Goal: Contribute content: Add original content to the website for others to see

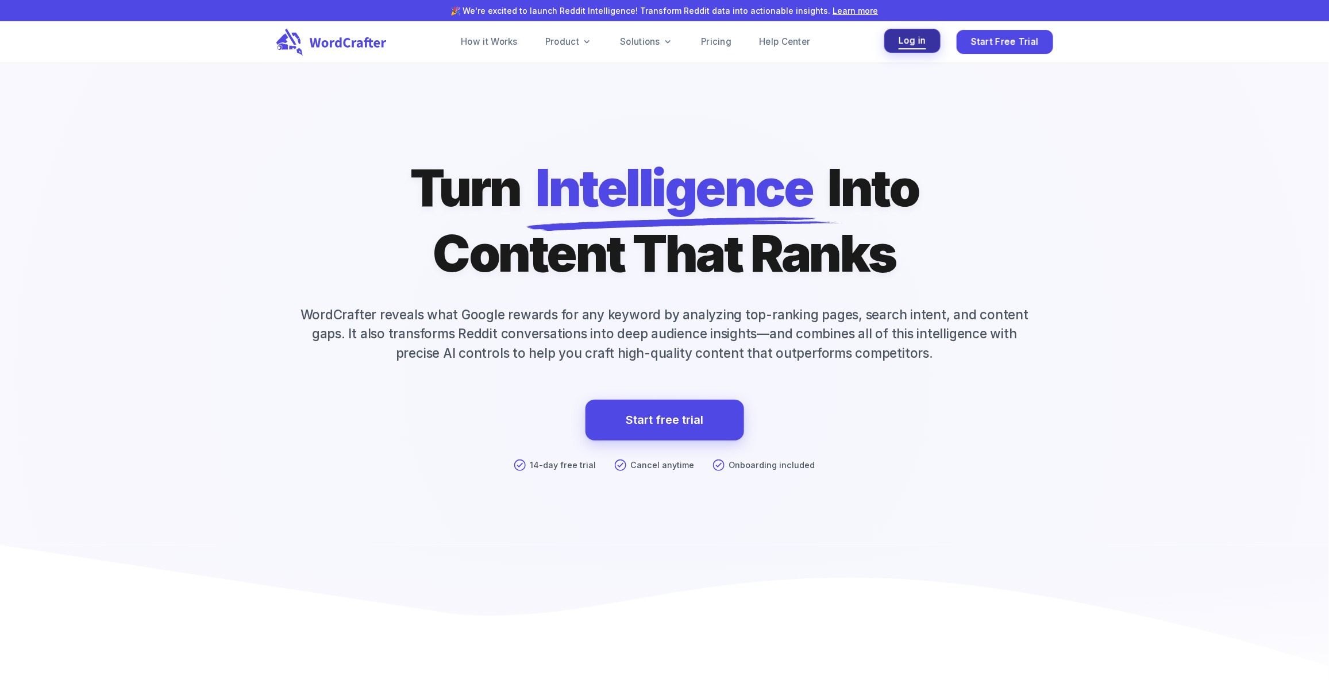
click at [896, 45] on button "Log in" at bounding box center [912, 41] width 56 height 25
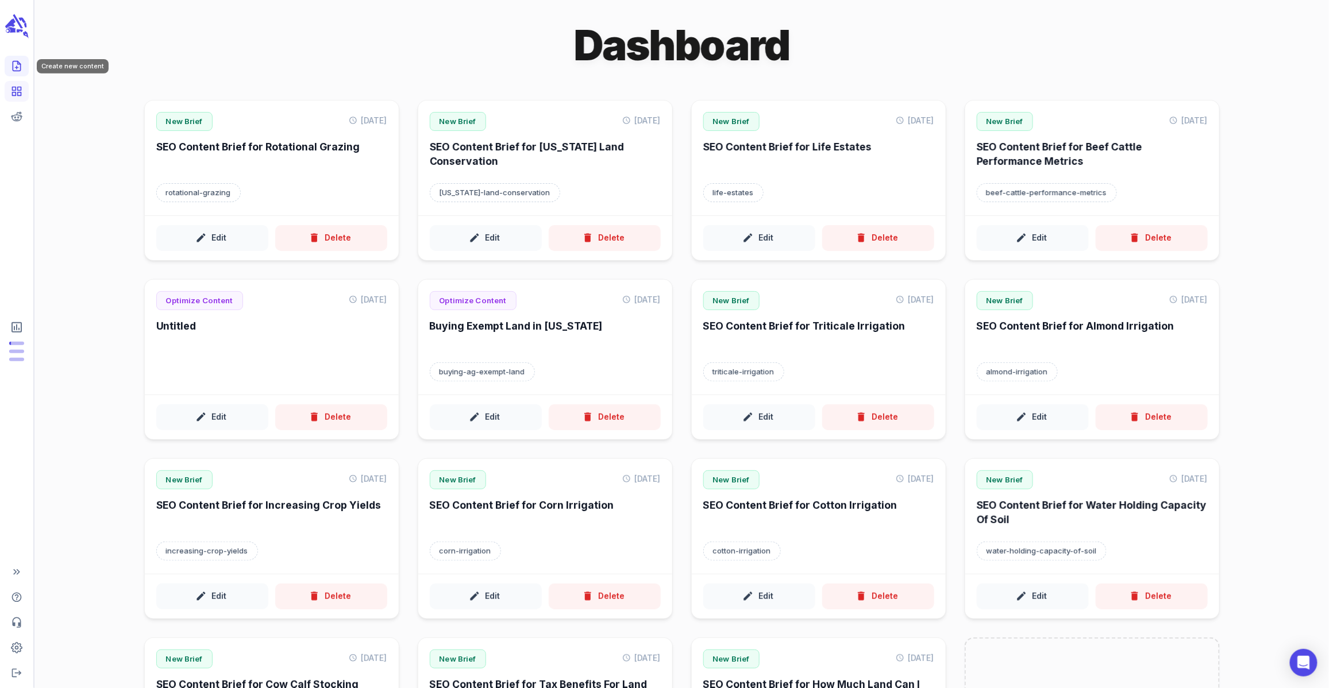
click at [18, 68] on icon "Create new content" at bounding box center [16, 65] width 11 height 11
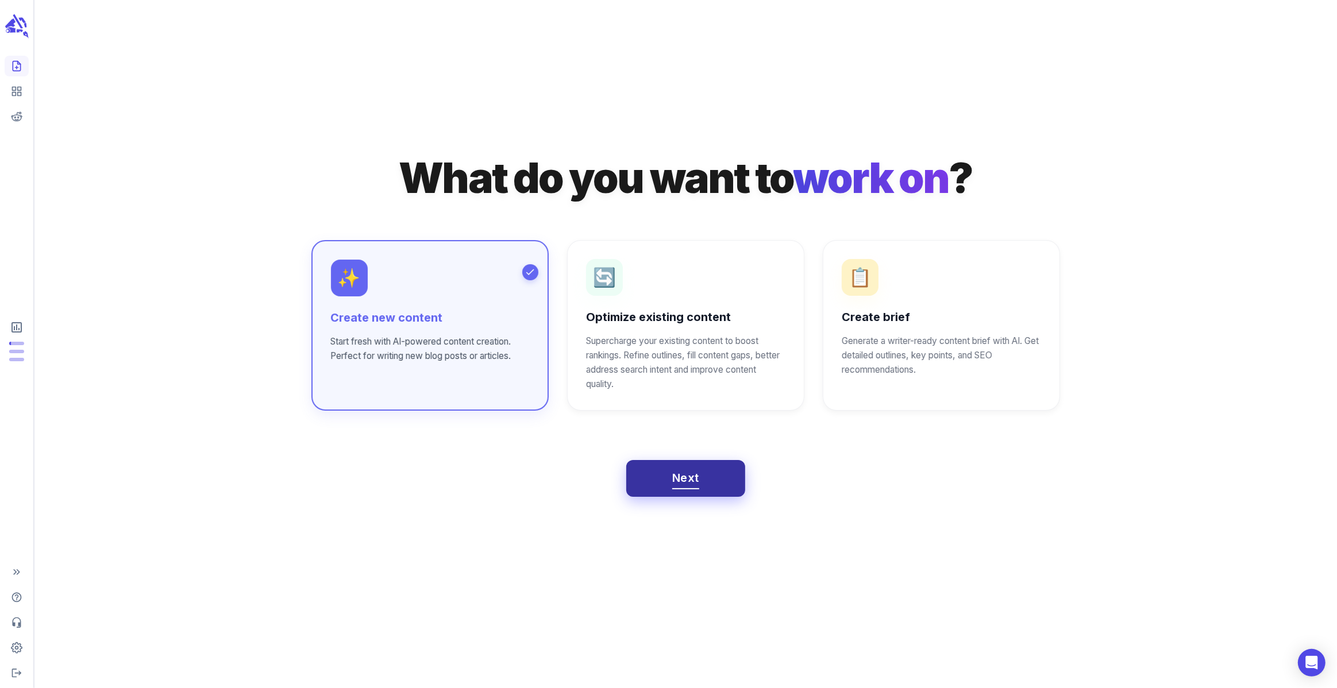
click at [706, 473] on button "Next" at bounding box center [685, 478] width 119 height 37
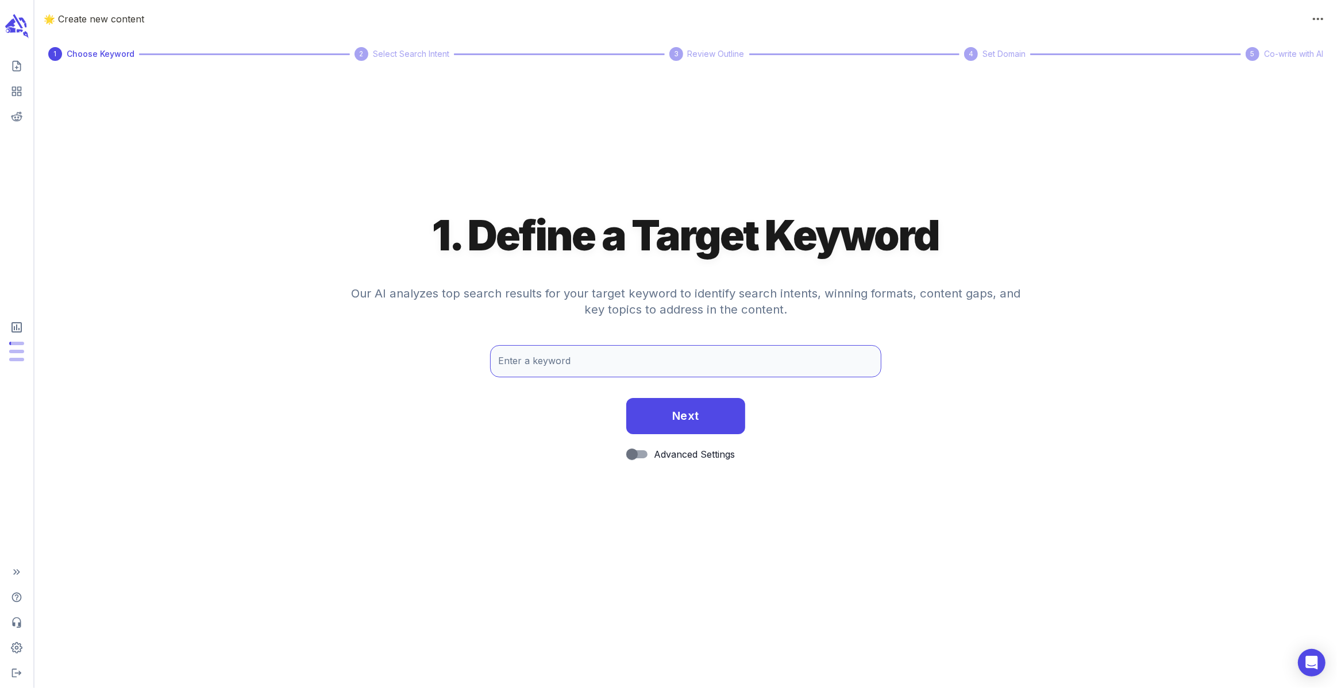
click at [646, 349] on input "Enter a keyword" at bounding box center [685, 361] width 391 height 32
type input "hay hauling"
click at [713, 406] on button "Next" at bounding box center [685, 415] width 119 height 37
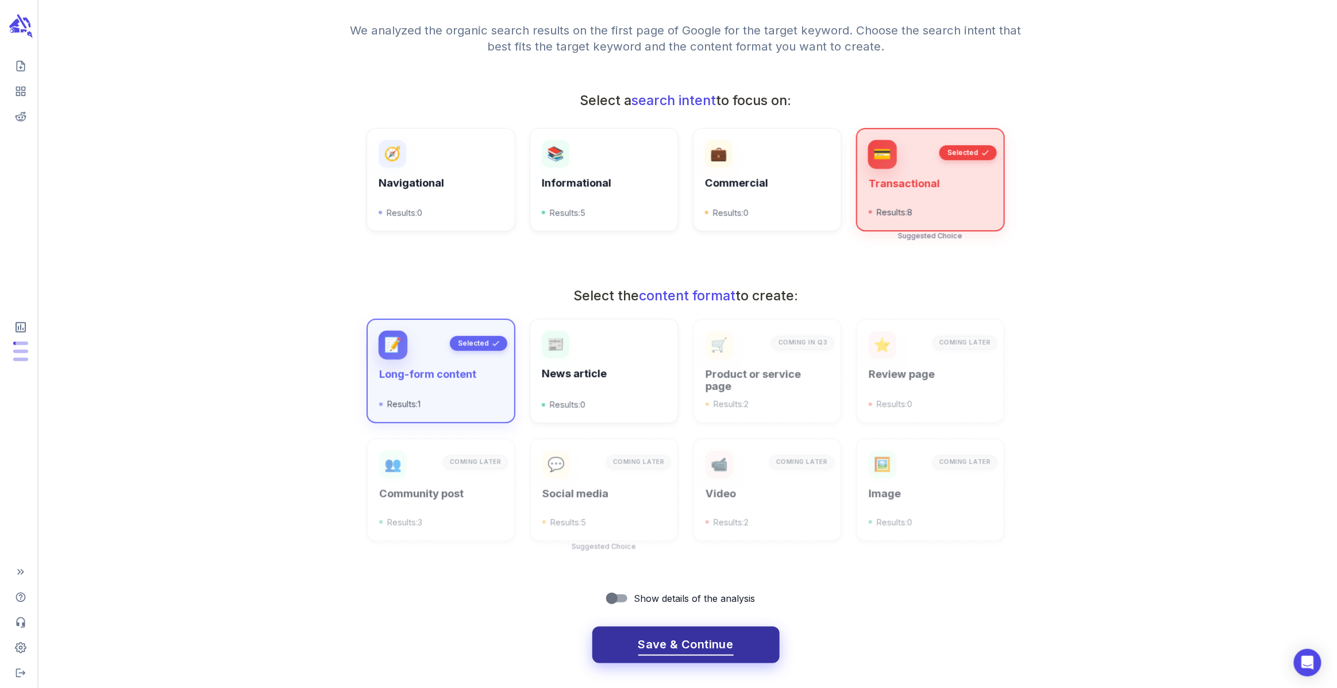
scroll to position [150, 0]
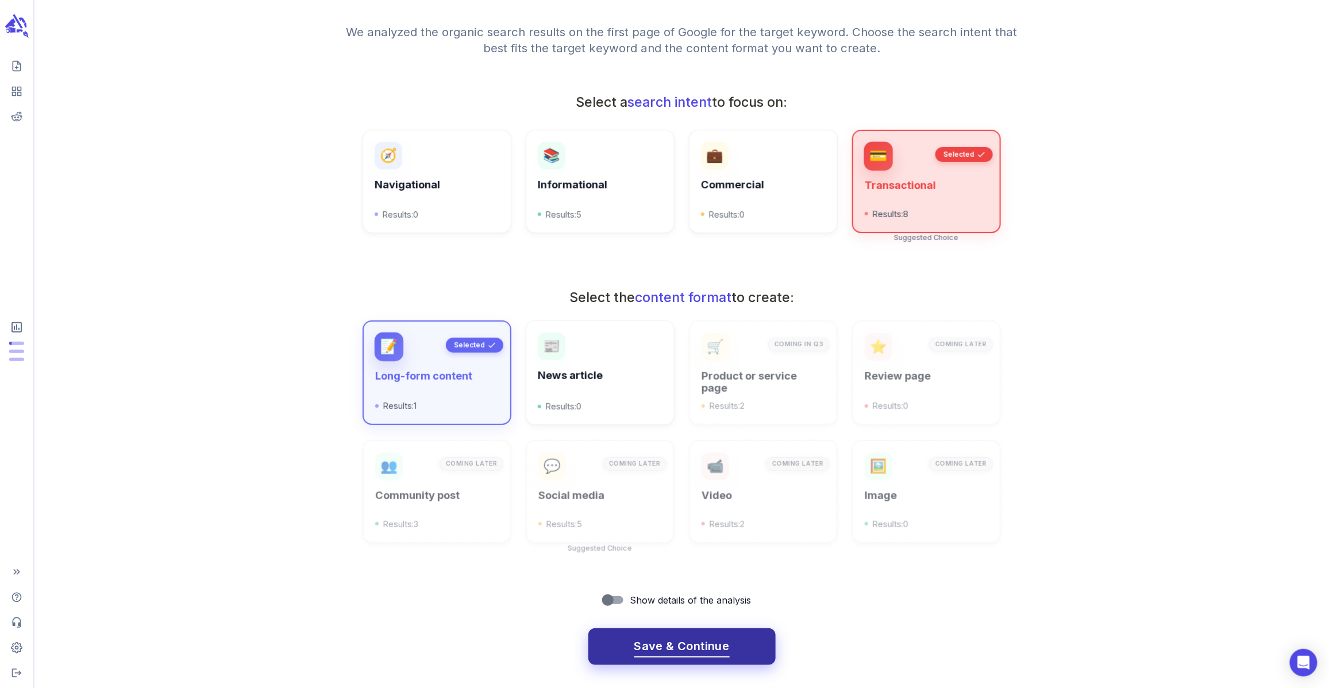
click at [682, 648] on span "Save & Continue" at bounding box center [681, 646] width 95 height 20
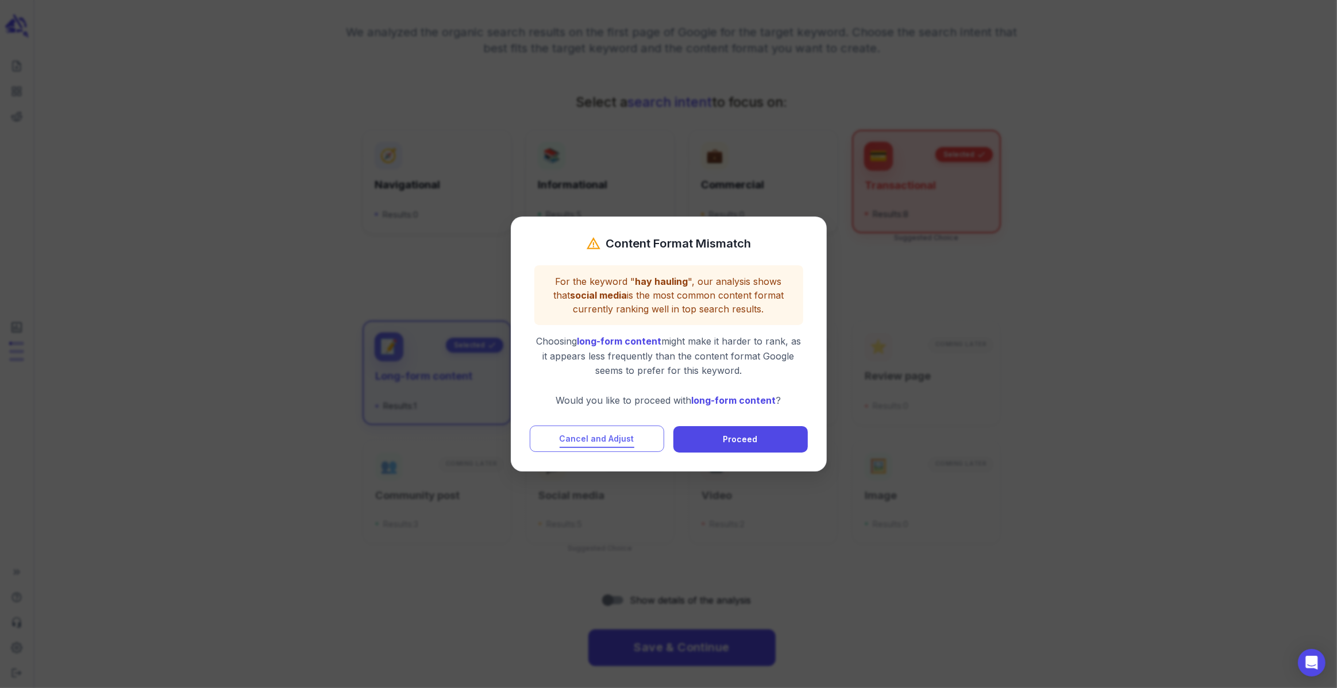
click at [611, 439] on span "Cancel and Adjust" at bounding box center [596, 439] width 75 height 14
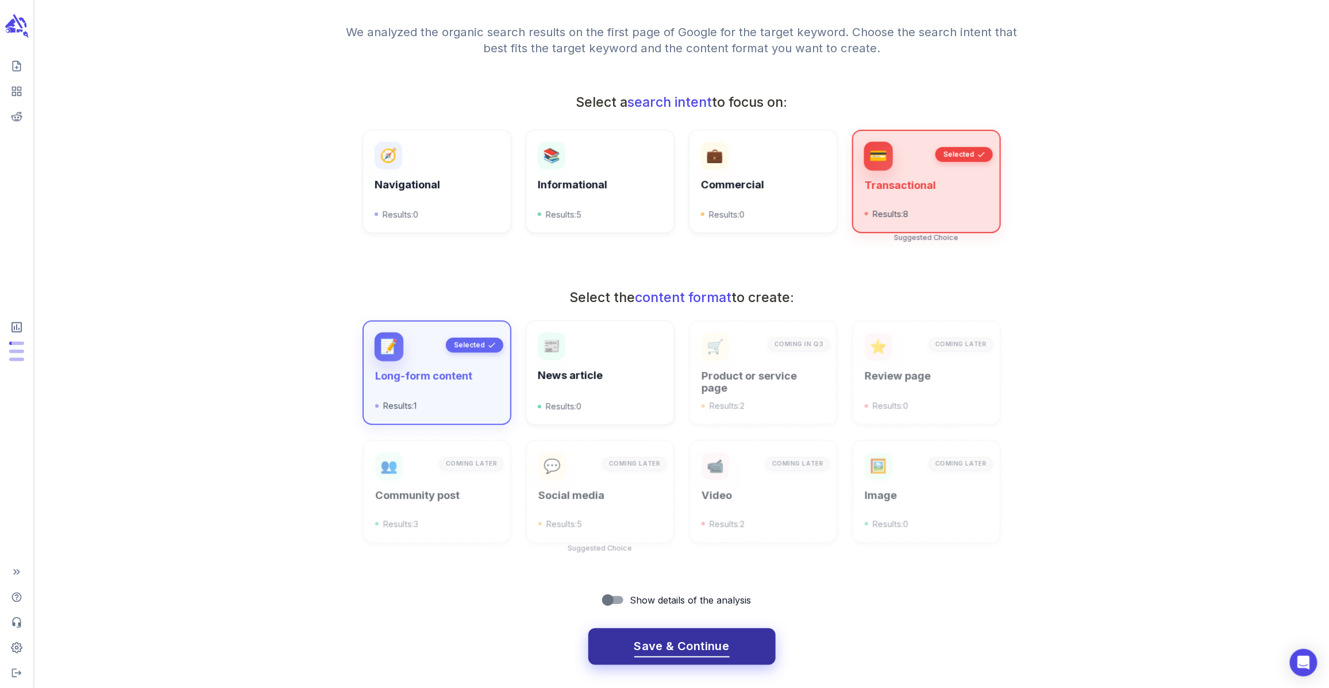
click at [716, 643] on span "Save & Continue" at bounding box center [681, 646] width 95 height 20
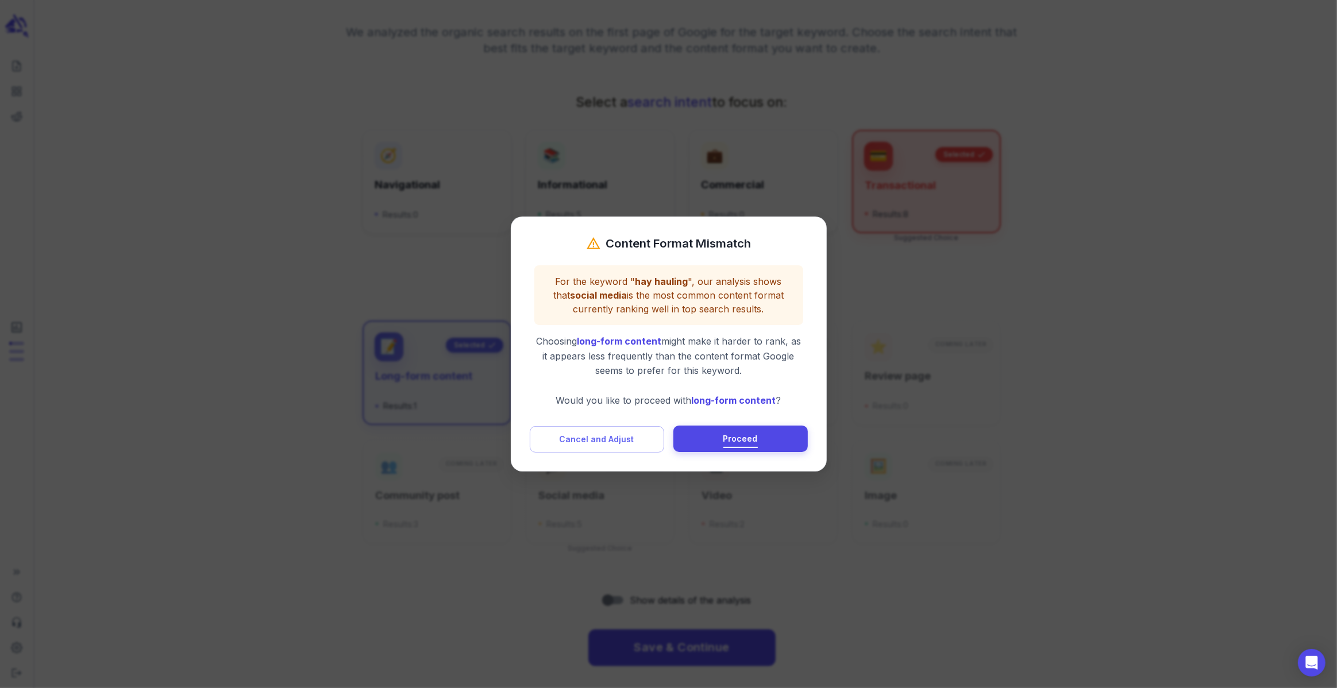
click at [749, 446] on span "Proceed" at bounding box center [740, 439] width 34 height 14
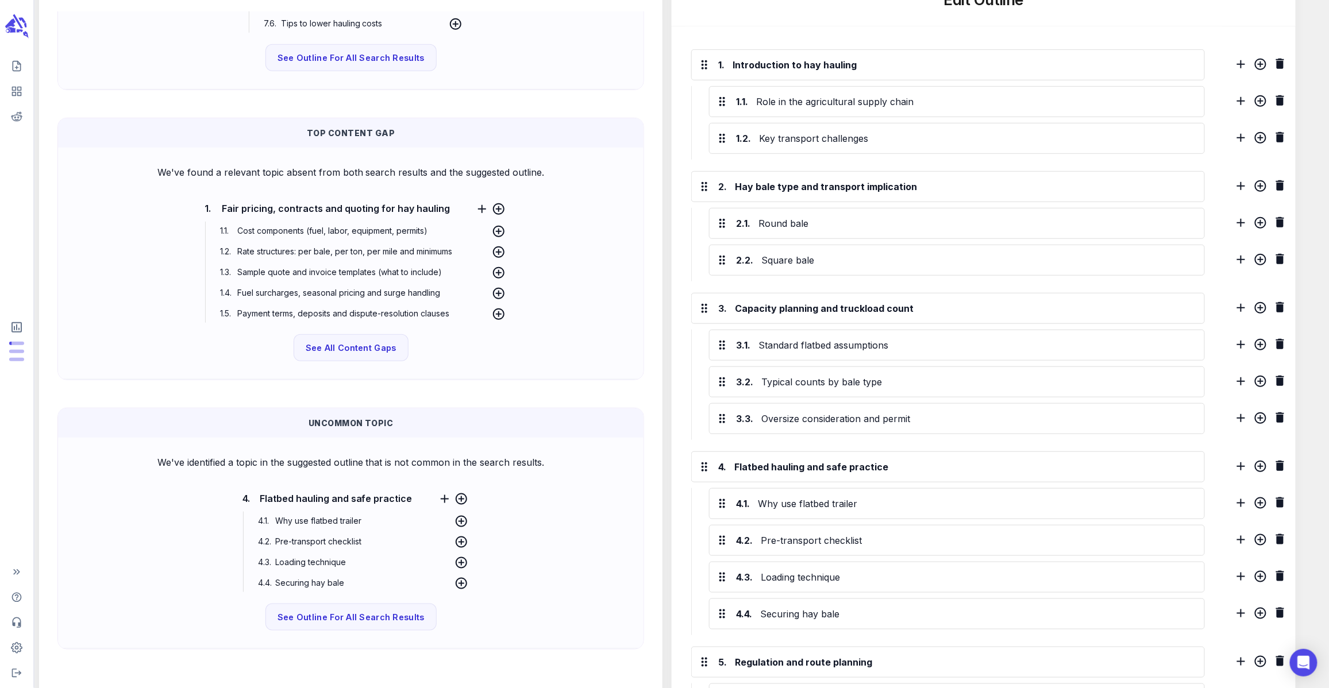
scroll to position [579, 0]
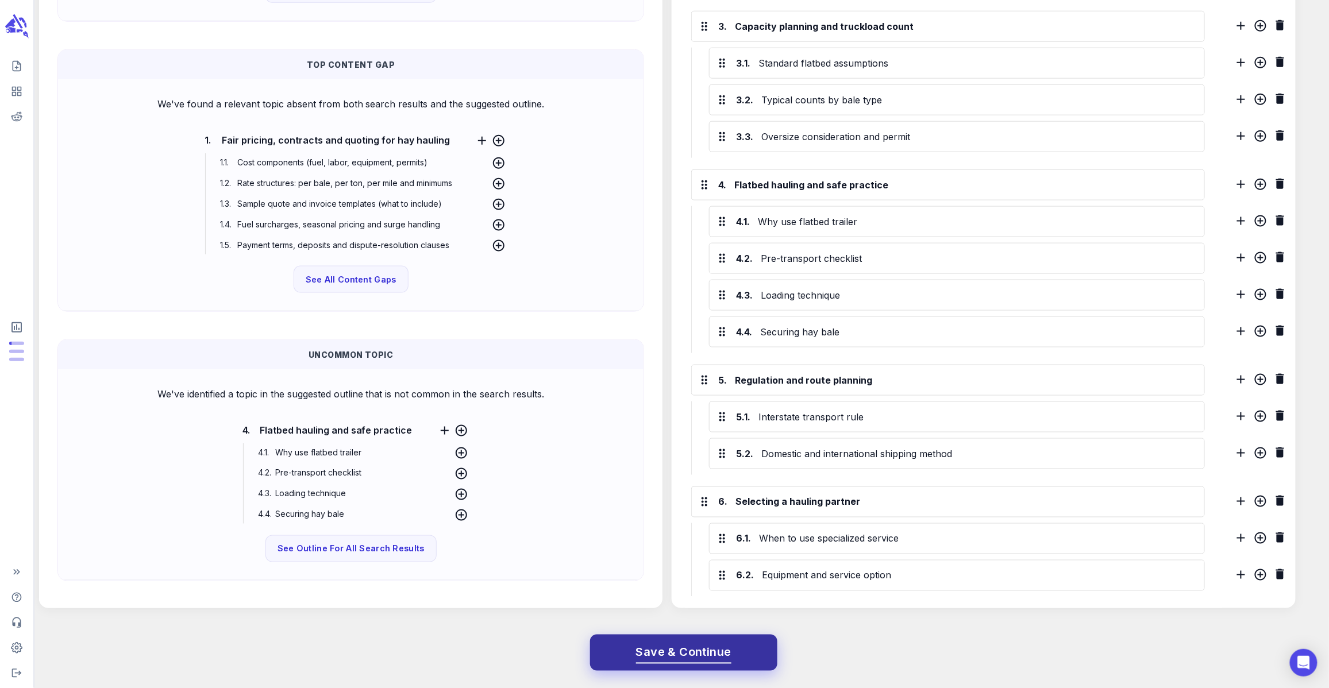
click at [715, 639] on button "Save & Continue" at bounding box center [683, 653] width 187 height 37
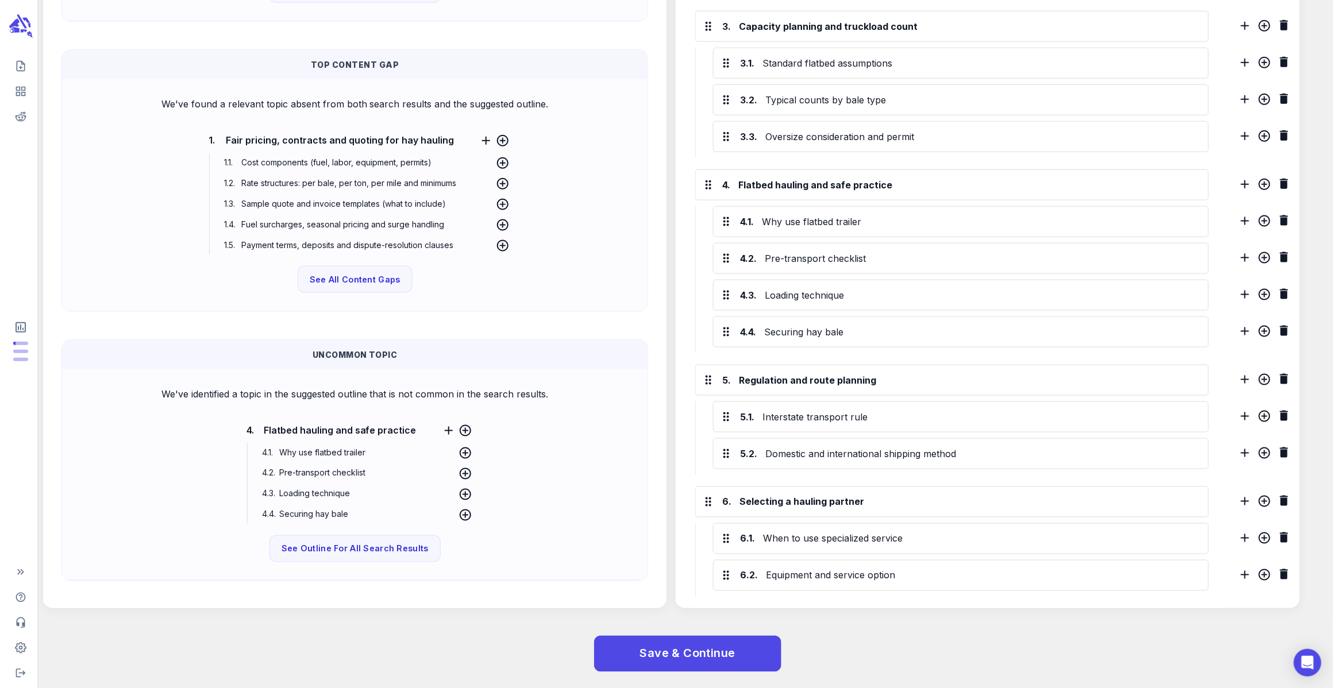
scroll to position [0, 0]
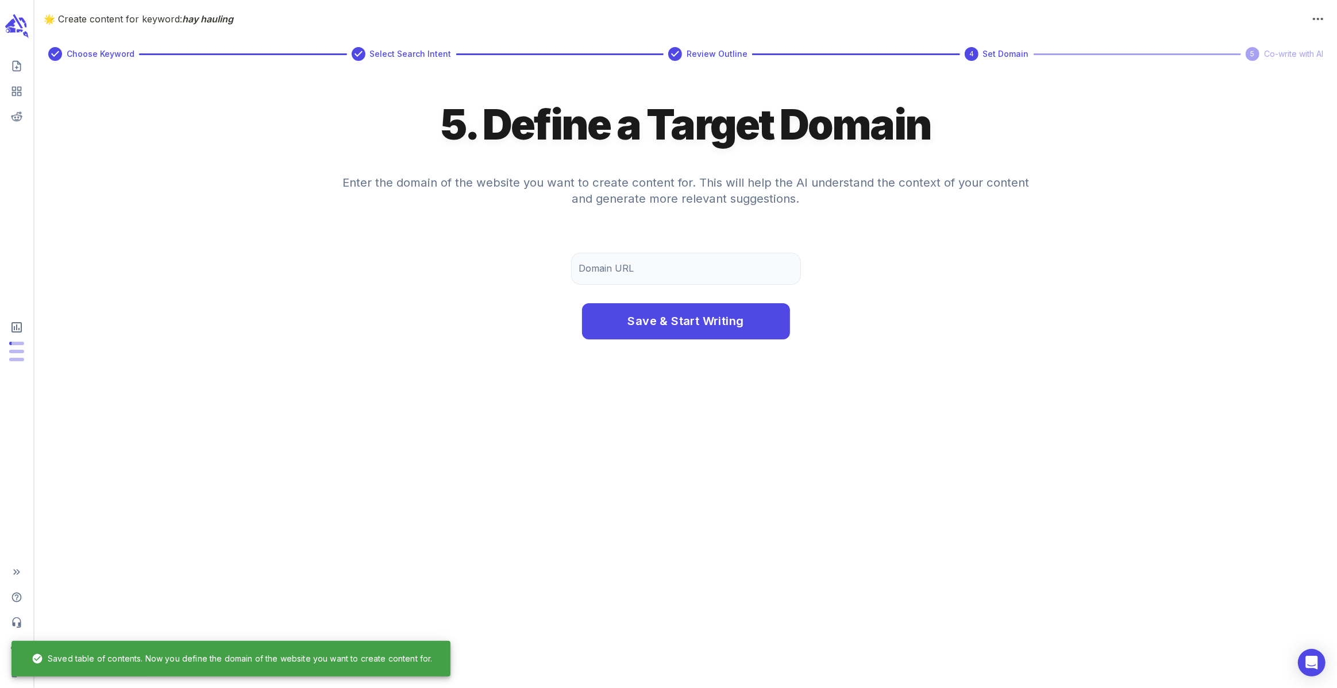
click at [706, 297] on div "Save & Start Writing" at bounding box center [685, 322] width 1302 height 74
click at [729, 276] on input "Domain URL" at bounding box center [686, 269] width 230 height 32
type input "[DOMAIN_NAME]"
click at [582, 303] on button "Save & Start Writing" at bounding box center [686, 321] width 208 height 37
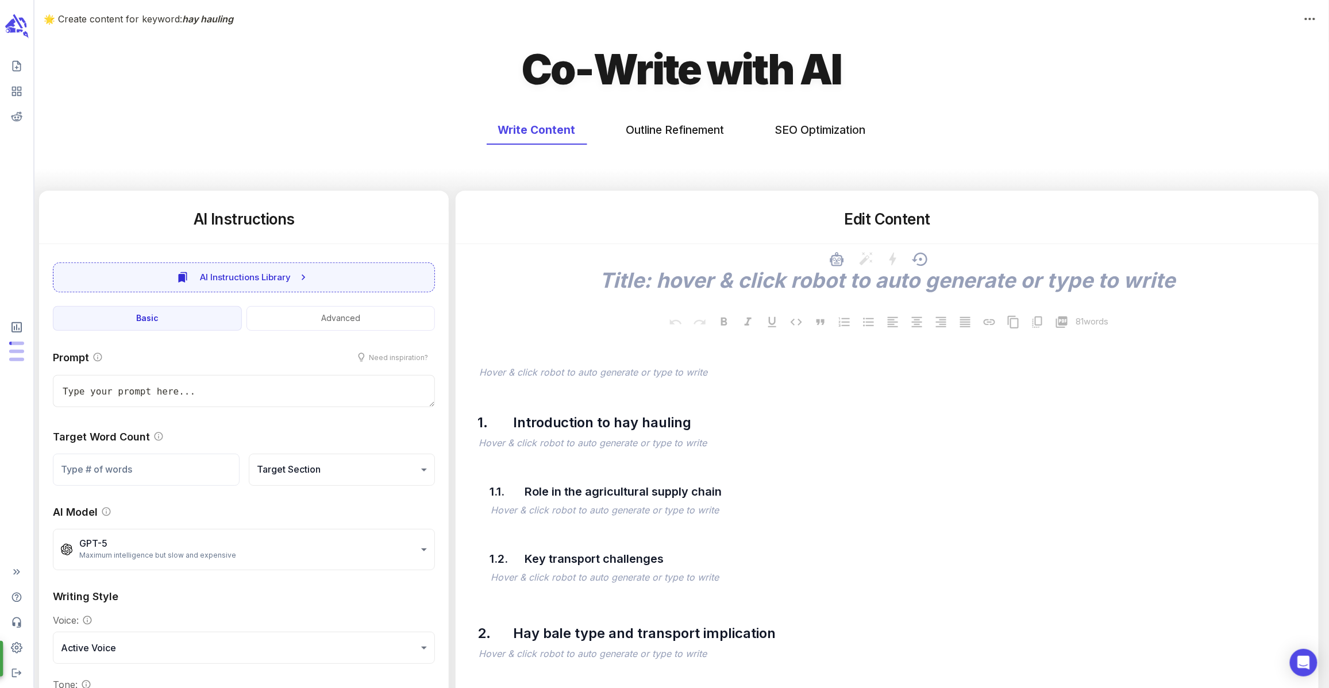
type textarea "x"
type input "107"
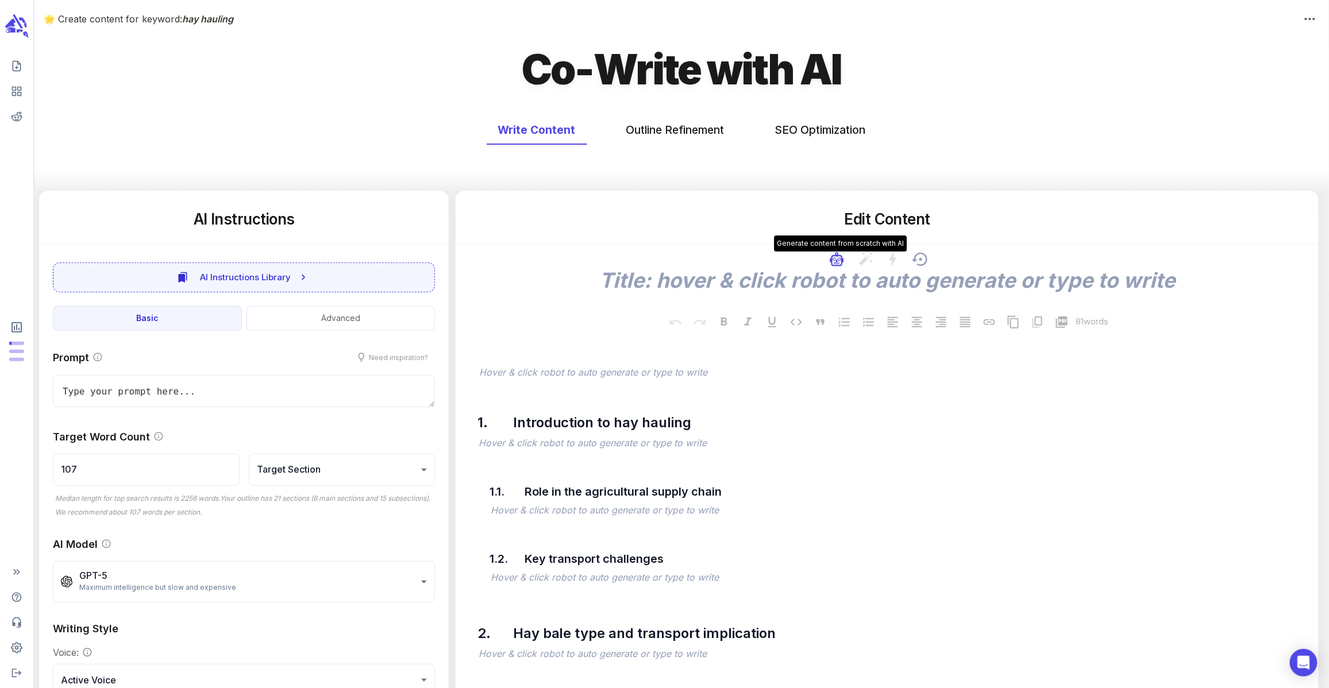
click at [832, 258] on icon "button" at bounding box center [837, 259] width 14 height 14
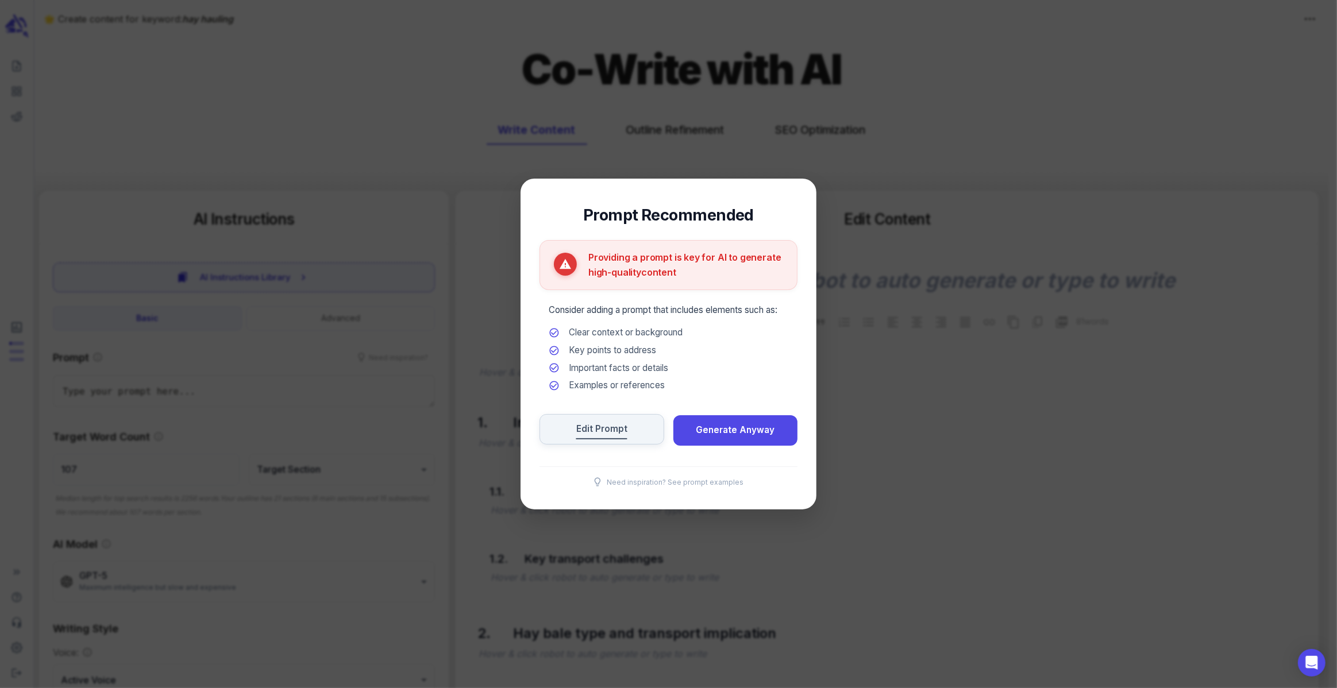
click at [624, 435] on span "Edit Prompt" at bounding box center [601, 430] width 51 height 16
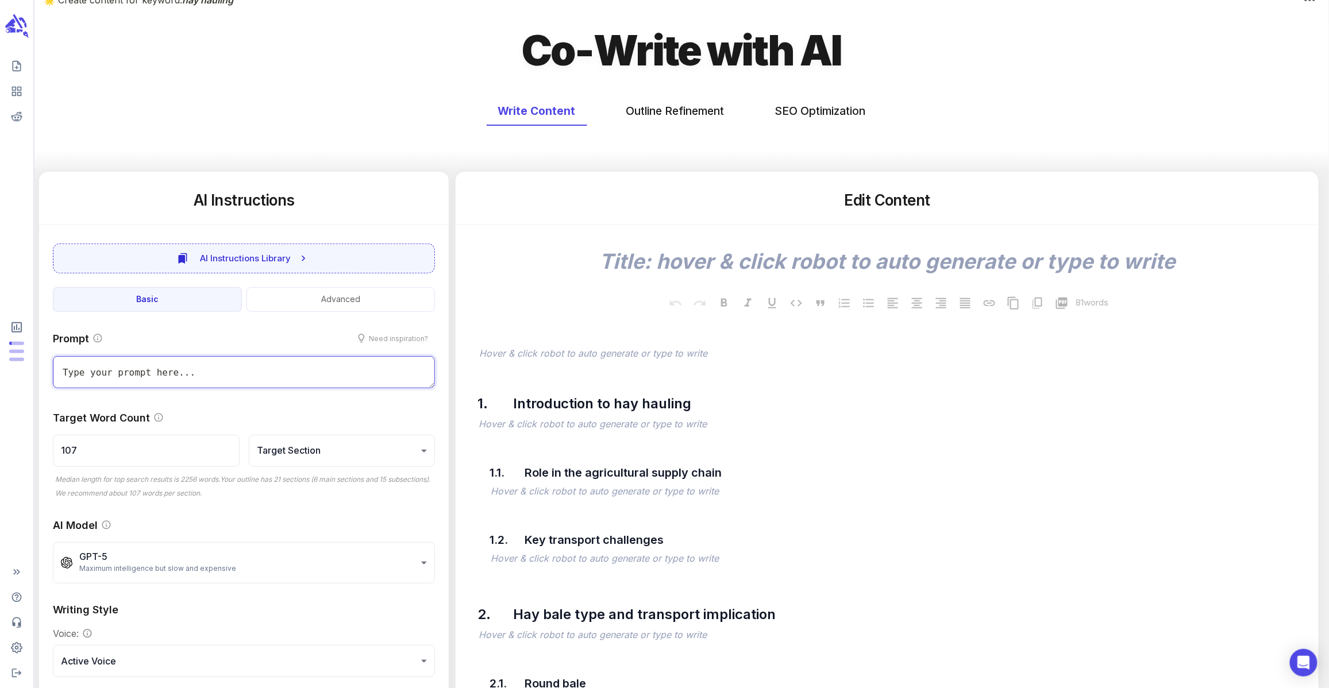
scroll to position [47, 0]
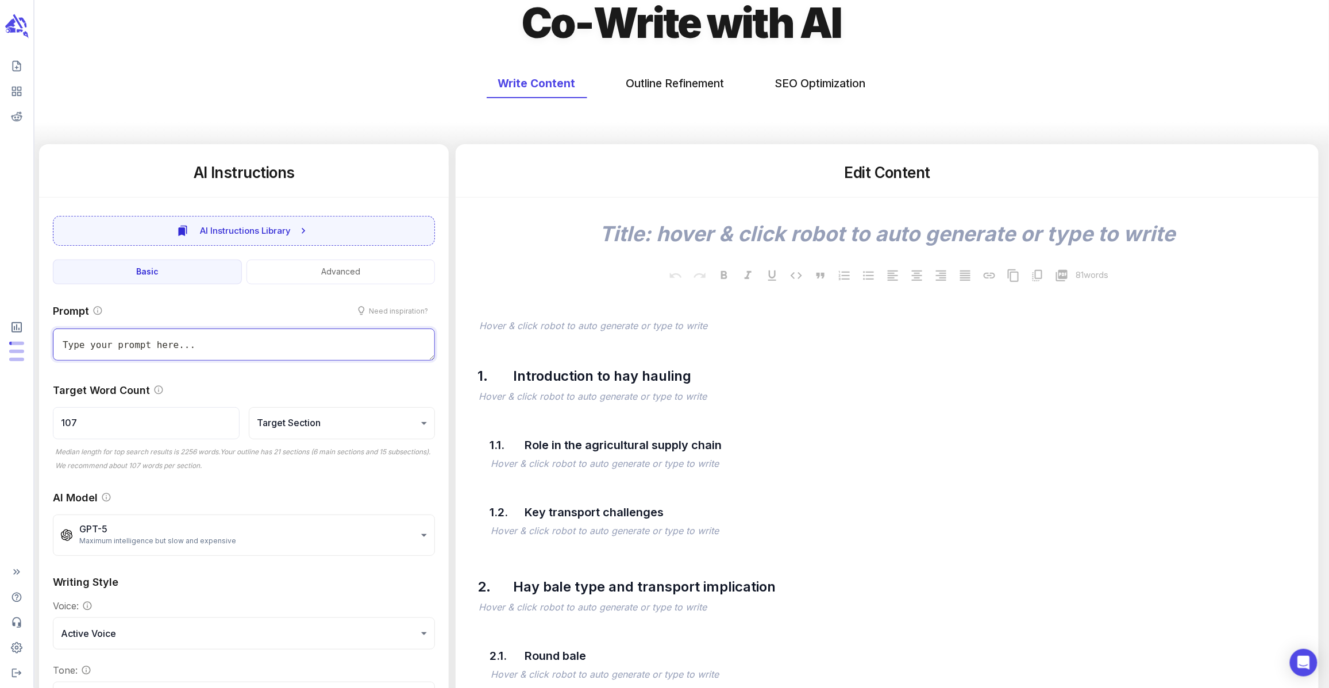
click at [147, 341] on textarea at bounding box center [244, 345] width 382 height 32
type textarea "x"
type textarea "t"
type textarea "x"
type textarea "th"
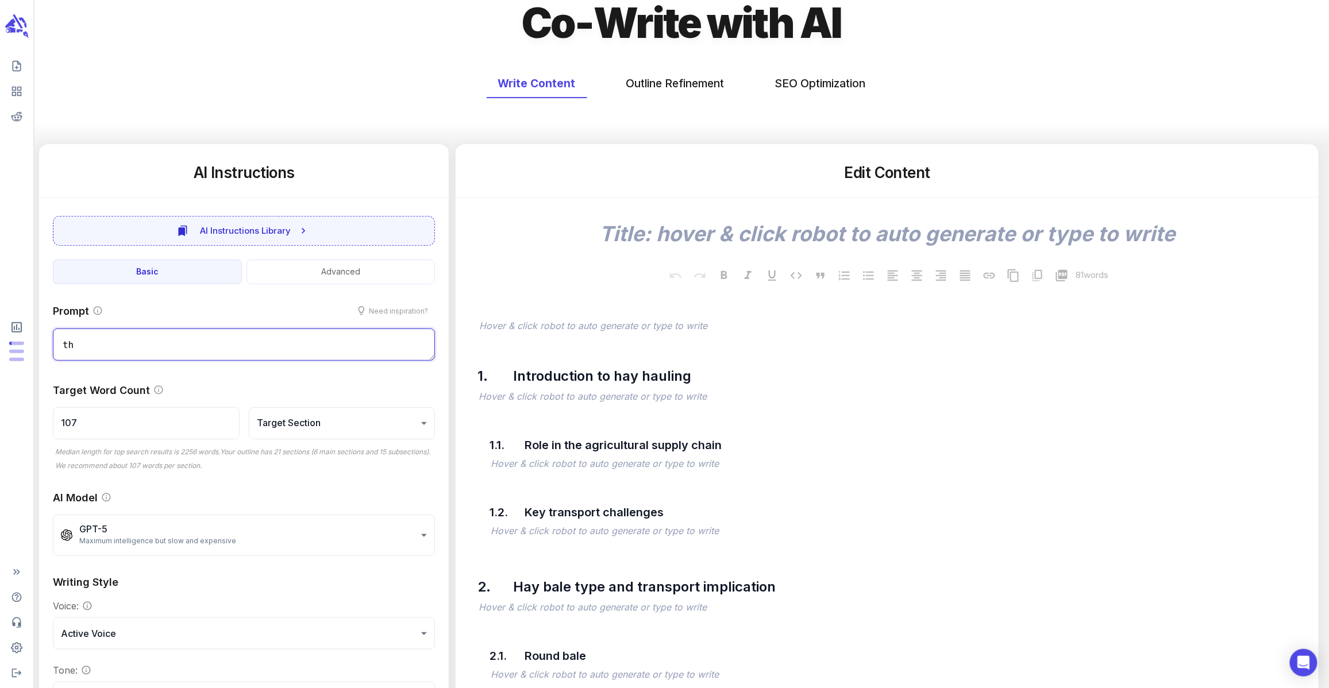
type textarea "x"
type textarea "thi"
type textarea "x"
type textarea "this"
type textarea "x"
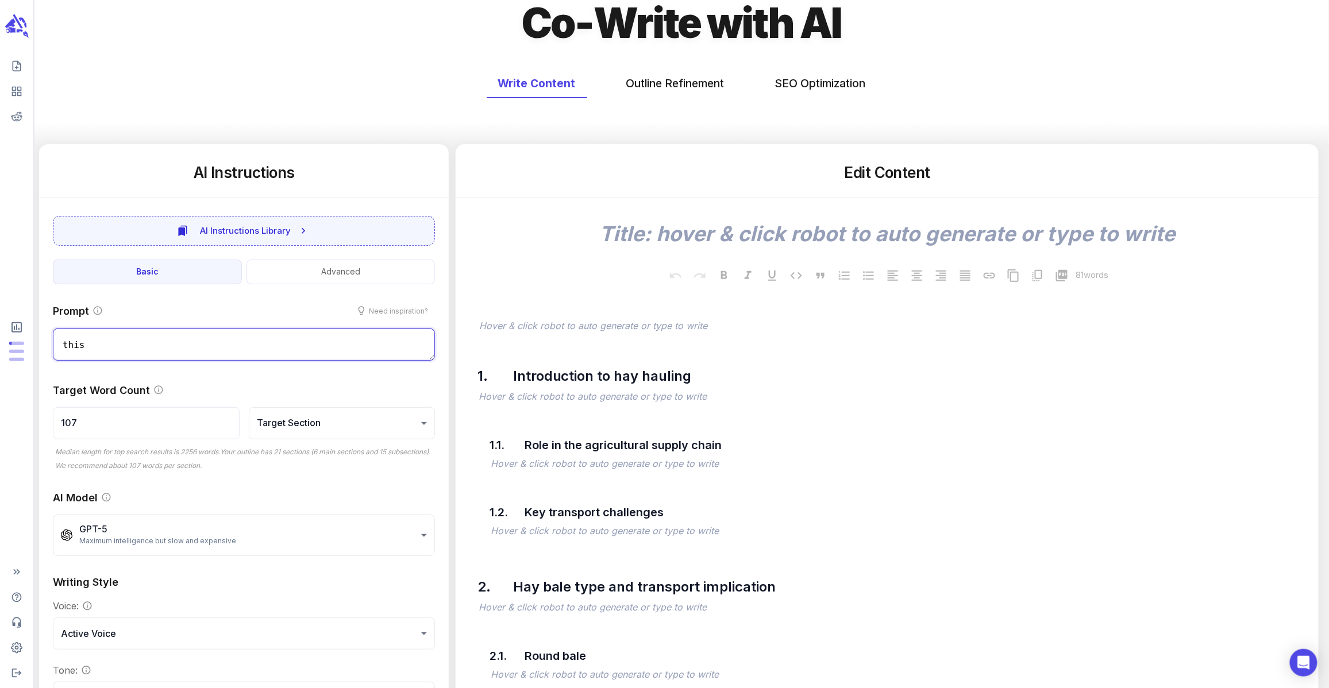
type textarea "this"
type textarea "x"
type textarea "this"
type textarea "x"
type textarea "thi"
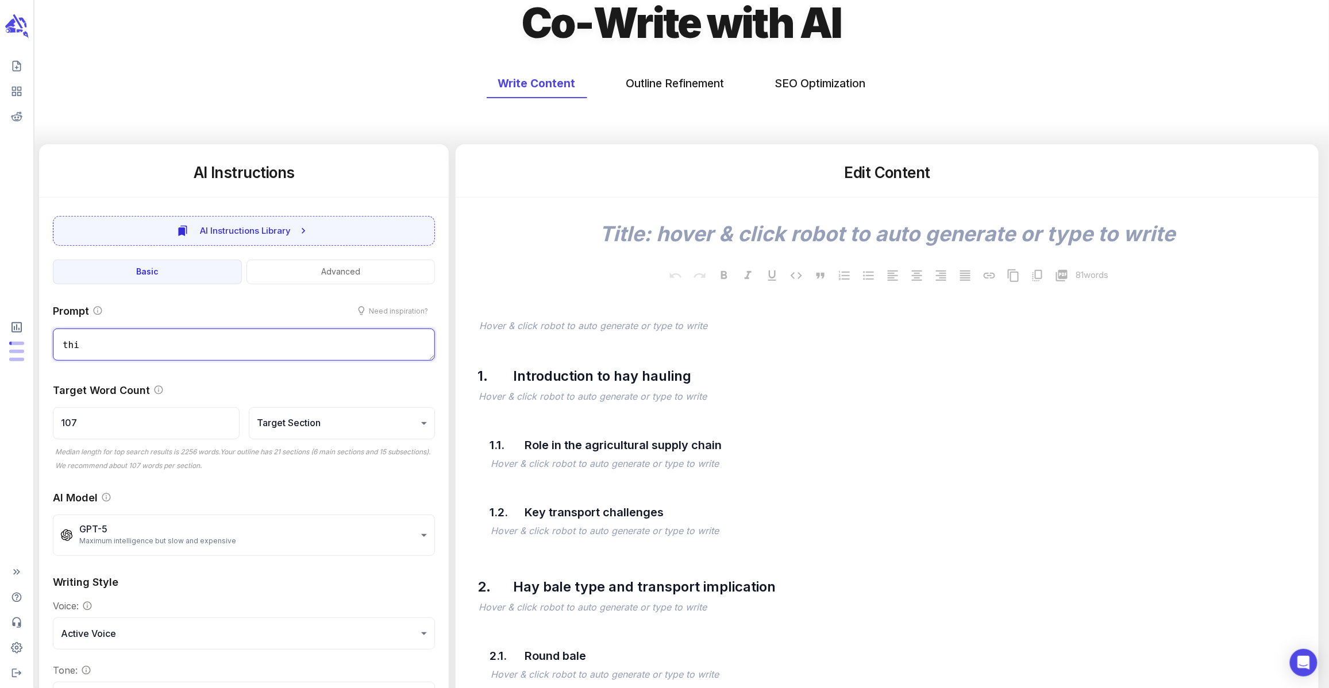
type textarea "x"
type textarea "th"
type textarea "x"
type textarea "t"
type textarea "x"
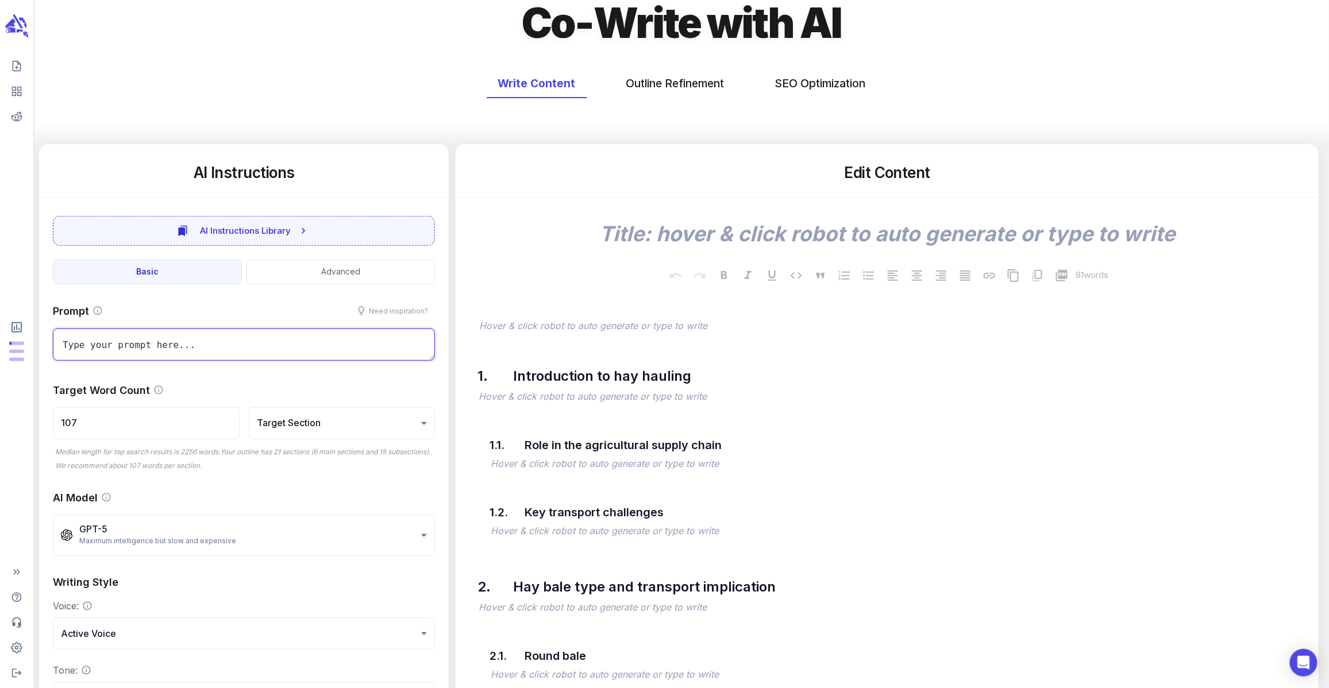
type textarea "x"
type textarea "T"
type textarea "x"
type textarea "Th"
type textarea "x"
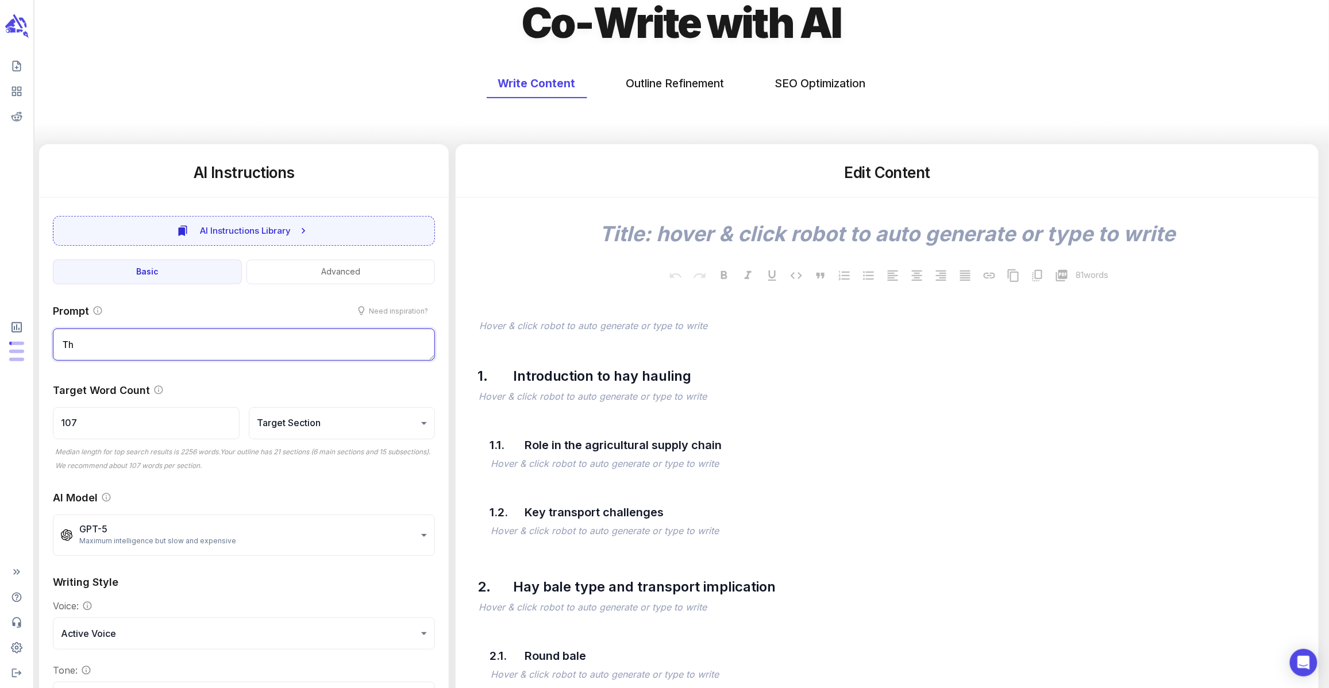
type textarea "Thi"
type textarea "x"
type textarea "This"
type textarea "x"
type textarea "This"
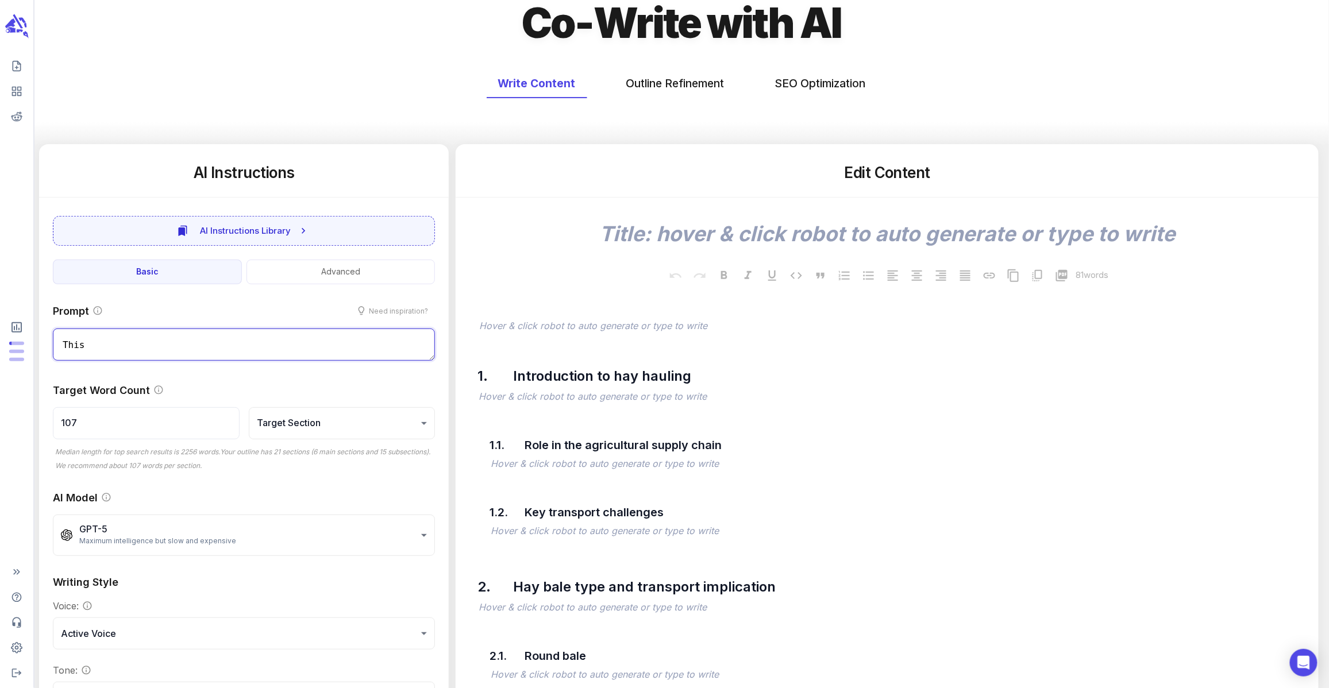
type textarea "x"
type textarea "This a"
type textarea "x"
type textarea "This ar"
type textarea "x"
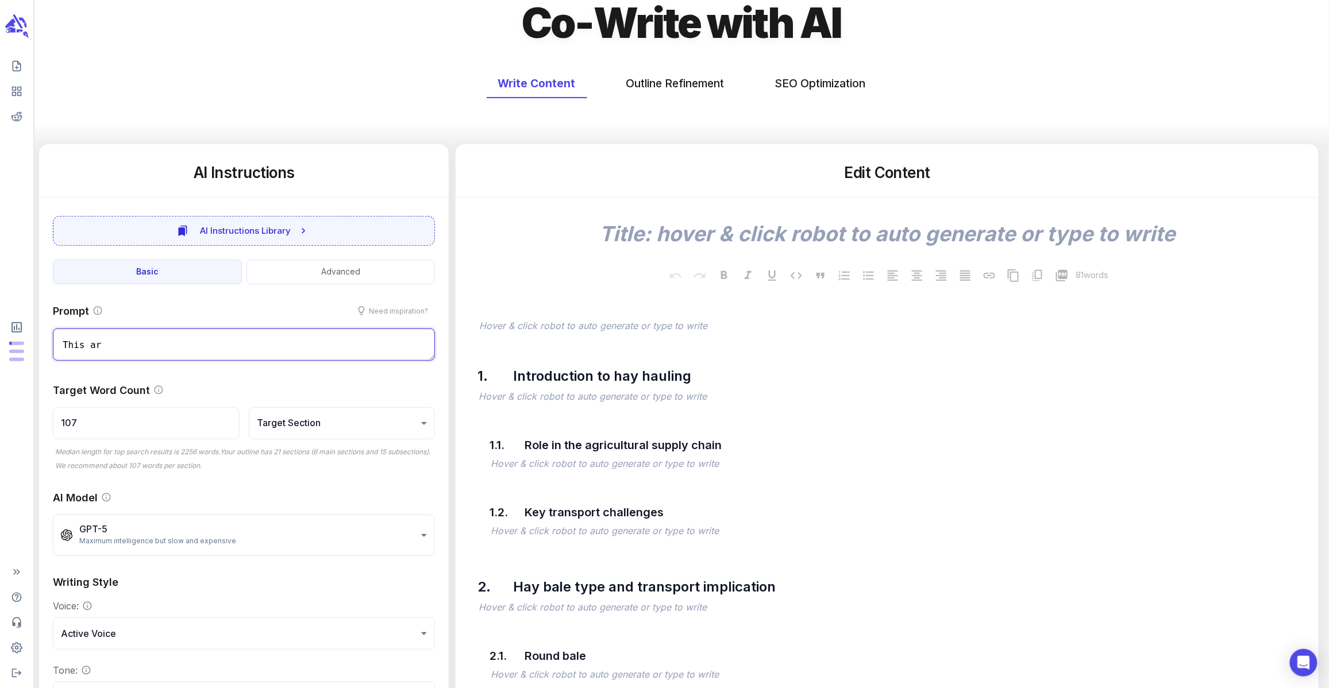
type textarea "This art"
type textarea "x"
type textarea "This arti"
type textarea "x"
type textarea "This artic"
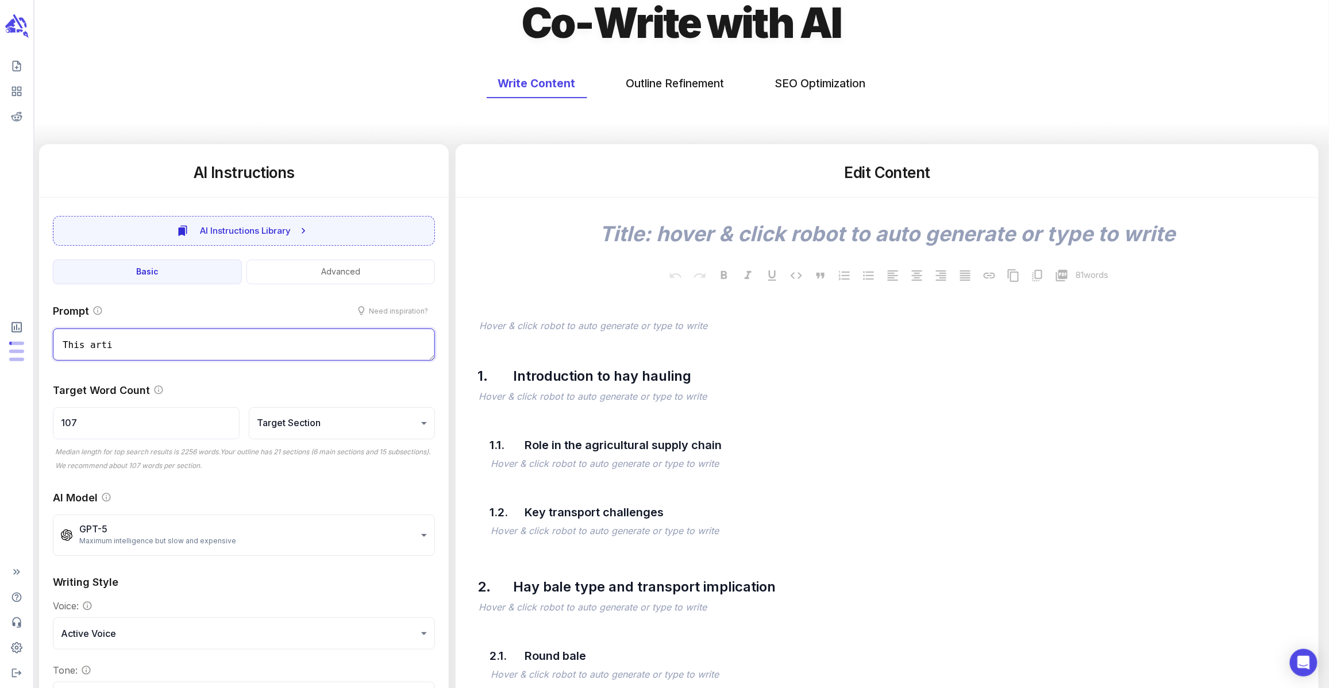
type textarea "x"
type textarea "This articl"
type textarea "x"
type textarea "This article"
type textarea "x"
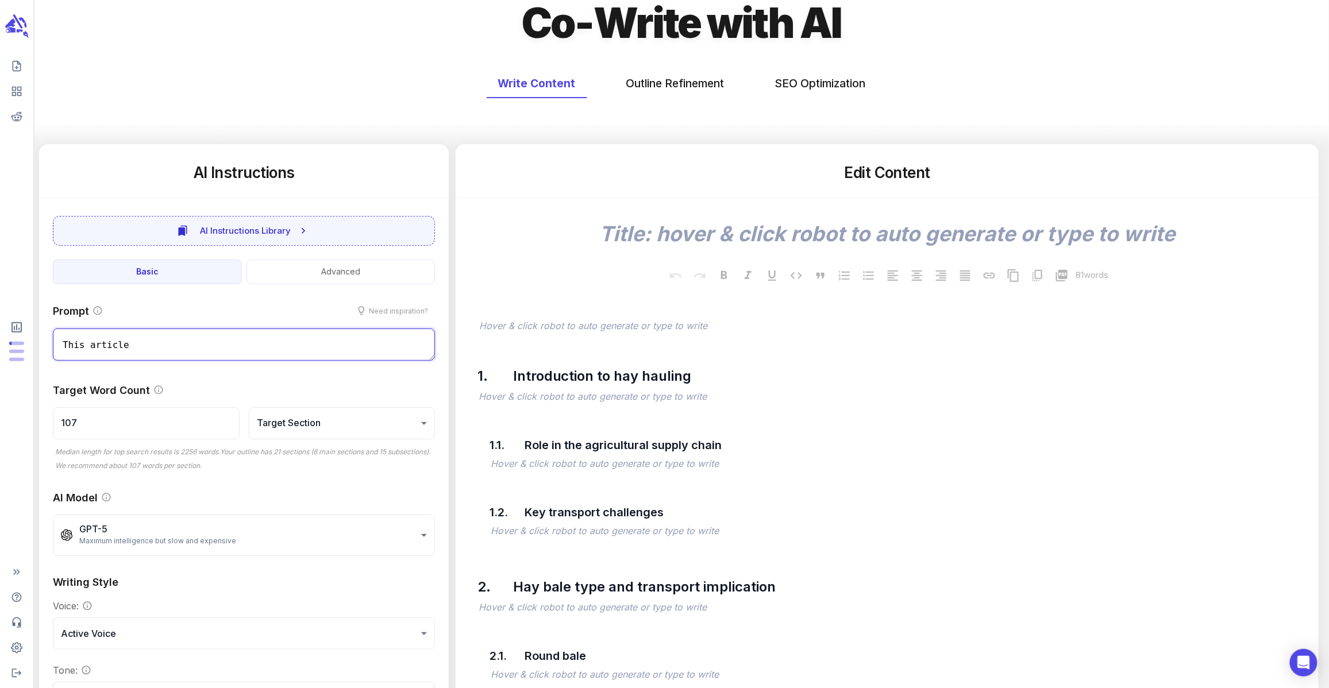
type textarea "This article"
type textarea "x"
type textarea "This article s"
type textarea "x"
type textarea "This article sh"
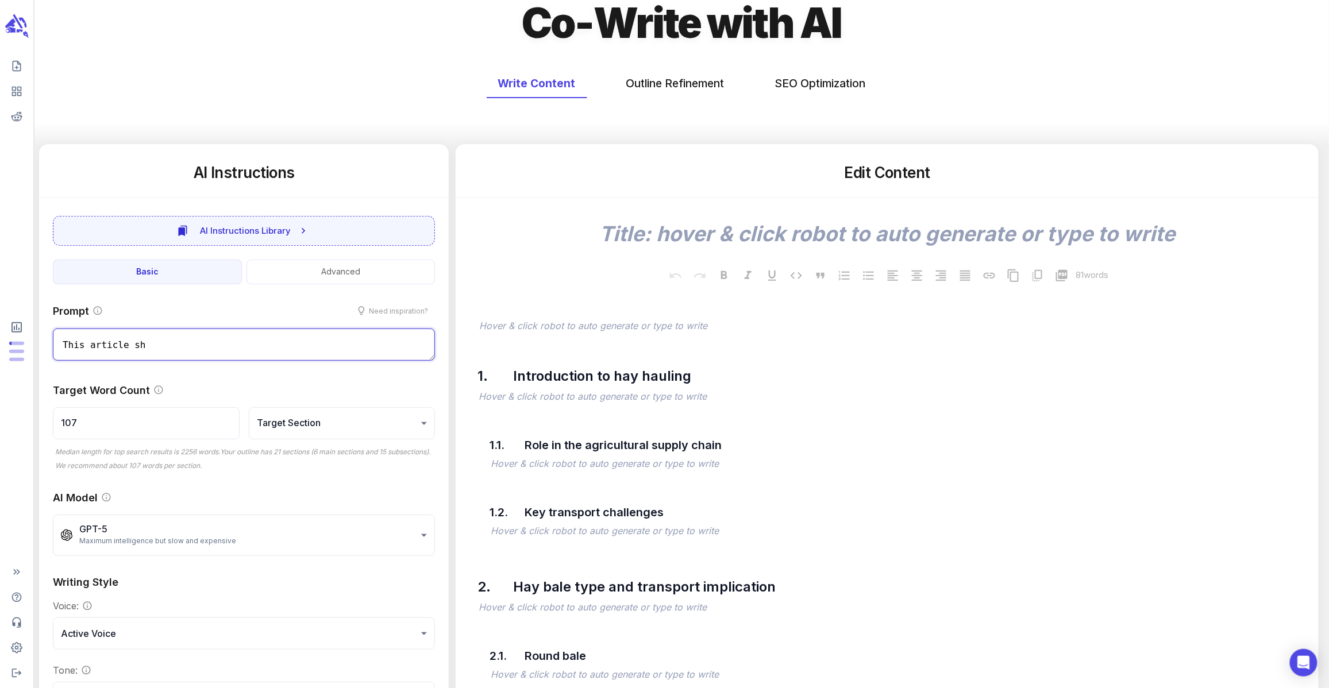
type textarea "x"
type textarea "This article shou"
type textarea "x"
type textarea "This article shoul"
type textarea "x"
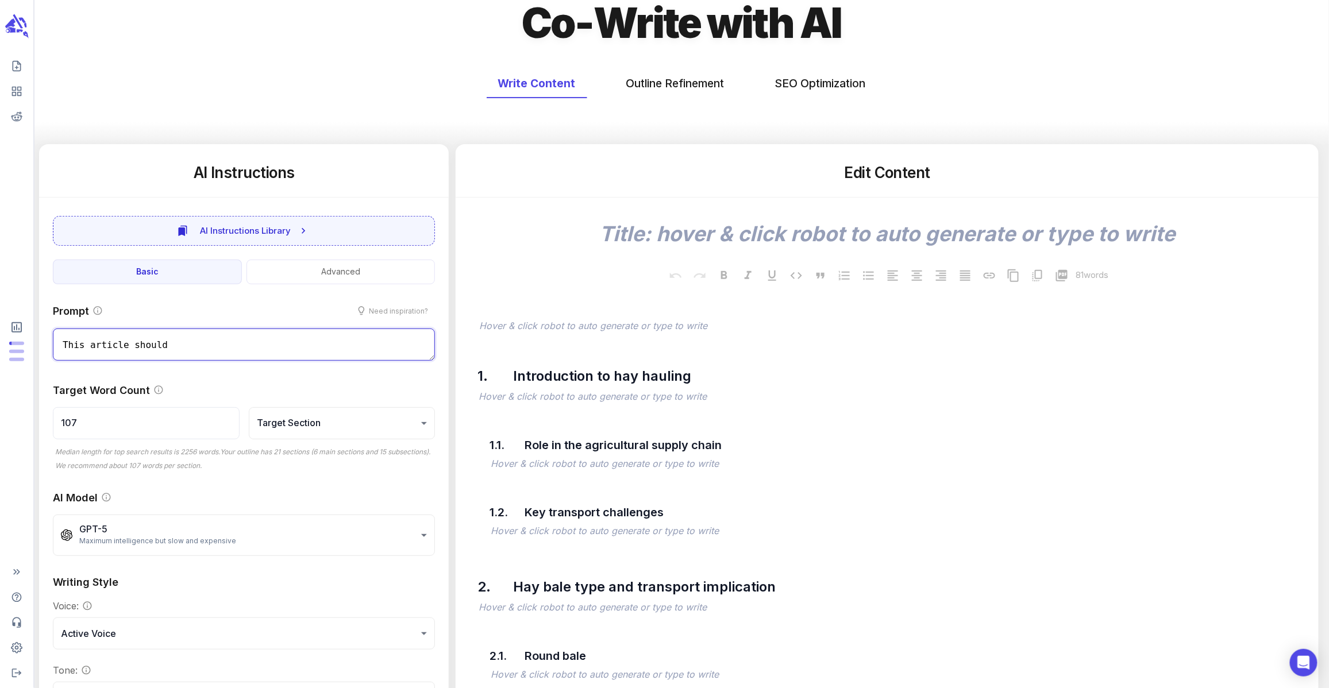
type textarea "This article should"
type textarea "x"
type textarea "This article should h"
type textarea "x"
type textarea "This article should he"
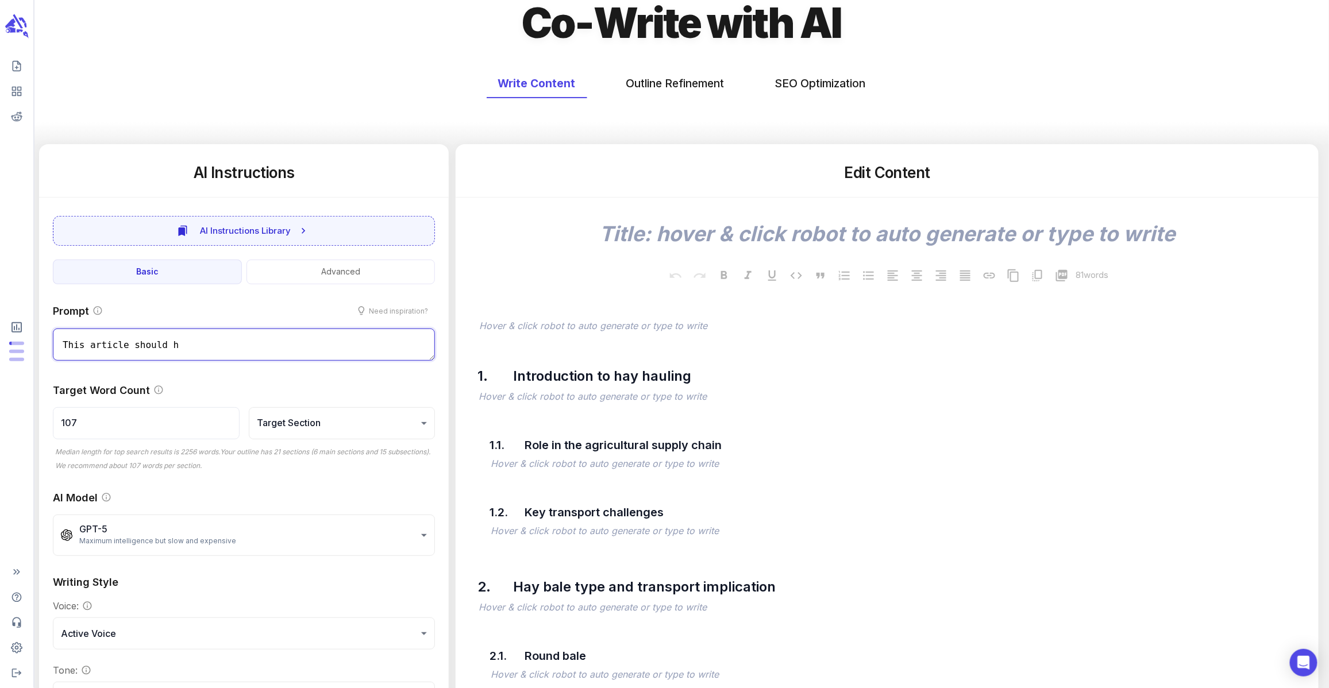
type textarea "x"
type textarea "This article should hel"
type textarea "x"
type textarea "This article should help"
type textarea "x"
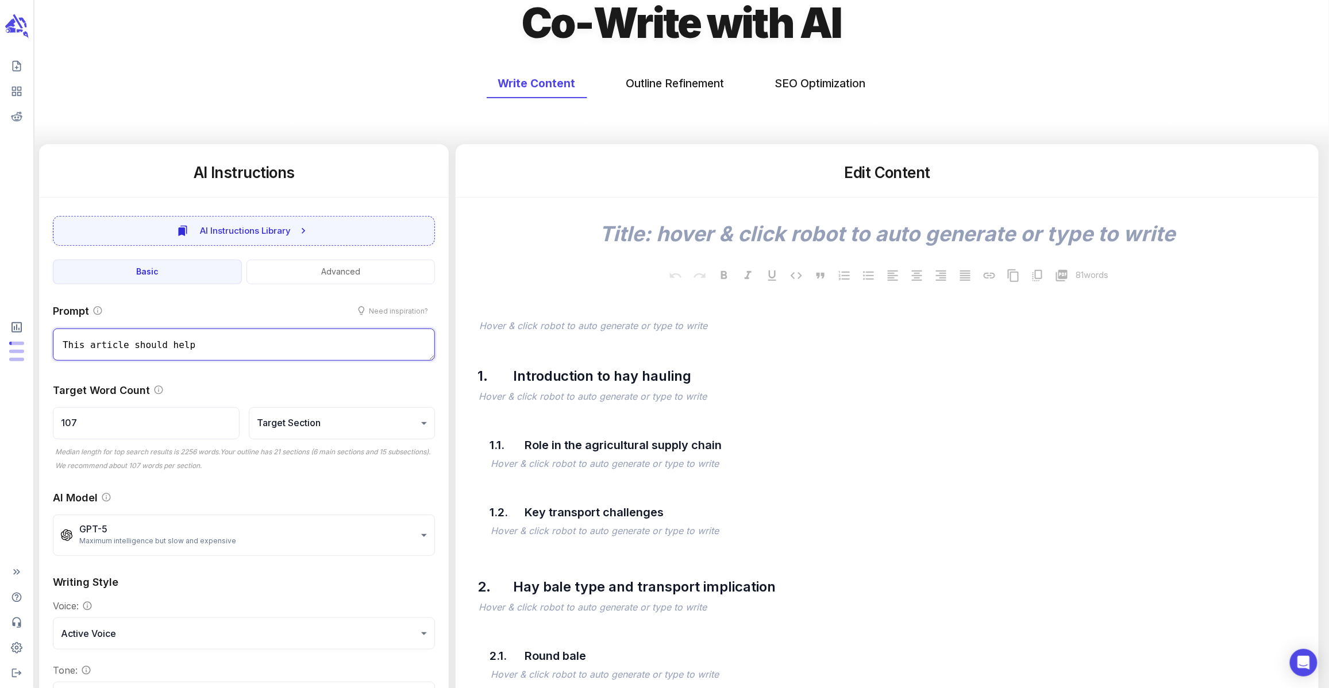
type textarea "This article should help"
type textarea "x"
type textarea "This article should help h"
type textarea "x"
type textarea "This article should help ha"
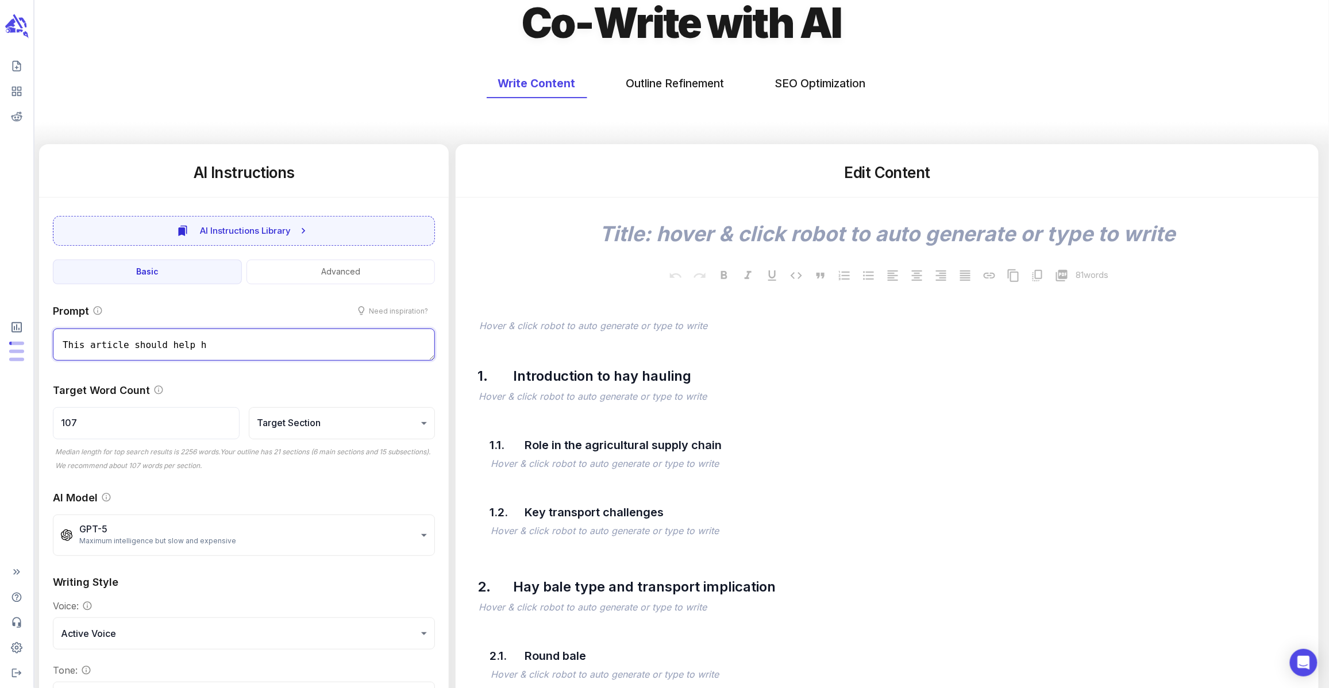
type textarea "x"
type textarea "This article should help [PERSON_NAME]"
type textarea "x"
type textarea "This article should help [PERSON_NAME]"
type textarea "x"
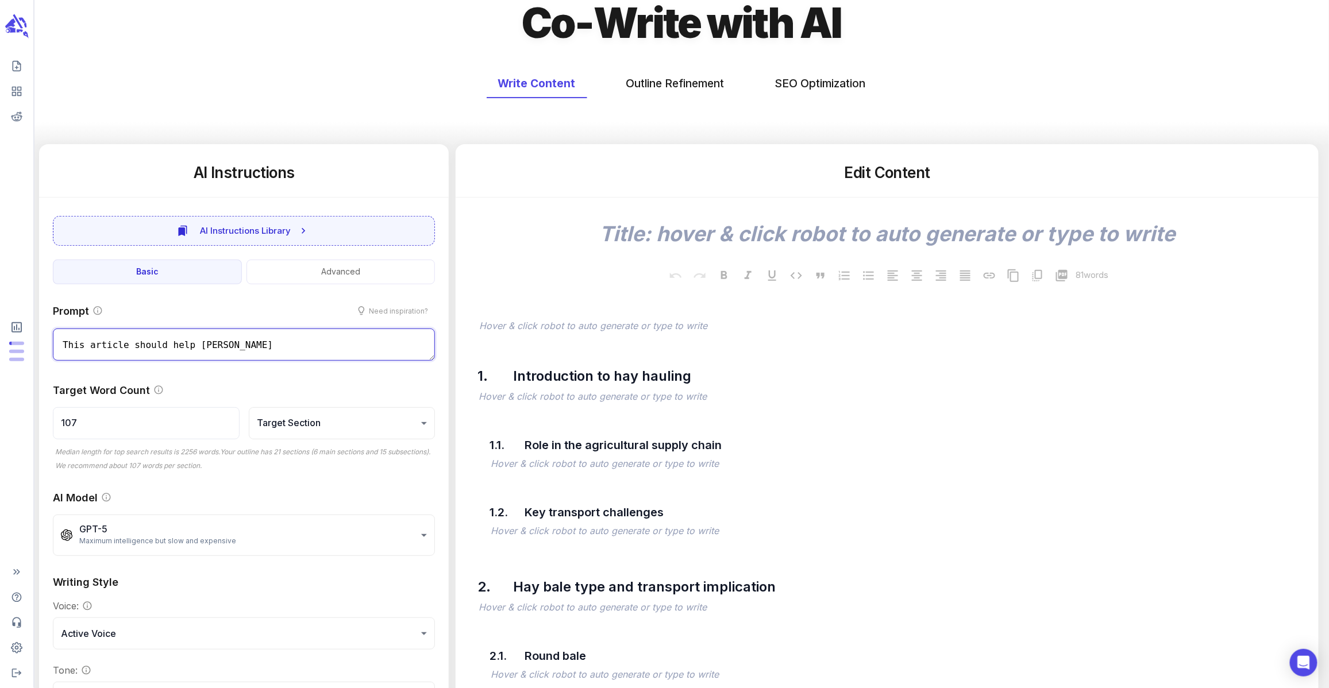
type textarea "This article should help hay p"
type textarea "x"
type textarea "This article should help hay pr"
type textarea "x"
type textarea "This article should help hay pro"
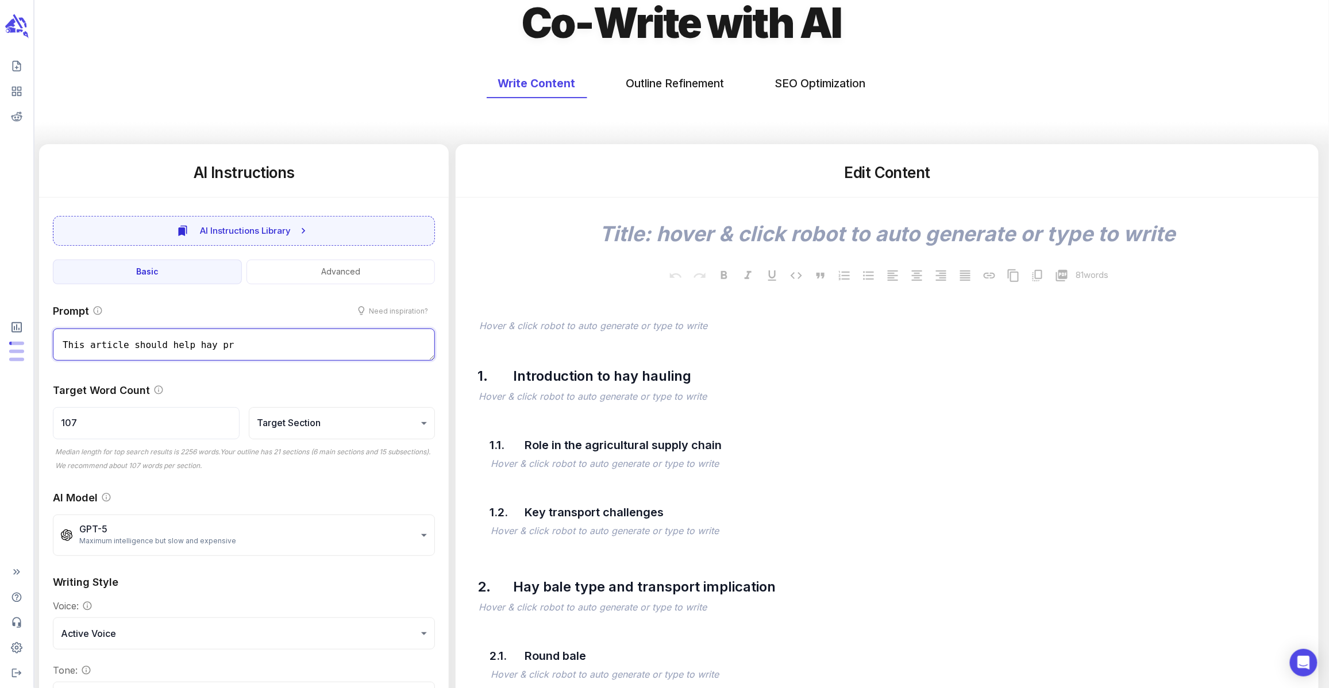
type textarea "x"
type textarea "This article should help hay prod"
type textarea "x"
type textarea "This article should help hay produ"
type textarea "x"
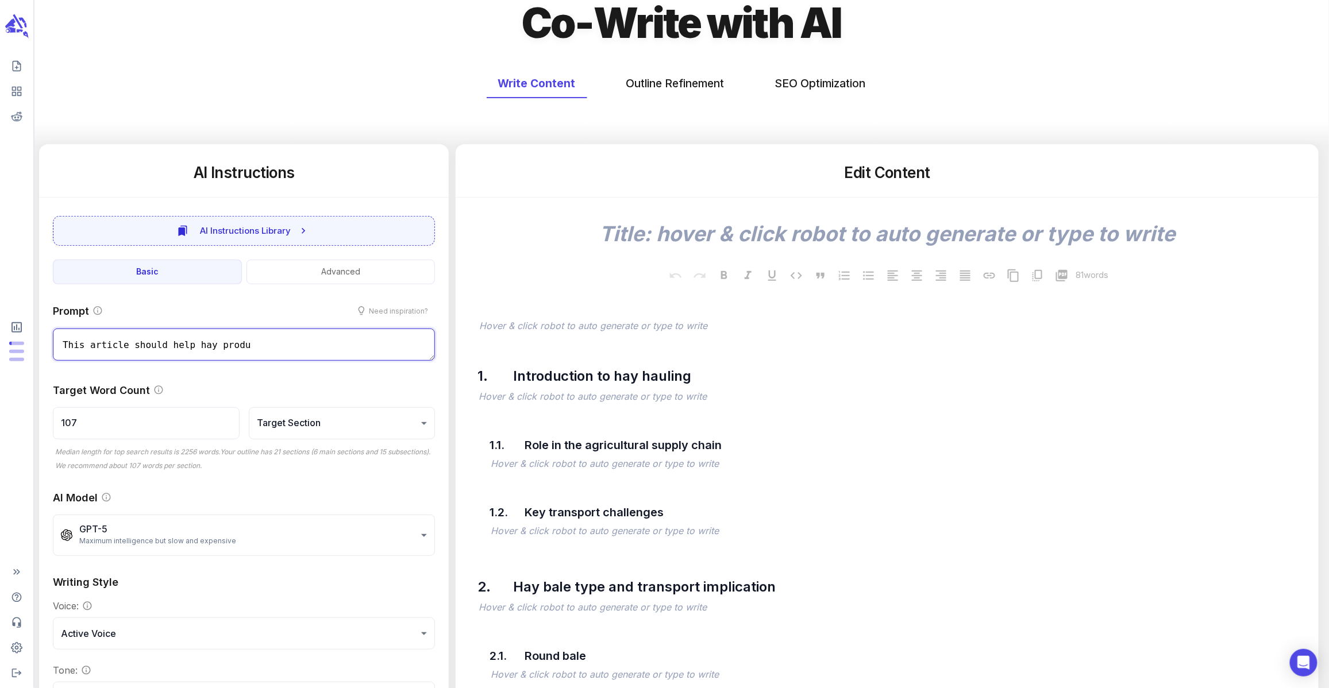
type textarea "This article should help hay produc"
type textarea "x"
type textarea "This article should help hay produce"
type textarea "x"
type textarea "This article should help [PERSON_NAME] producer"
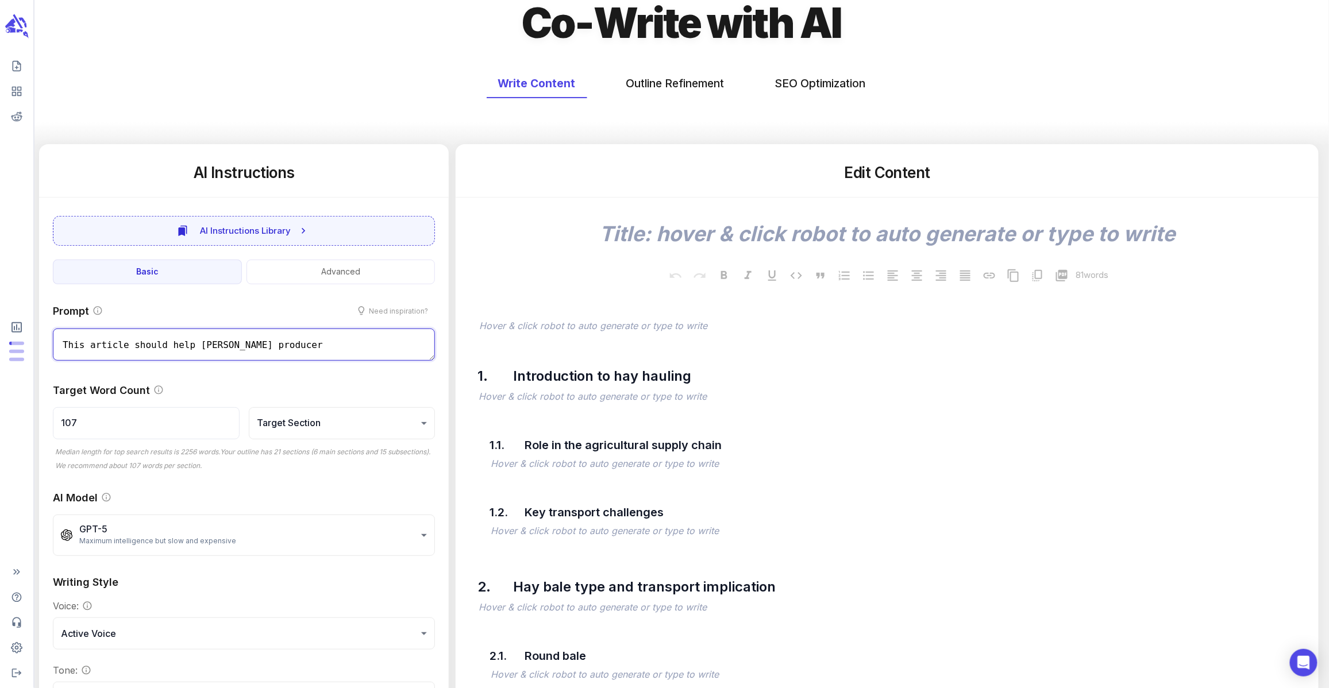
type textarea "x"
type textarea "This article should help hay producers"
type textarea "x"
type textarea "This article should help hay producers,"
type textarea "x"
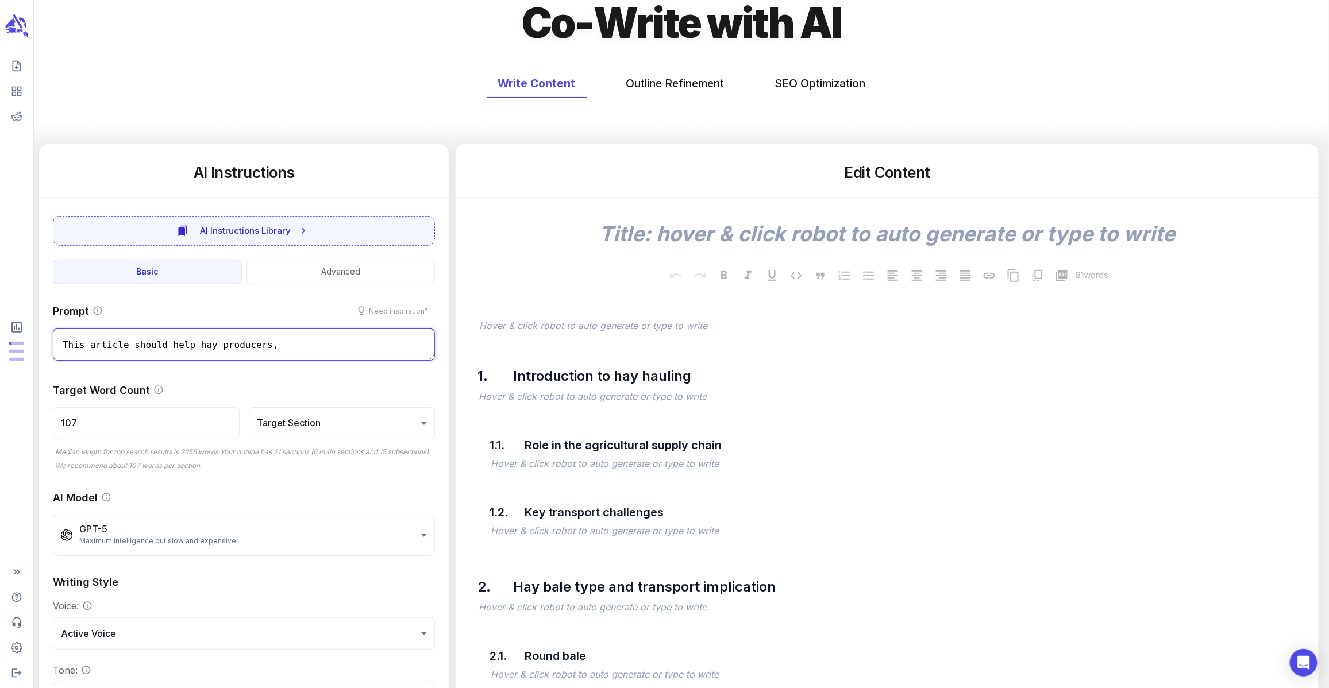
type textarea "This article should help hay producers,"
type textarea "x"
type textarea "This article should help [PERSON_NAME] producers, h"
type textarea "x"
type textarea "This article should help hay producers, ha"
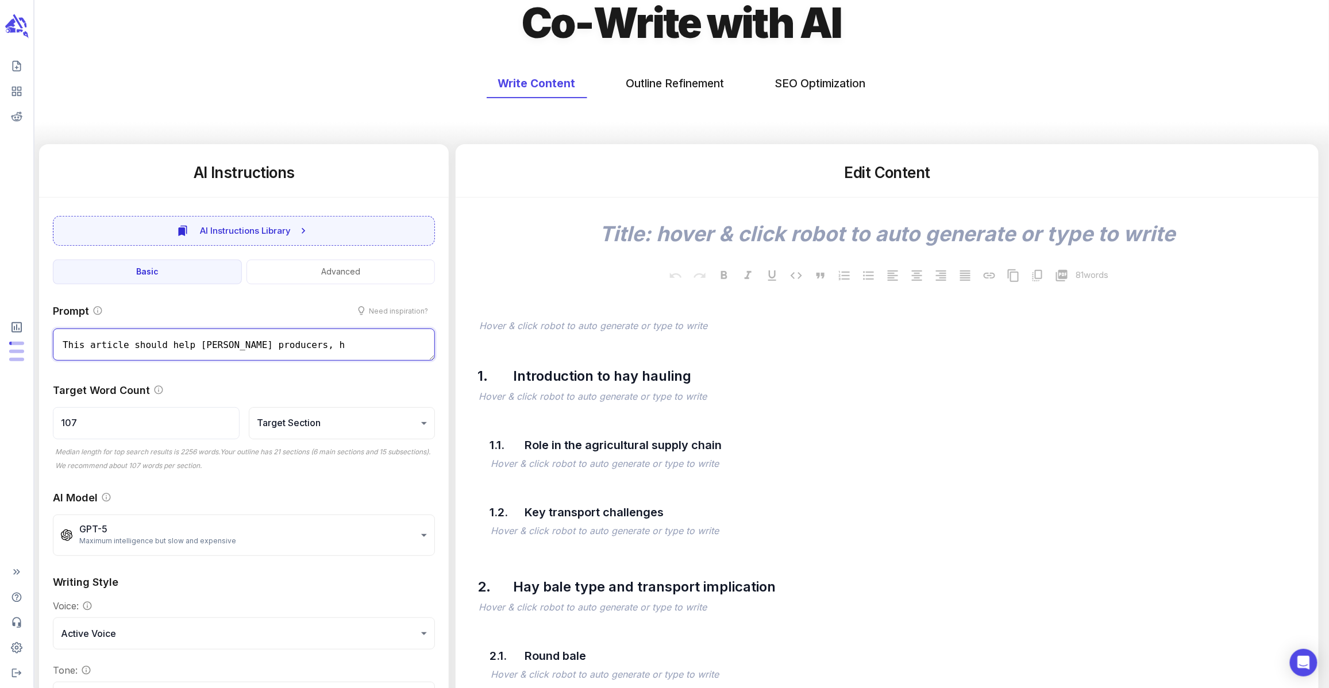
type textarea "x"
type textarea "This article should help [PERSON_NAME] producers, [PERSON_NAME]"
type textarea "x"
type textarea "This article should help [PERSON_NAME] producers, [PERSON_NAME]"
type textarea "x"
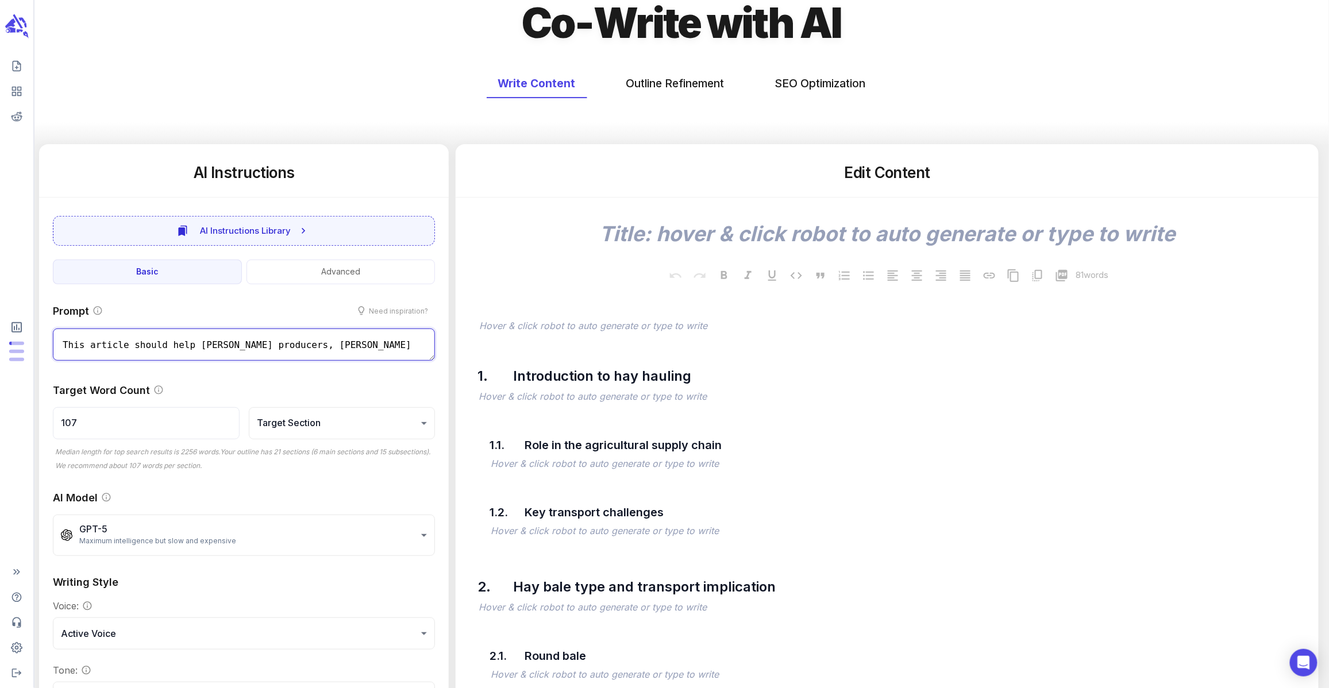
type textarea "This article should help [PERSON_NAME] producers, [PERSON_NAME]"
type textarea "x"
type textarea "This article should help hay producers, [PERSON_NAME]"
type textarea "x"
type textarea "This article should help [PERSON_NAME] producers, hay buy"
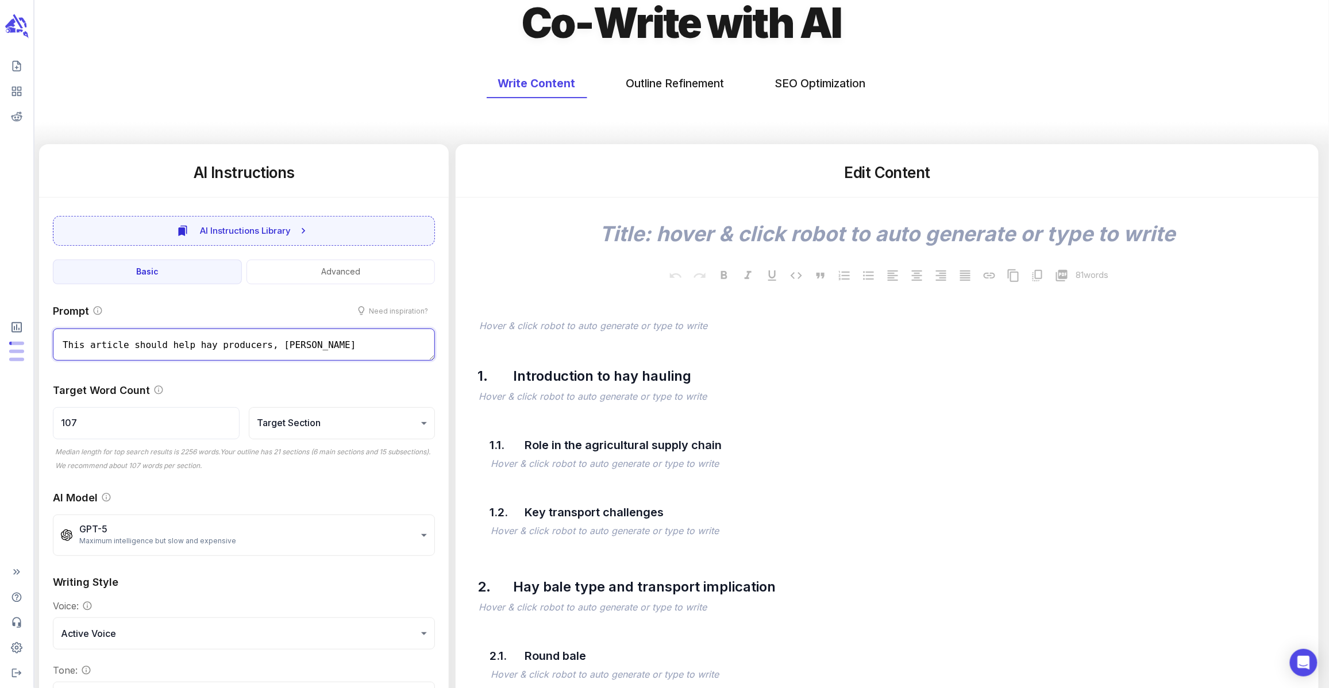
type textarea "x"
type textarea "This article should help [PERSON_NAME] producers, hay buye"
type textarea "x"
type textarea "This article should help [PERSON_NAME] producers, [PERSON_NAME]"
type textarea "x"
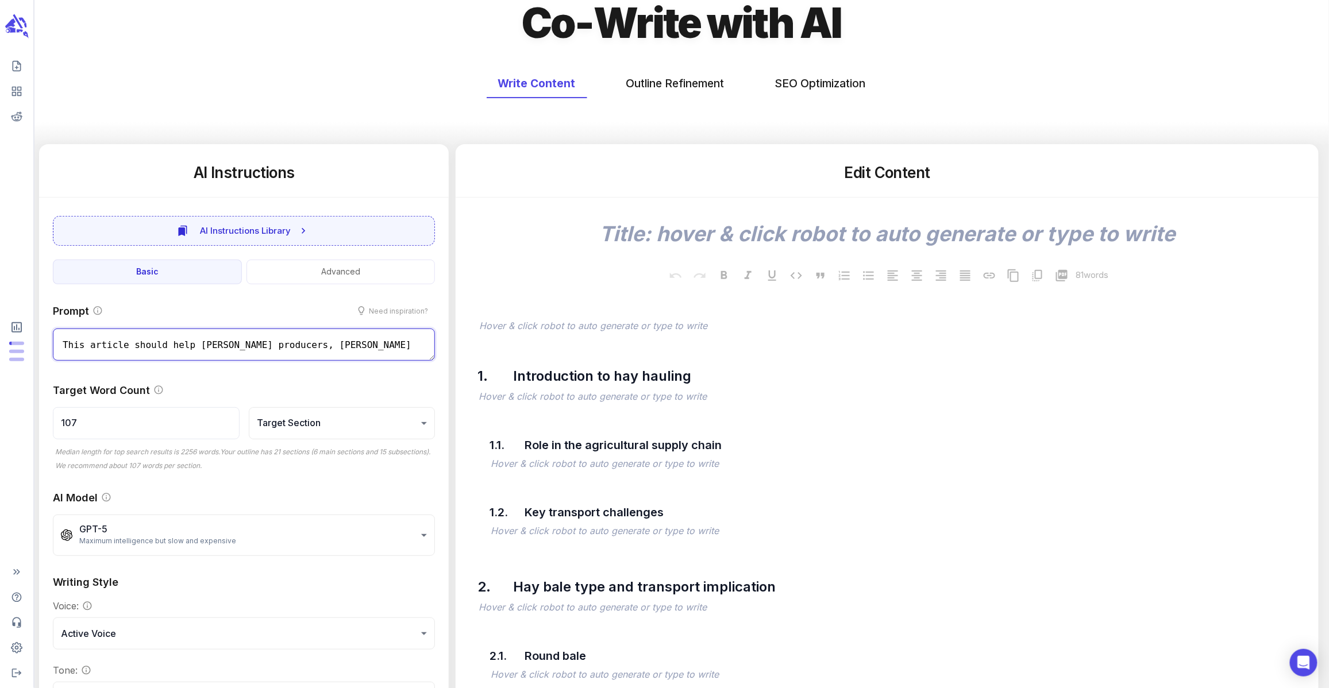
type textarea "This article should help [PERSON_NAME] producers, hay buyers"
type textarea "x"
type textarea "This article should help [PERSON_NAME] producers, hay buyers,"
type textarea "x"
type textarea "This article should help [PERSON_NAME] producers, hay buyers,"
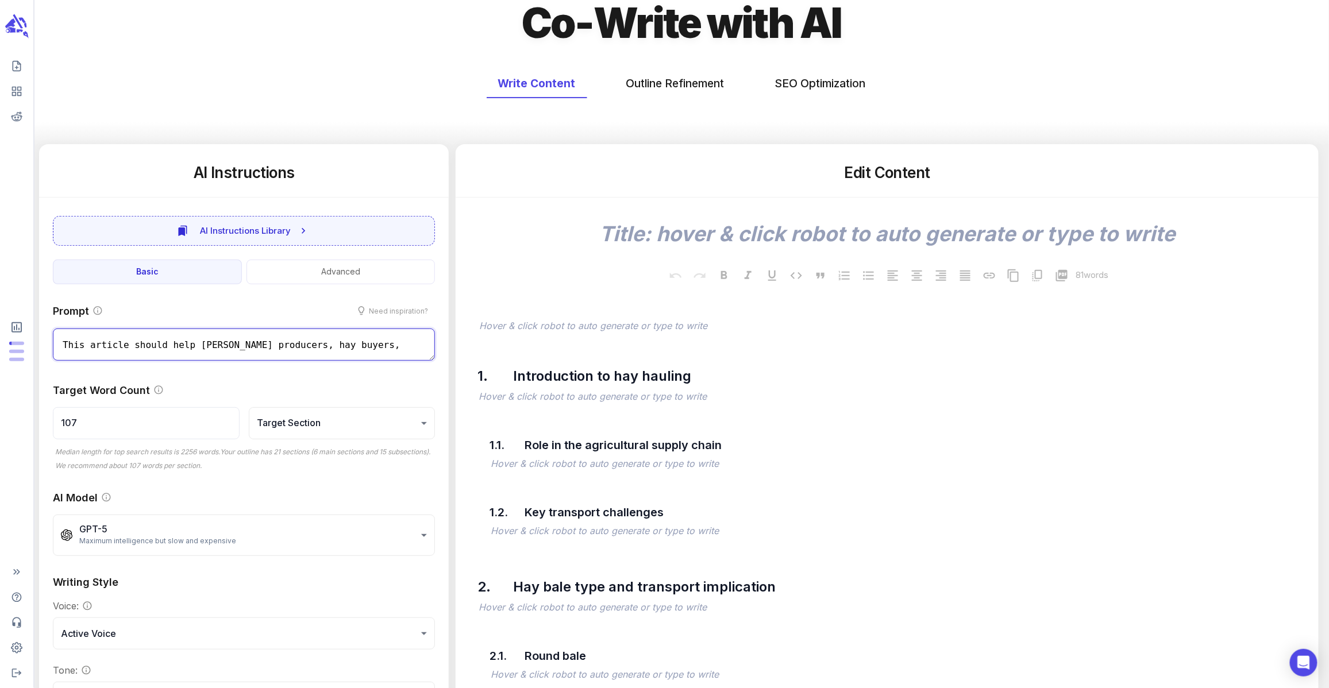
type textarea "x"
type textarea "This article should help [PERSON_NAME] producers, hay buyers, a"
type textarea "x"
type textarea "This article should help [PERSON_NAME] producers, hay buyers, an"
type textarea "x"
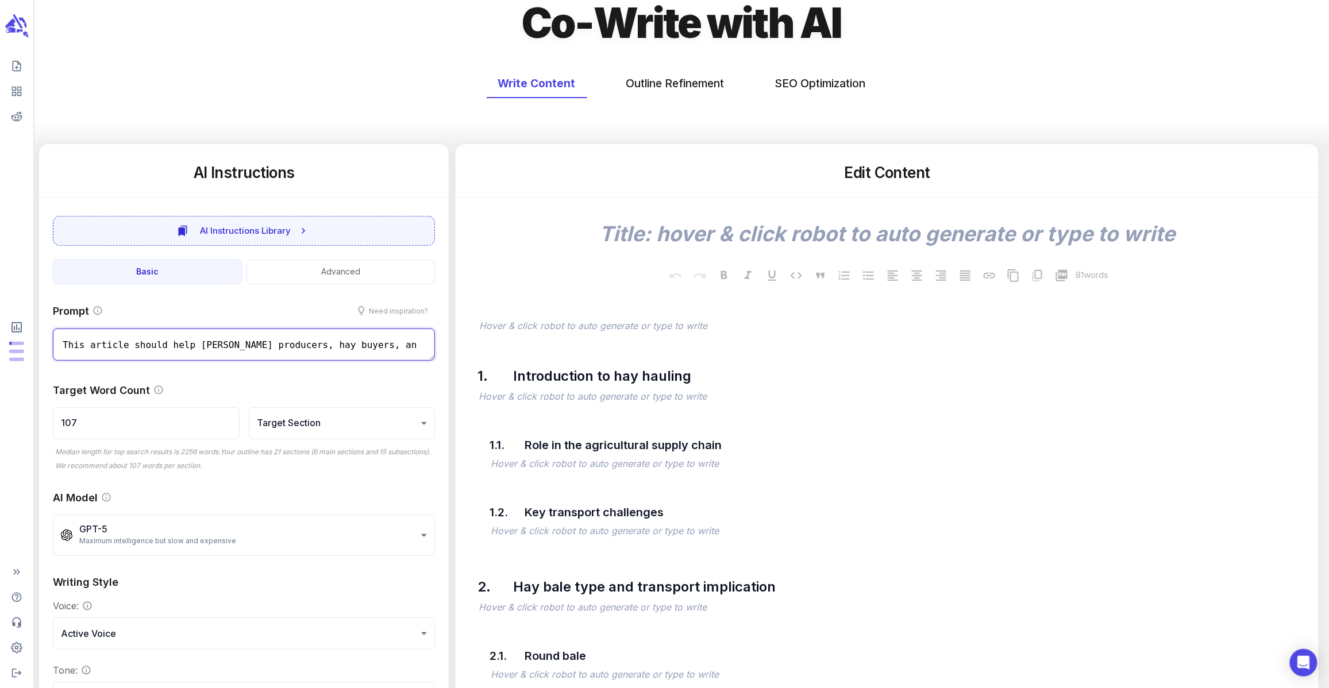
type textarea "This article should help [PERSON_NAME] producers, hay buyers, and"
type textarea "x"
type textarea "This article should help [PERSON_NAME] producers, hay buyers, and"
type textarea "x"
type textarea "This article should help [PERSON_NAME] producers, hay buyers, and h"
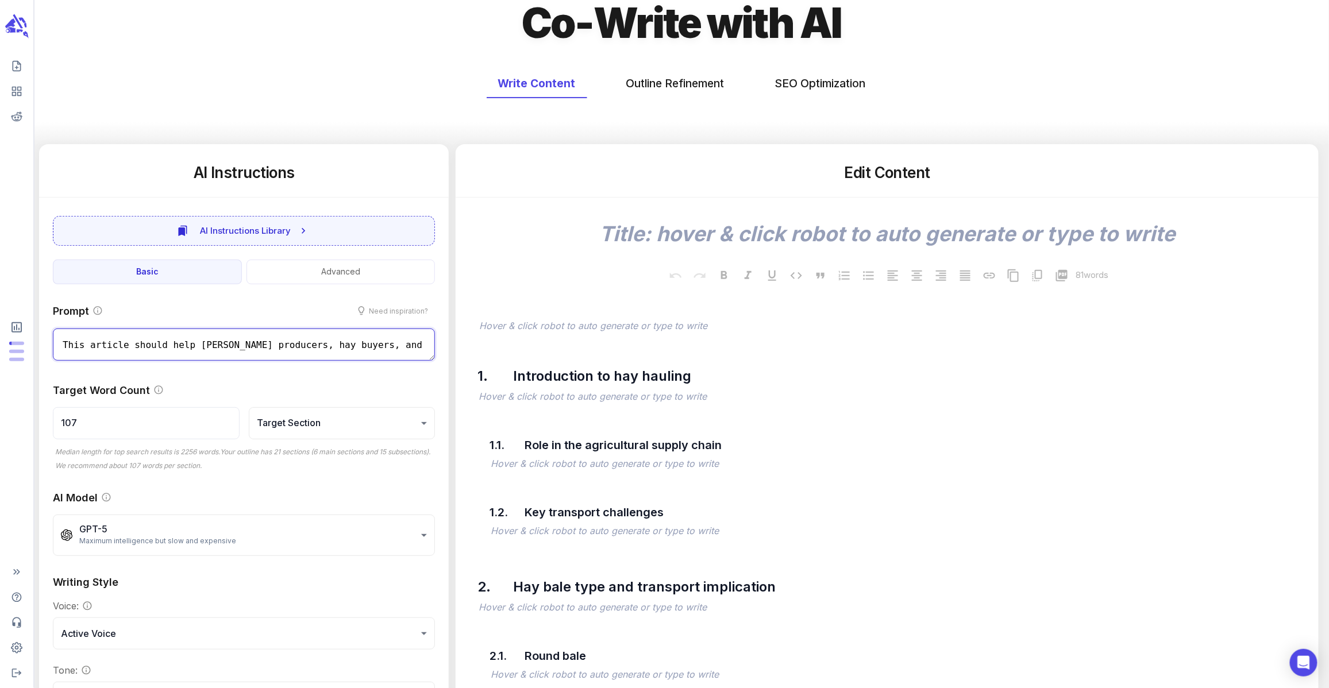
type textarea "x"
type textarea "This article should help hay producers, hay buyers, and [PERSON_NAME]"
type textarea "x"
type textarea "This article should help [PERSON_NAME] producers, [PERSON_NAME], and [PERSON_NA…"
type textarea "x"
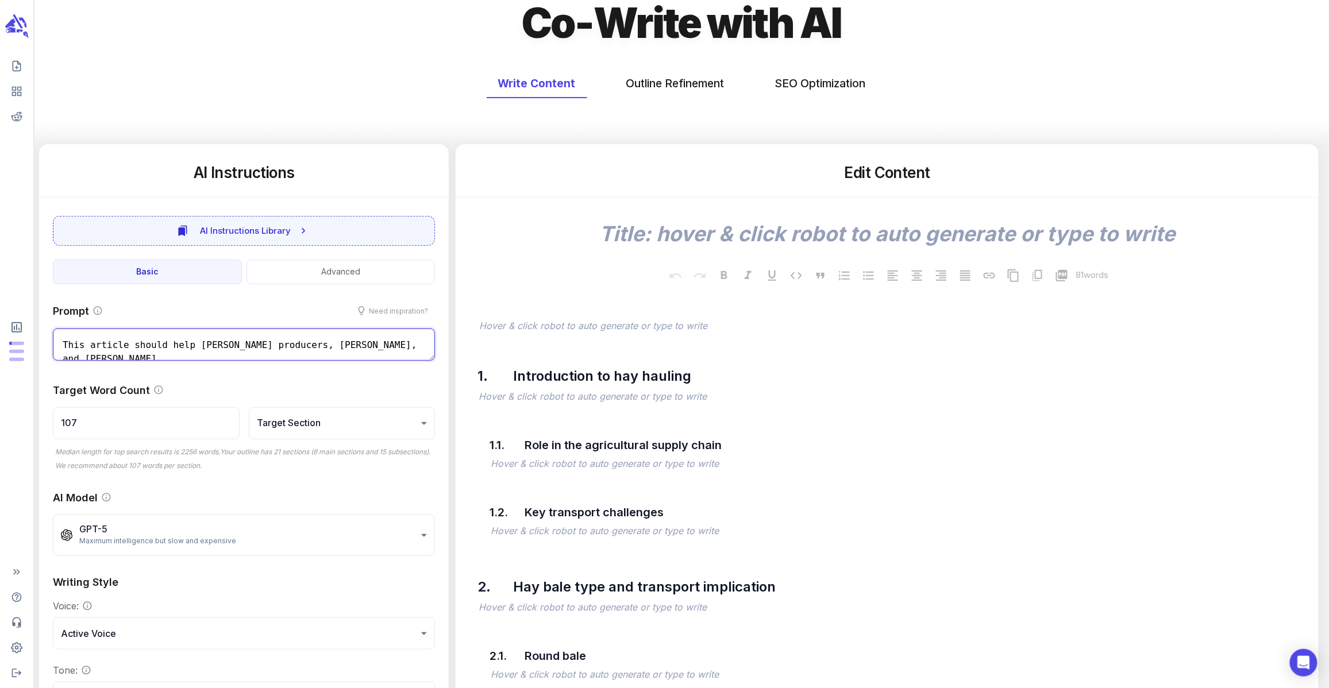
type textarea "This article should help [PERSON_NAME] producers, [PERSON_NAME], and [PERSON_NA…"
type textarea "x"
type textarea "This article should help [PERSON_NAME] producers, hay buyers, and [PERSON_NAME]"
type textarea "x"
type textarea "This article should help [PERSON_NAME] producers, [PERSON_NAME], and [PERSON_NA…"
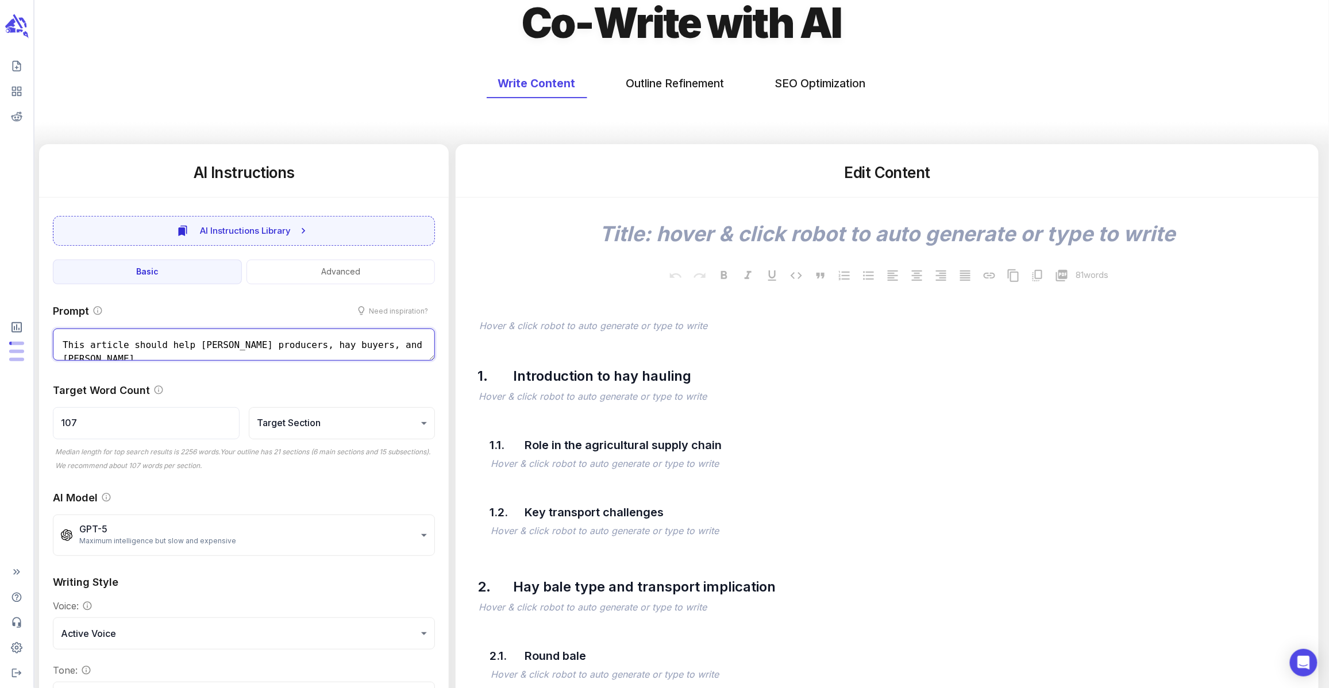
type textarea "x"
type textarea "This article should help [PERSON_NAME] producers, [PERSON_NAME], and [PERSON_NA…"
type textarea "x"
type textarea "This article should help [PERSON_NAME] producers, hay buyers, and hay haul"
type textarea "x"
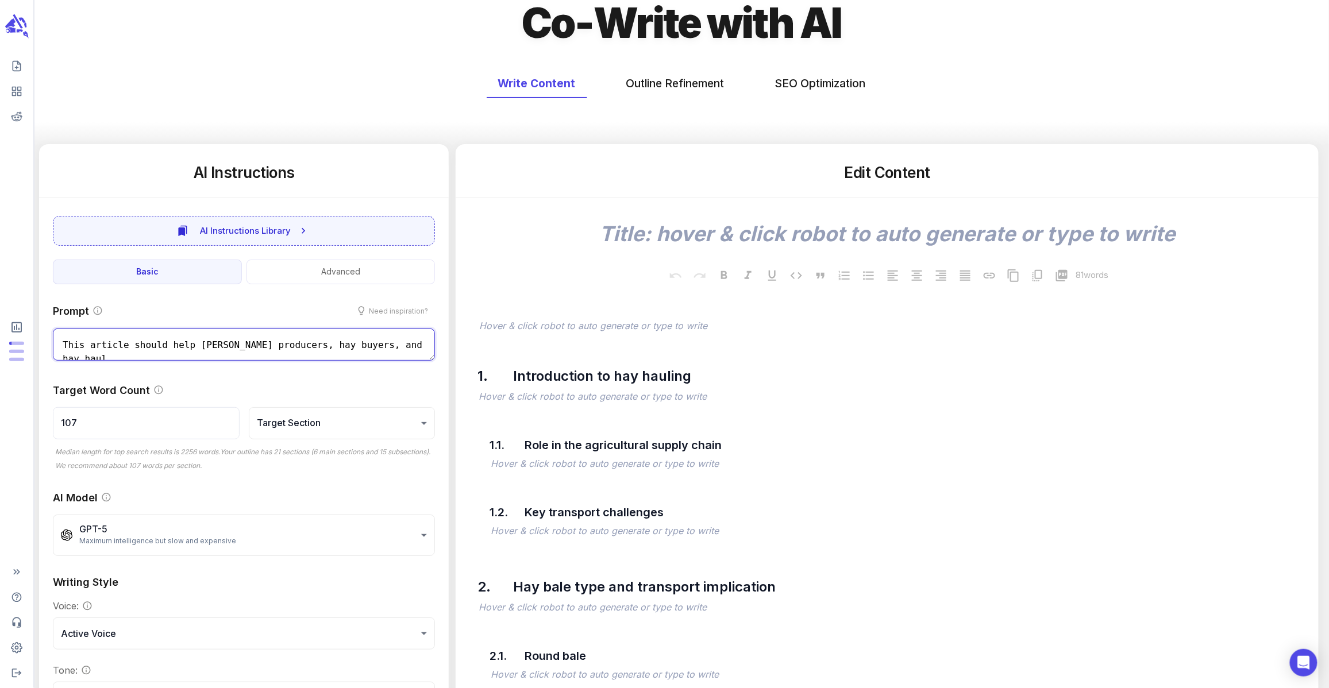
type textarea "This article should help [PERSON_NAME] producers, hay buyers, and hay haule"
type textarea "x"
type textarea "This article should help [PERSON_NAME] producers, hay buyers, and hay hauler"
type textarea "x"
type textarea "This article should help [PERSON_NAME] producers, hay buyers, and hay haulers"
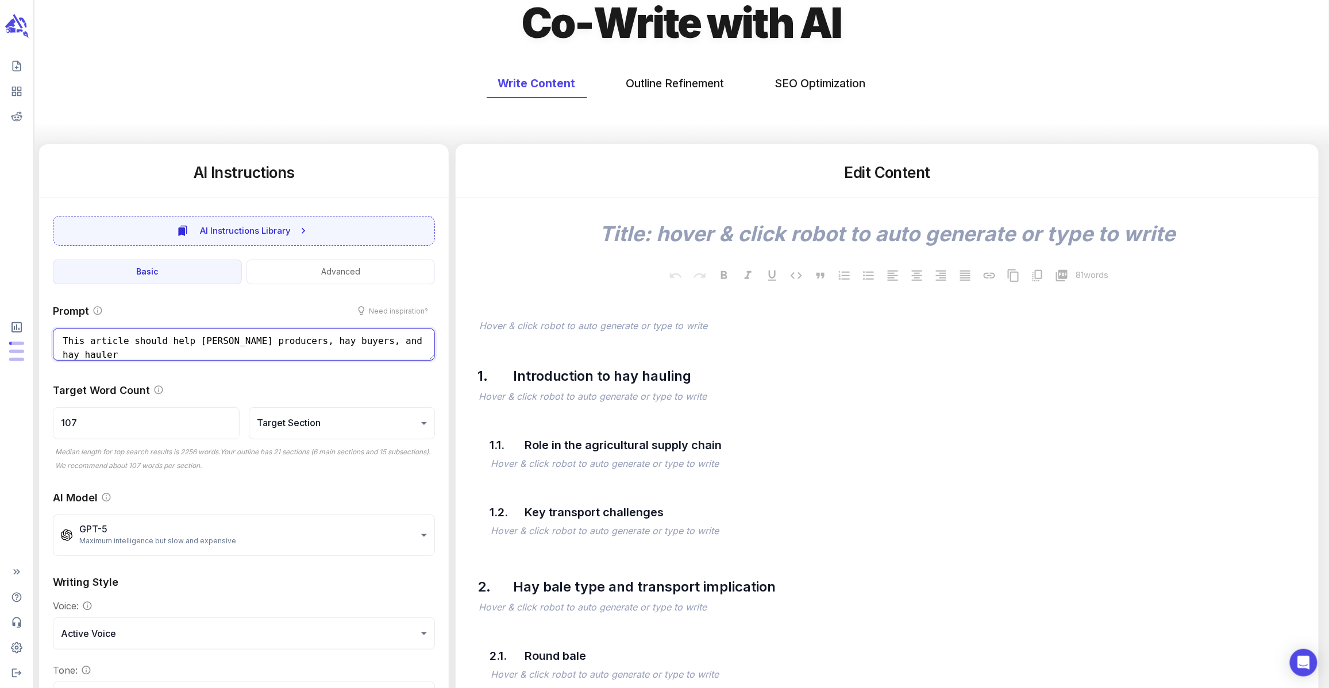
type textarea "x"
type textarea "This article should help [PERSON_NAME] producers, hay buyers, and hay haulers"
type textarea "x"
type textarea "This article should help hay producers, hay buyers, and hay haulers u"
type textarea "x"
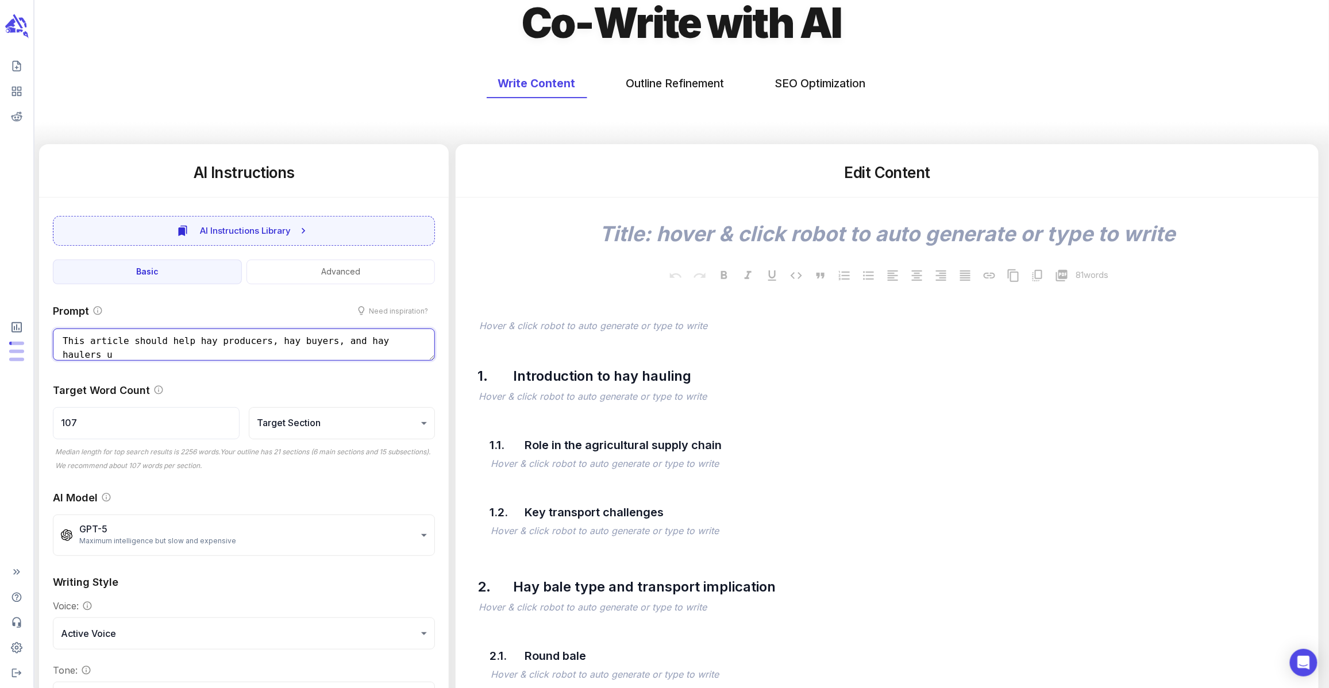
scroll to position [1, 0]
type textarea "This article should help hay producers, hay buyers, and hay haulers un"
type textarea "x"
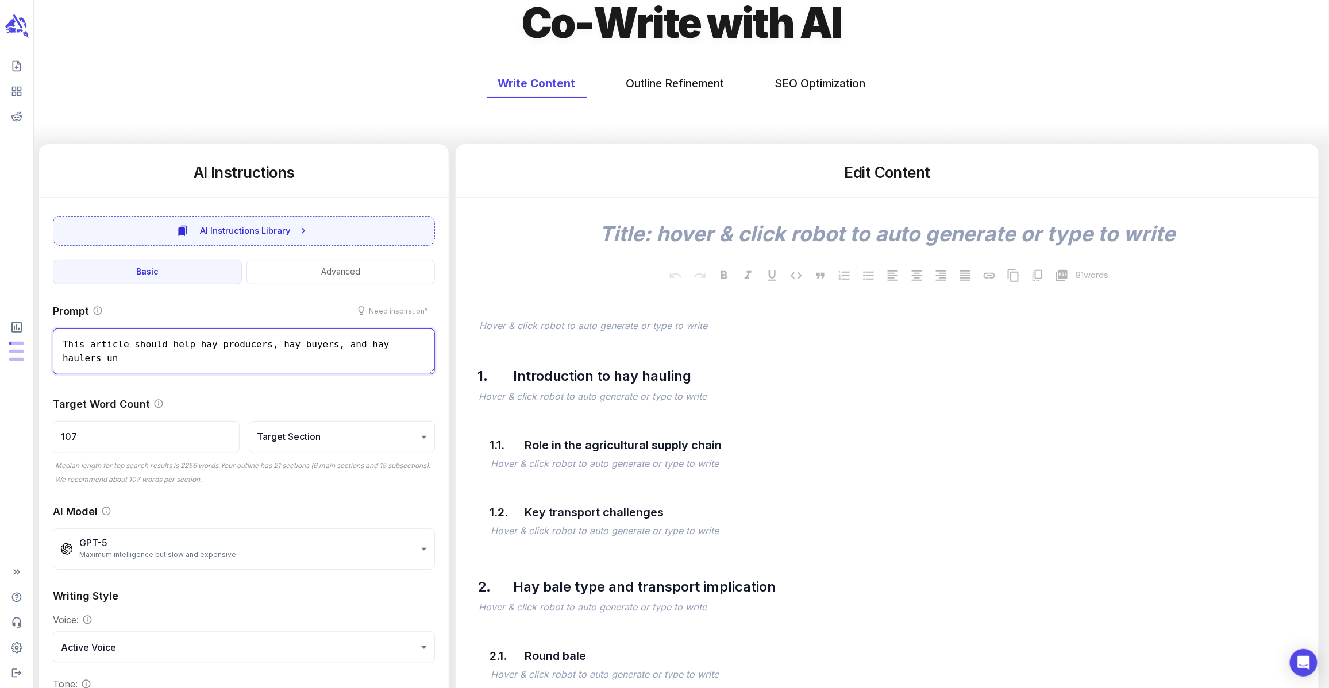
type textarea "This article should help [PERSON_NAME] producers, hay buyers, and hay haulers u…"
type textarea "x"
type textarea "This article should help [PERSON_NAME] producers, hay buyers, and hay haulers u…"
type textarea "x"
type textarea "This article should help hay producers, hay buyers, and hay haulers under"
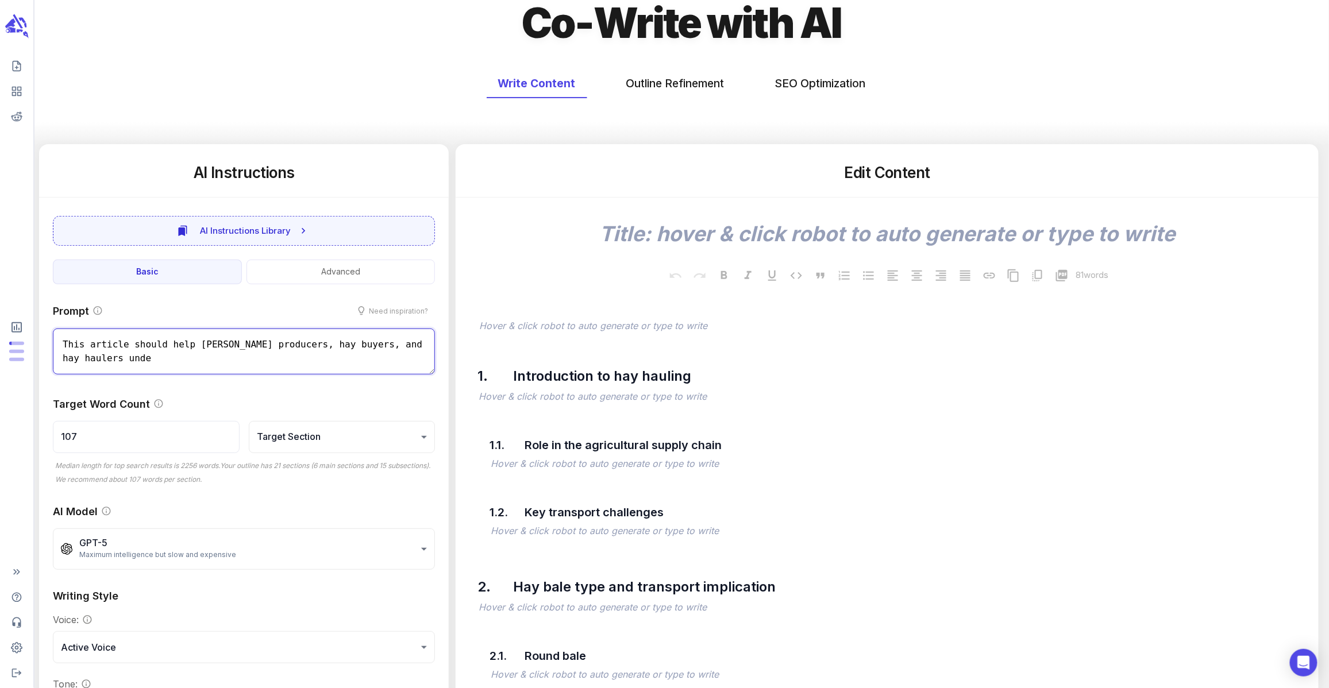
type textarea "x"
type textarea "This article should help hay producers, hay buyers, and hay haulers unders"
type textarea "x"
type textarea "This article should help [PERSON_NAME] producers, hay buyers, and hay haulers u…"
type textarea "x"
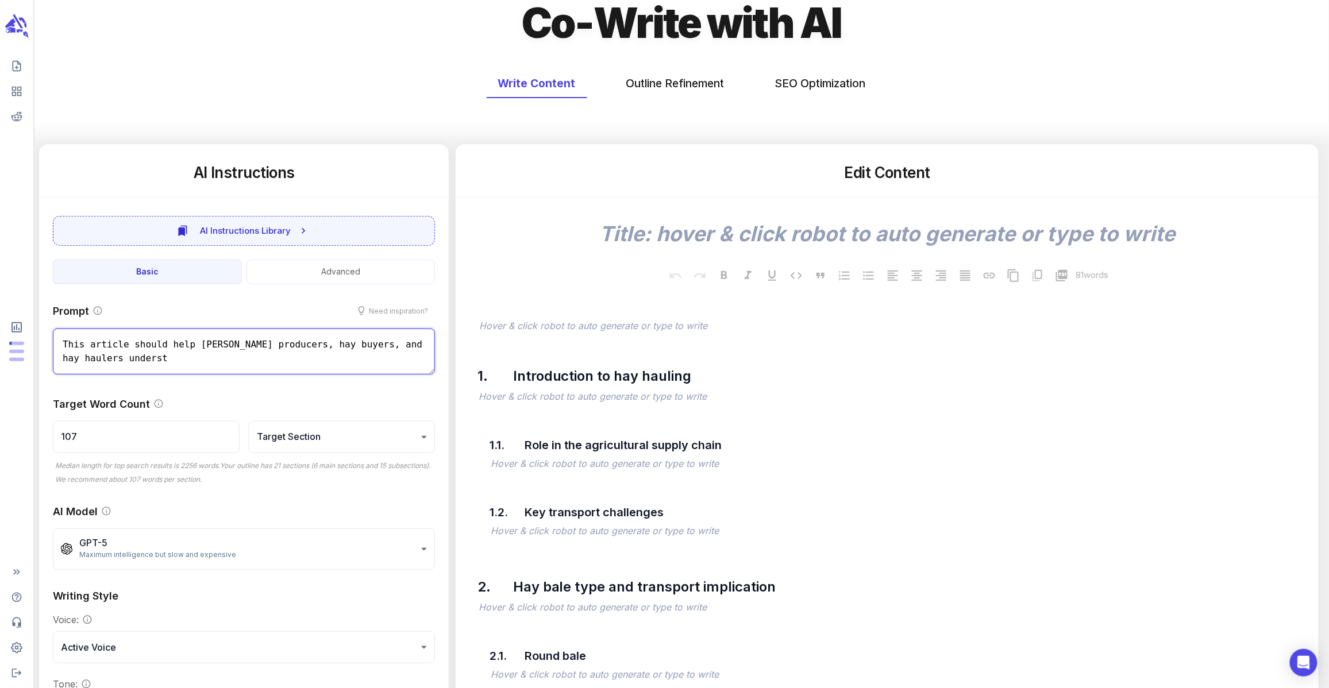
type textarea "This article should help hay producers, hay buyers, and hay haulers understa"
type textarea "x"
type textarea "This article should help hay producers, hay buyers, and hay haulers understan"
type textarea "x"
type textarea "This article should help hay producers, hay buyers, and hay haulers understand"
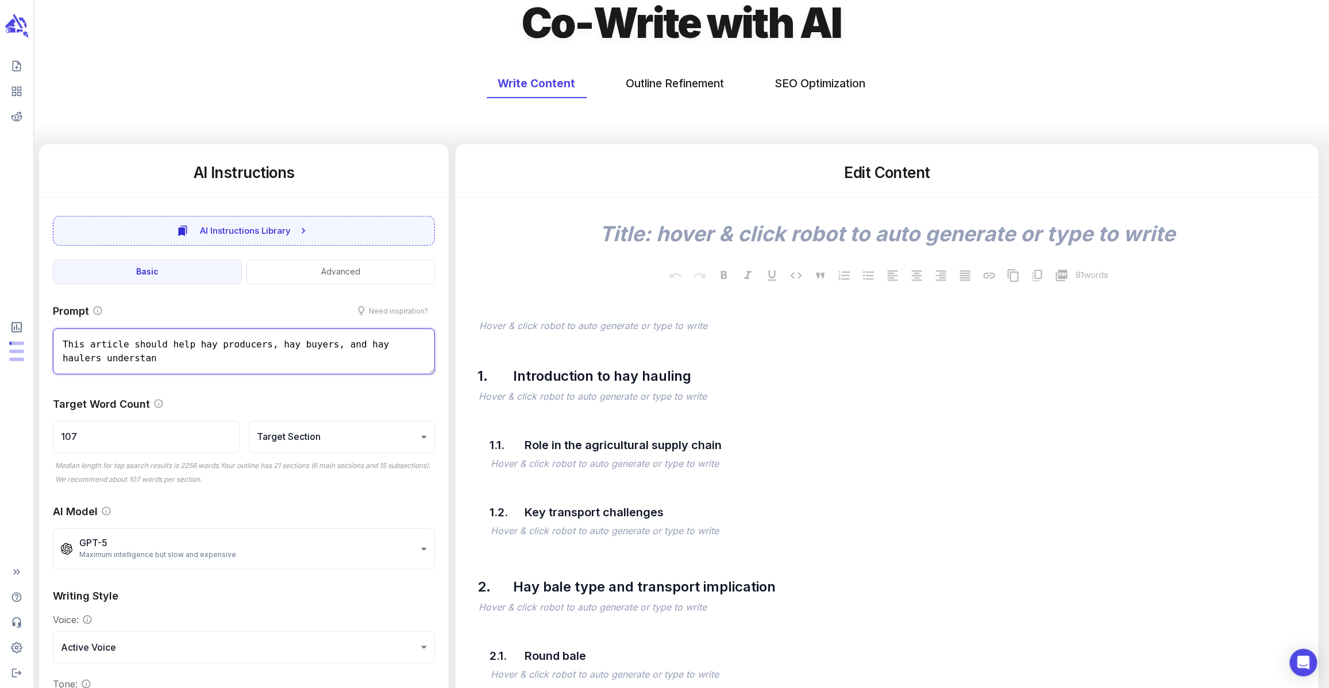
type textarea "x"
type textarea "This article should help hay producers, hay buyers, and hay haulers understand"
type textarea "x"
type textarea "This article should help hay producers, hay buyers, and hay haulers understand t"
type textarea "x"
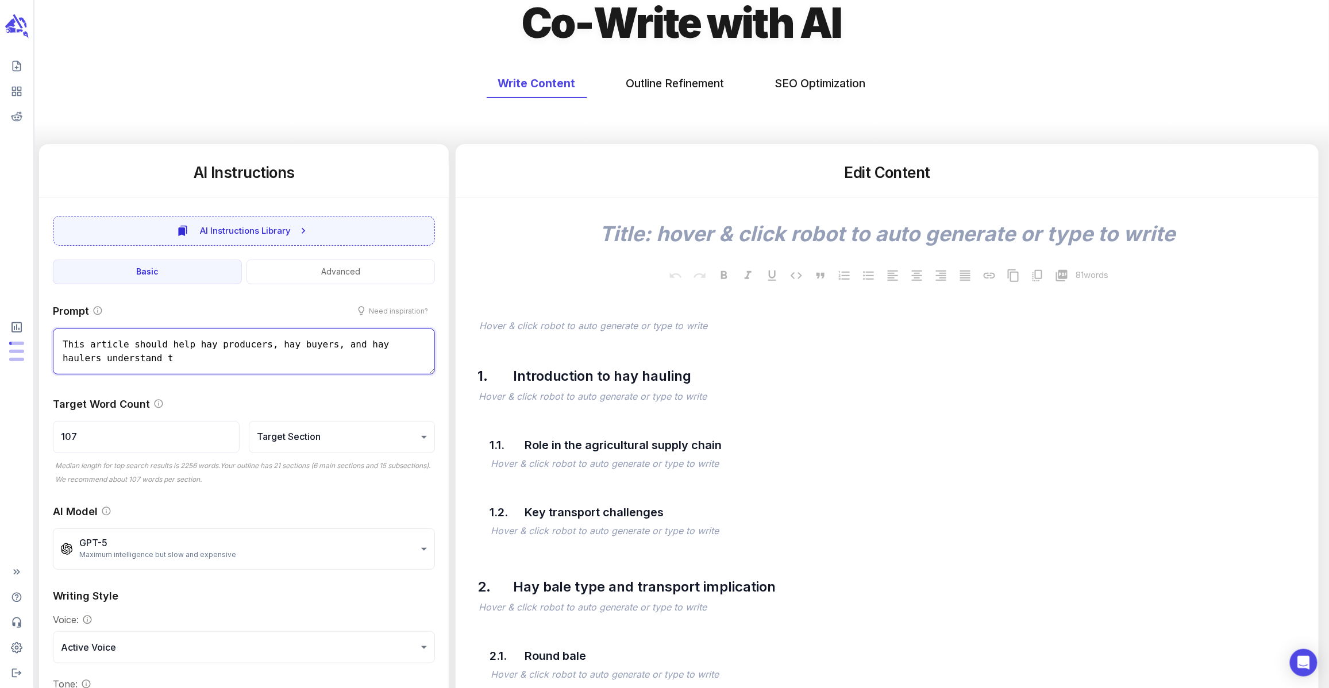
type textarea "This article should help hay producers, hay buyers, and hay haulers understand …"
type textarea "x"
type textarea "This article should help hay producers, hay buyers, and hay haulers understand …"
type textarea "x"
type textarea "This article should help hay producers, hay buyers, and hay haulers understand …"
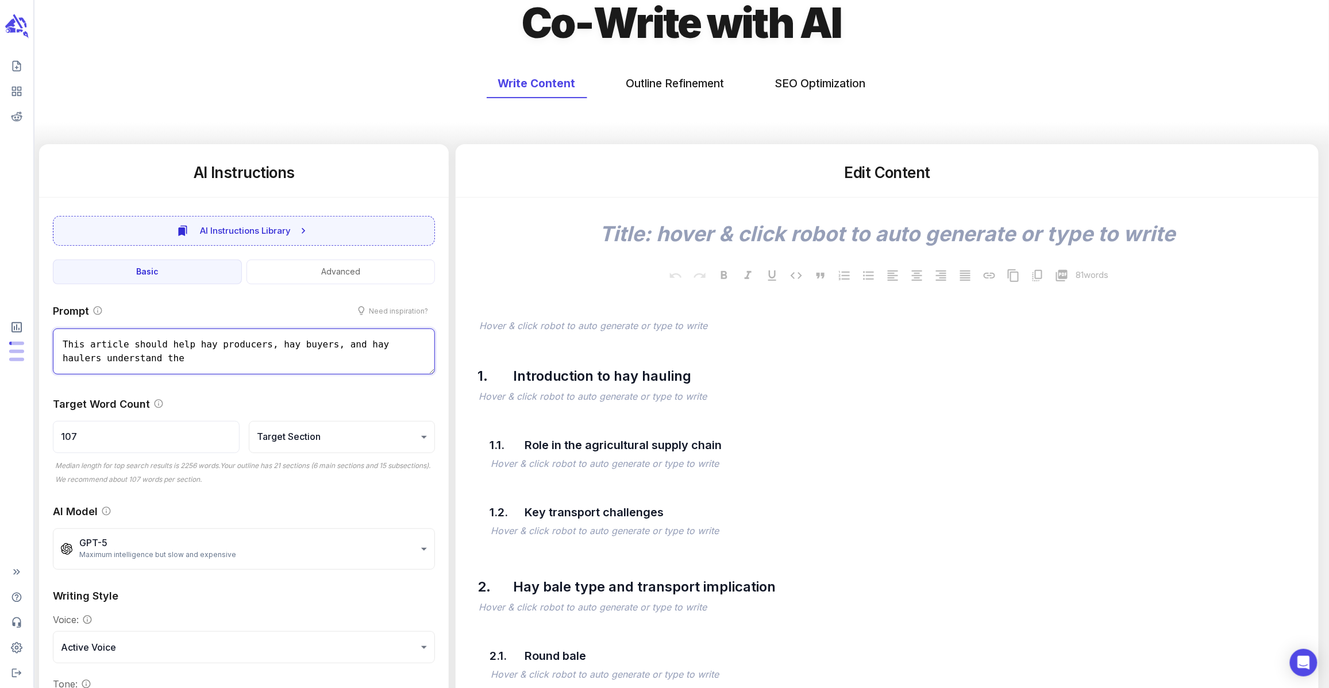
type textarea "x"
type textarea "This article should help hay producers, hay buyers, and hay haulers understand …"
type textarea "x"
type textarea "This article should help hay producers, hay buyers, and hay haulers understand …"
type textarea "x"
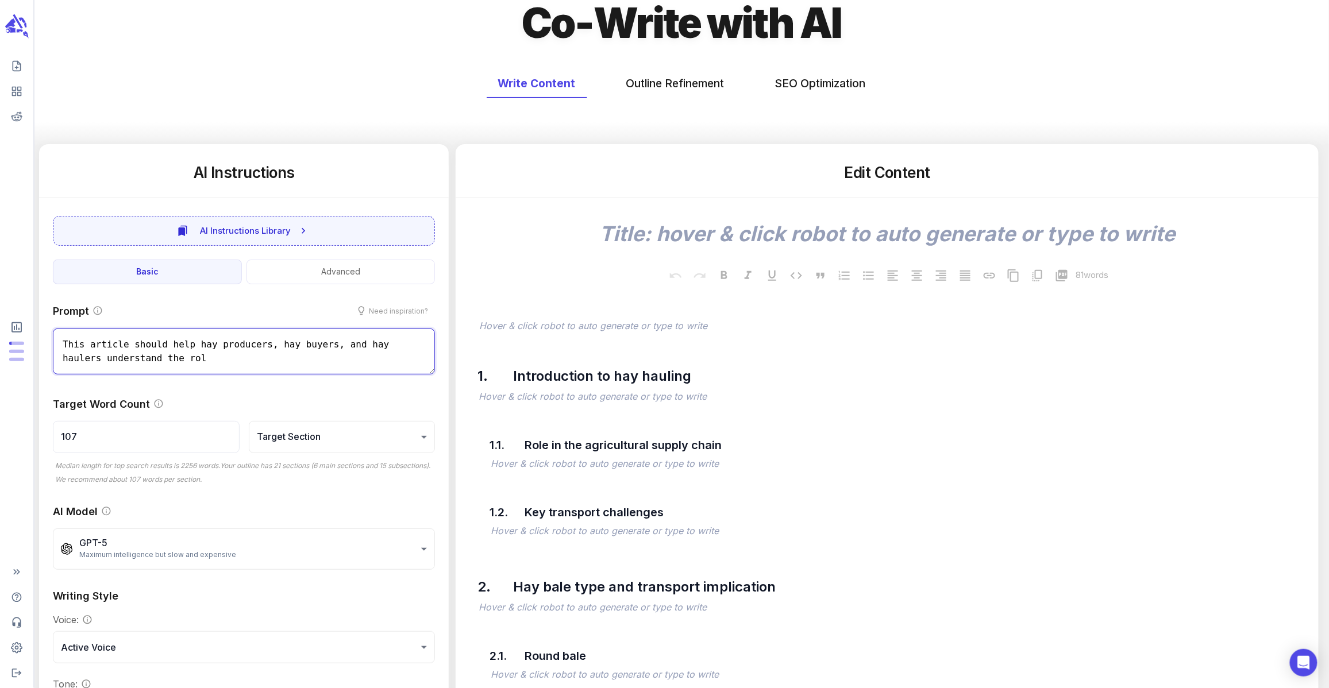
type textarea "This article should help hay producers, hay buyers, and [PERSON_NAME] haulers u…"
type textarea "x"
type textarea "This article should help hay producers, hay buyers, and [PERSON_NAME] haulers u…"
type textarea "x"
type textarea "This article should help [PERSON_NAME] producers, hay buyers, and hay haulers u…"
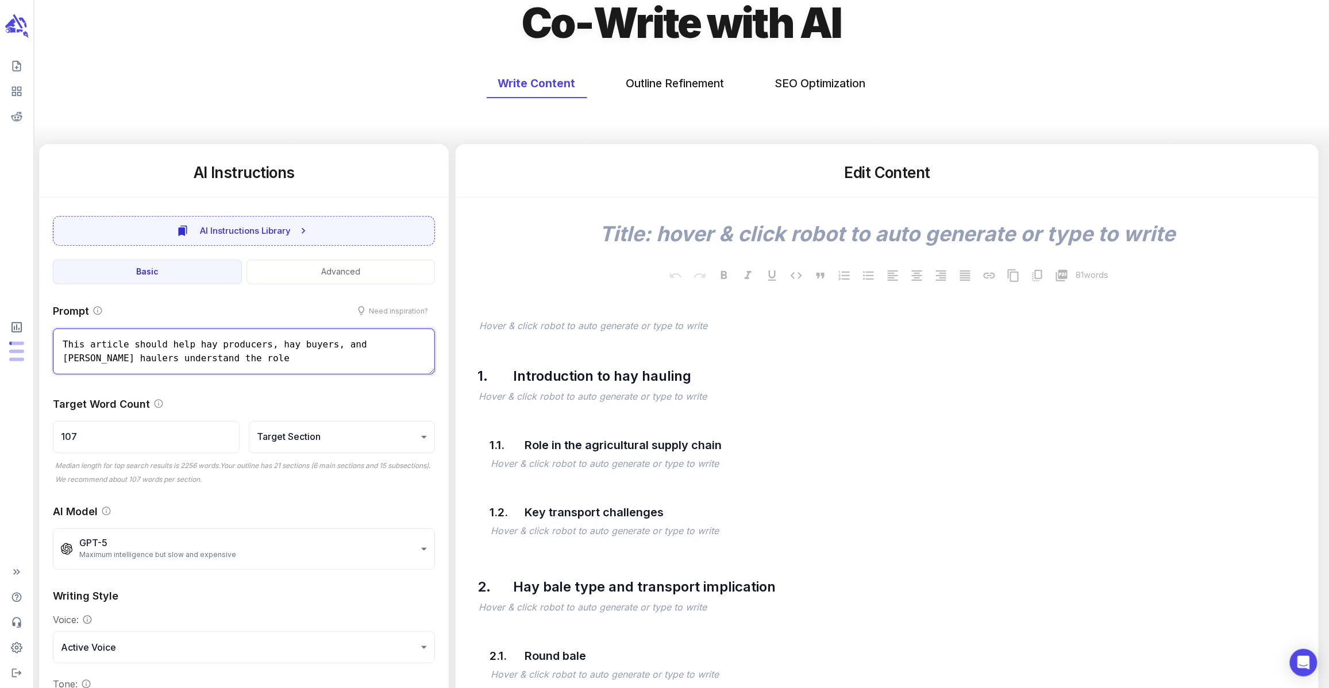
type textarea "x"
type textarea "This article should help [PERSON_NAME] producers, hay buyers, and hay haulers u…"
type textarea "x"
type textarea "This article should help hay producers, hay buyers, and hay haulers understand …"
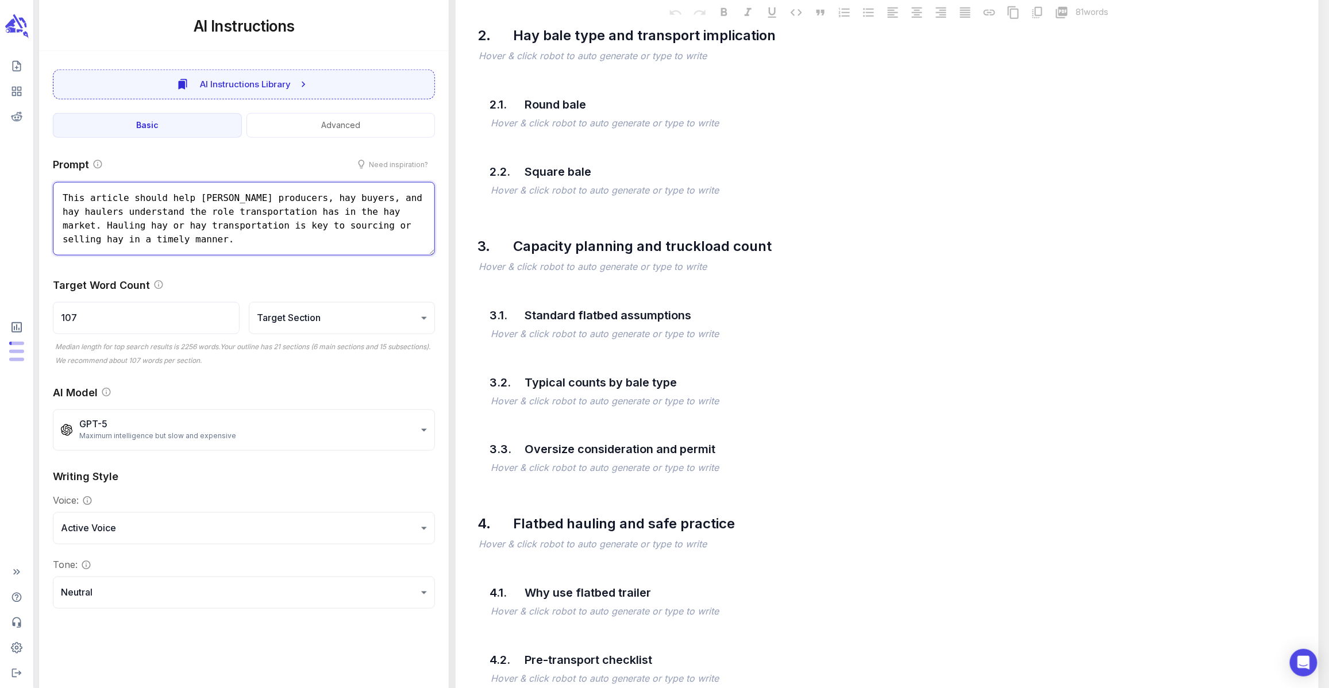
scroll to position [596, 0]
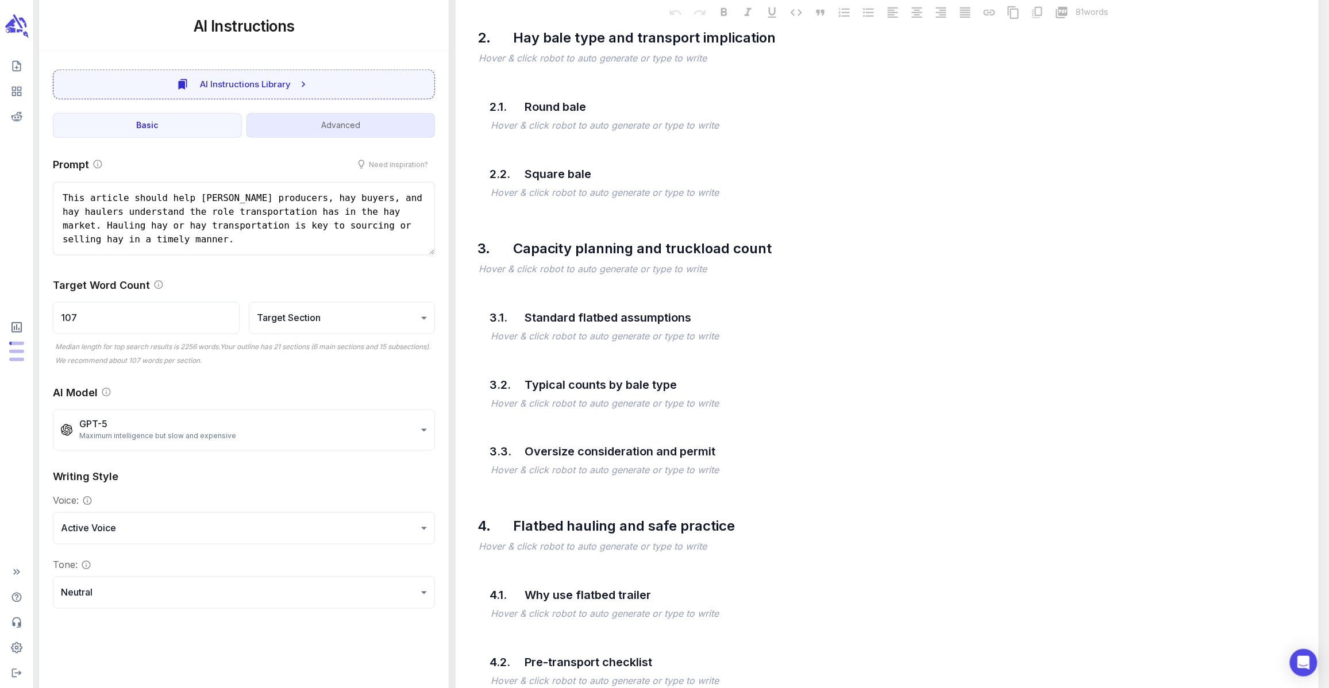
click at [337, 126] on button "Advanced" at bounding box center [340, 125] width 189 height 25
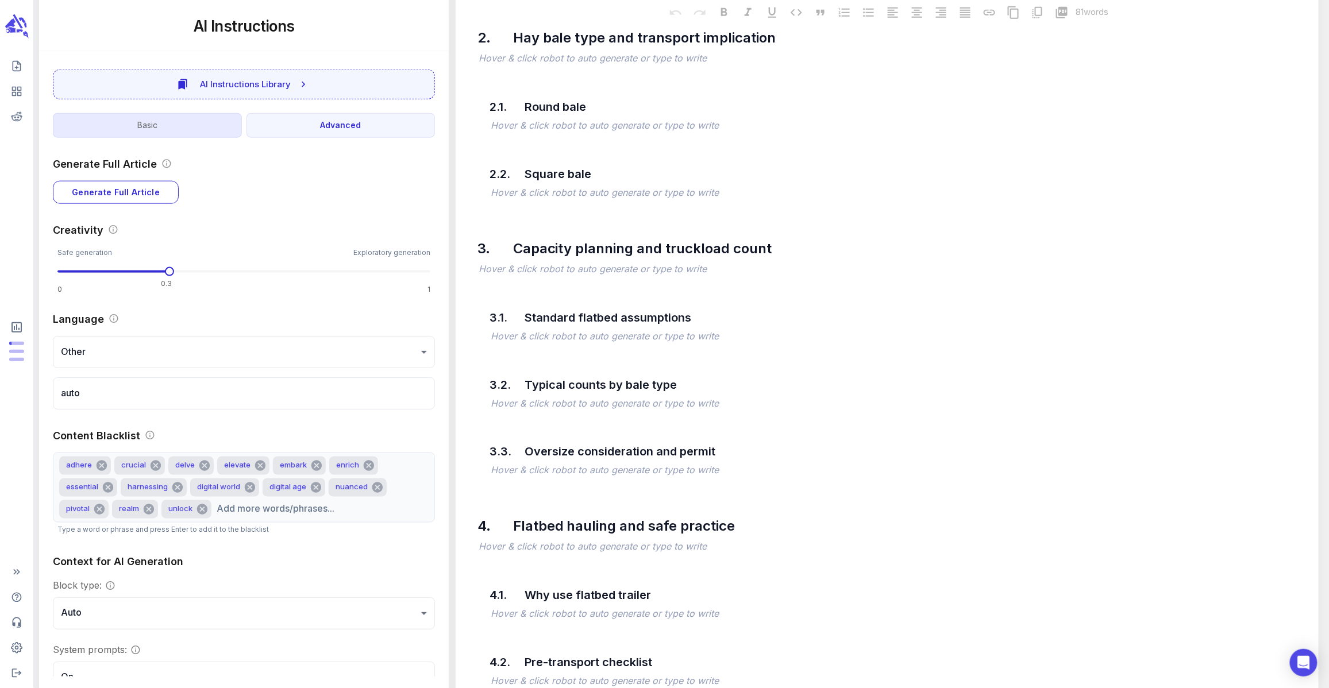
click at [179, 123] on button "Basic" at bounding box center [147, 125] width 189 height 25
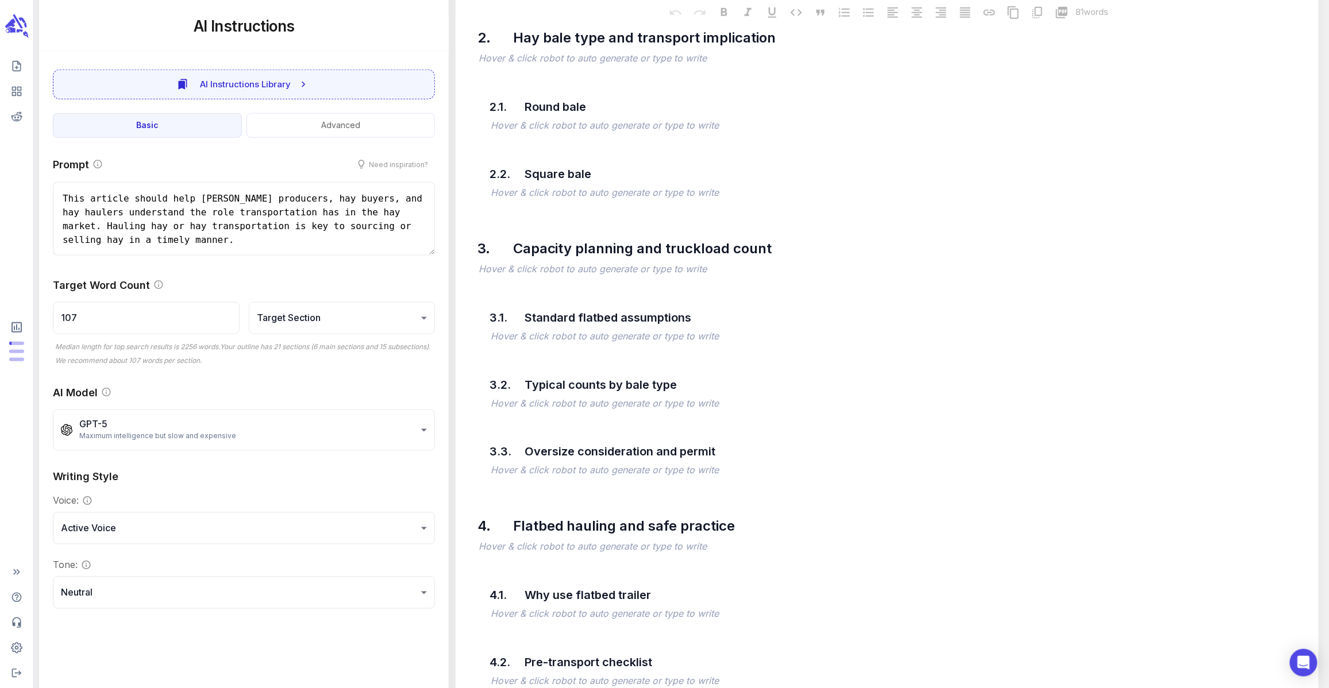
click at [320, 334] on div "Target Word Count 107 ​ Target Section ******* ​ Median length for top search r…" at bounding box center [244, 321] width 382 height 89
click at [328, 326] on body "🌟 Create content for keyword: hay hauling Co-Write with AI Write Content Outlin…" at bounding box center [664, 345] width 1329 height 1882
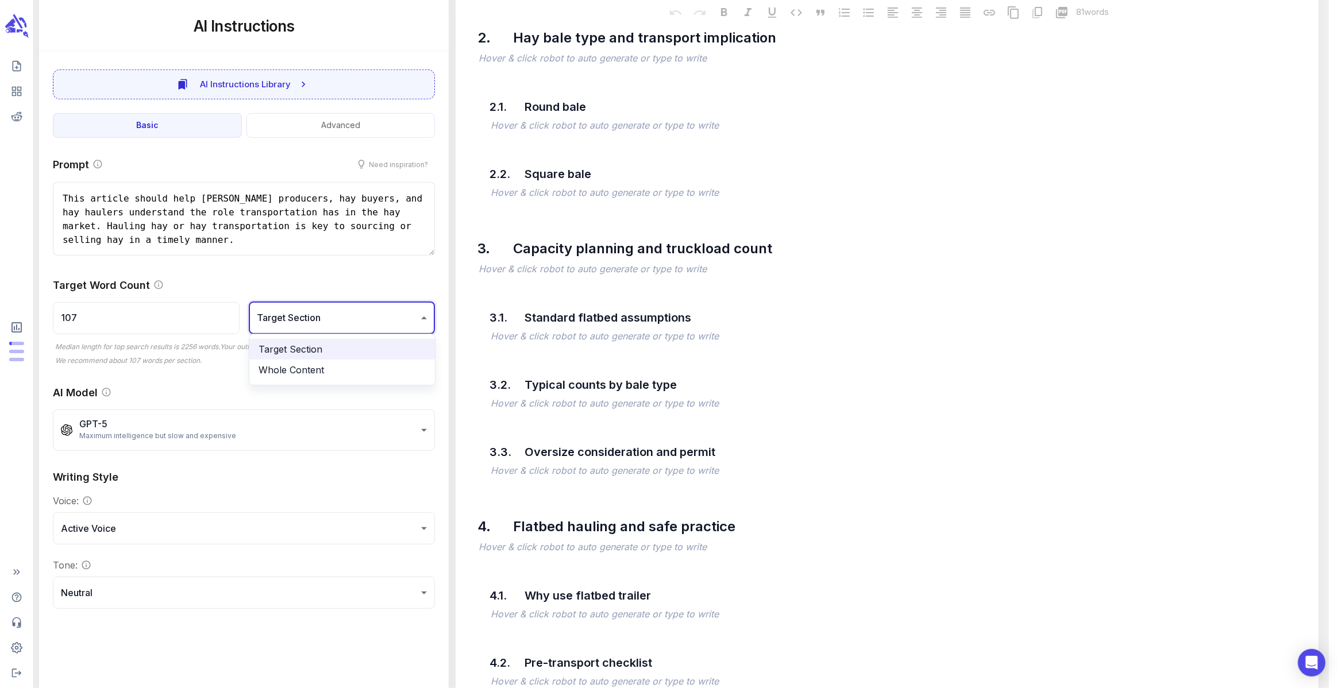
click at [331, 370] on li "Whole Content" at bounding box center [342, 370] width 186 height 21
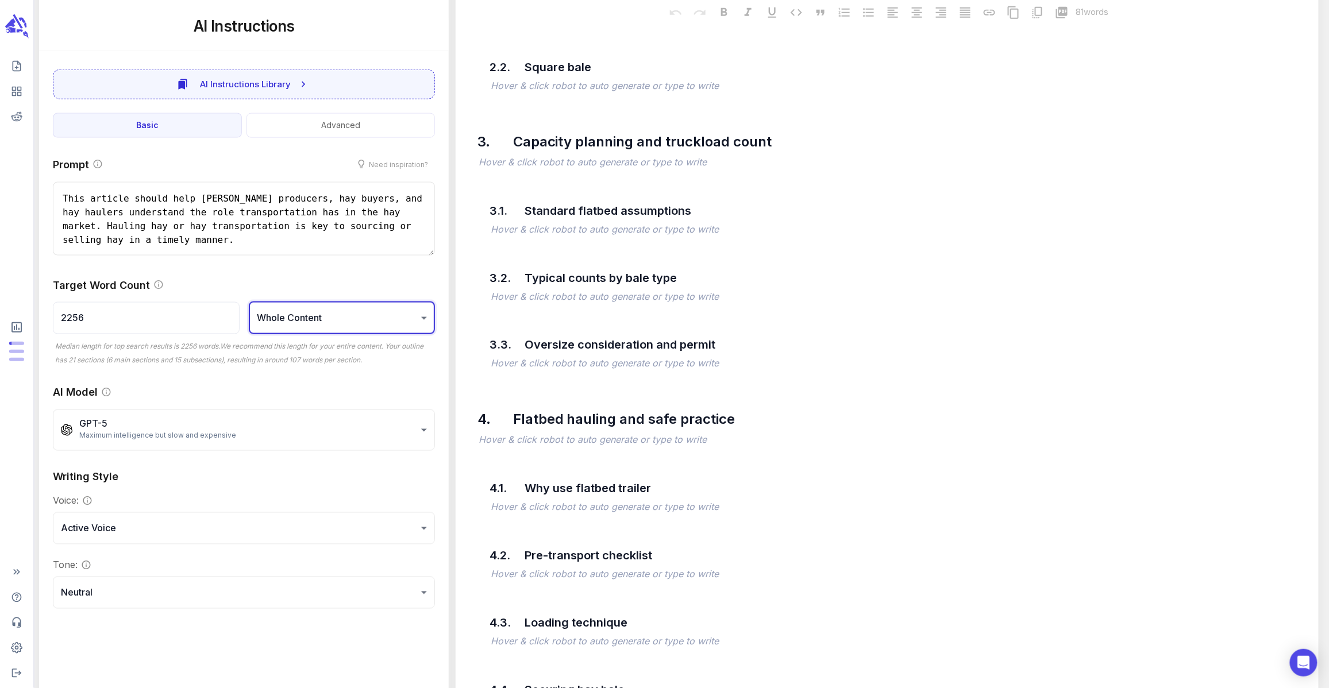
scroll to position [716, 0]
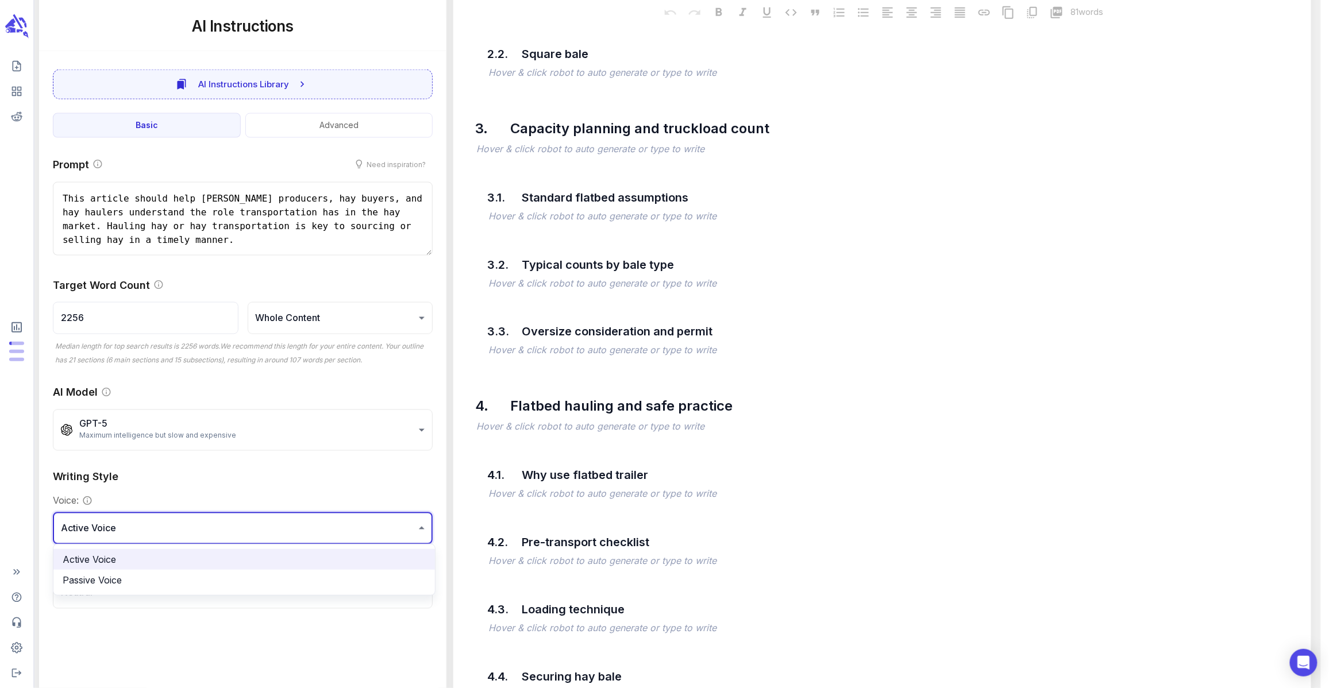
click at [259, 533] on body "**********" at bounding box center [664, 225] width 1329 height 1882
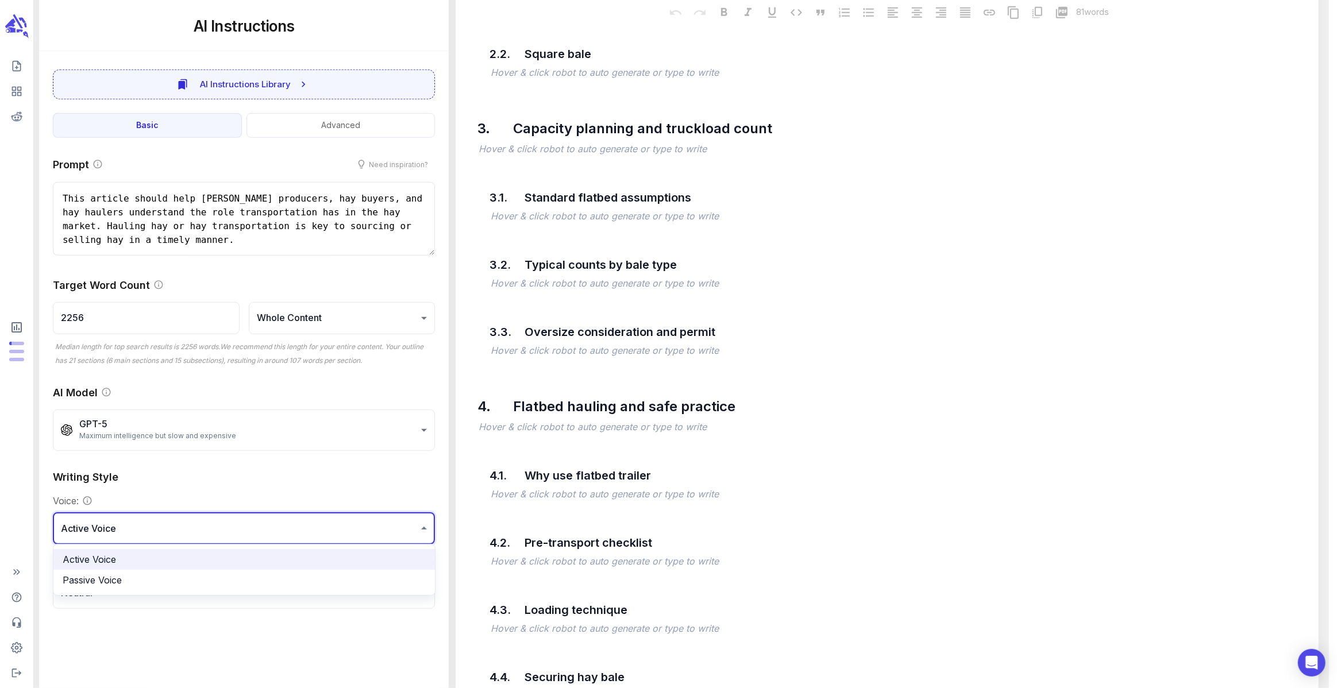
click at [264, 486] on div at bounding box center [668, 344] width 1337 height 688
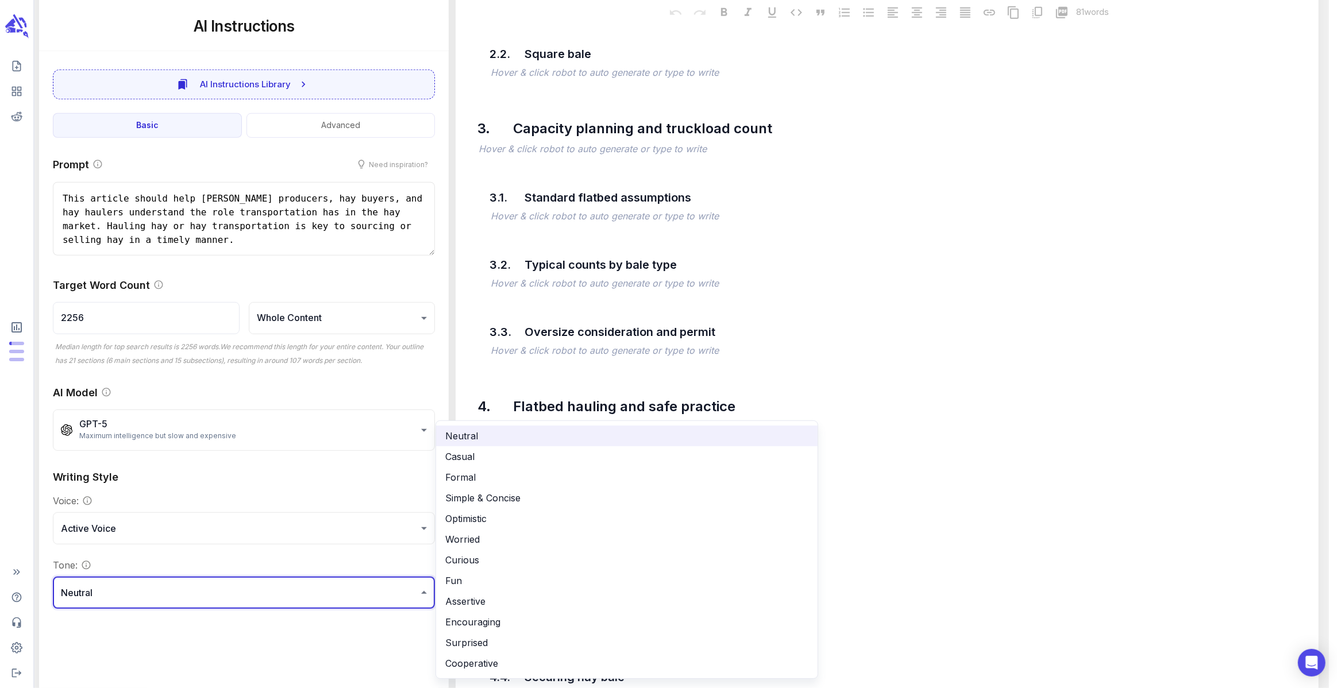
click at [251, 597] on body "**********" at bounding box center [668, 225] width 1337 height 1882
click at [497, 653] on li "Cooperative" at bounding box center [626, 663] width 381 height 21
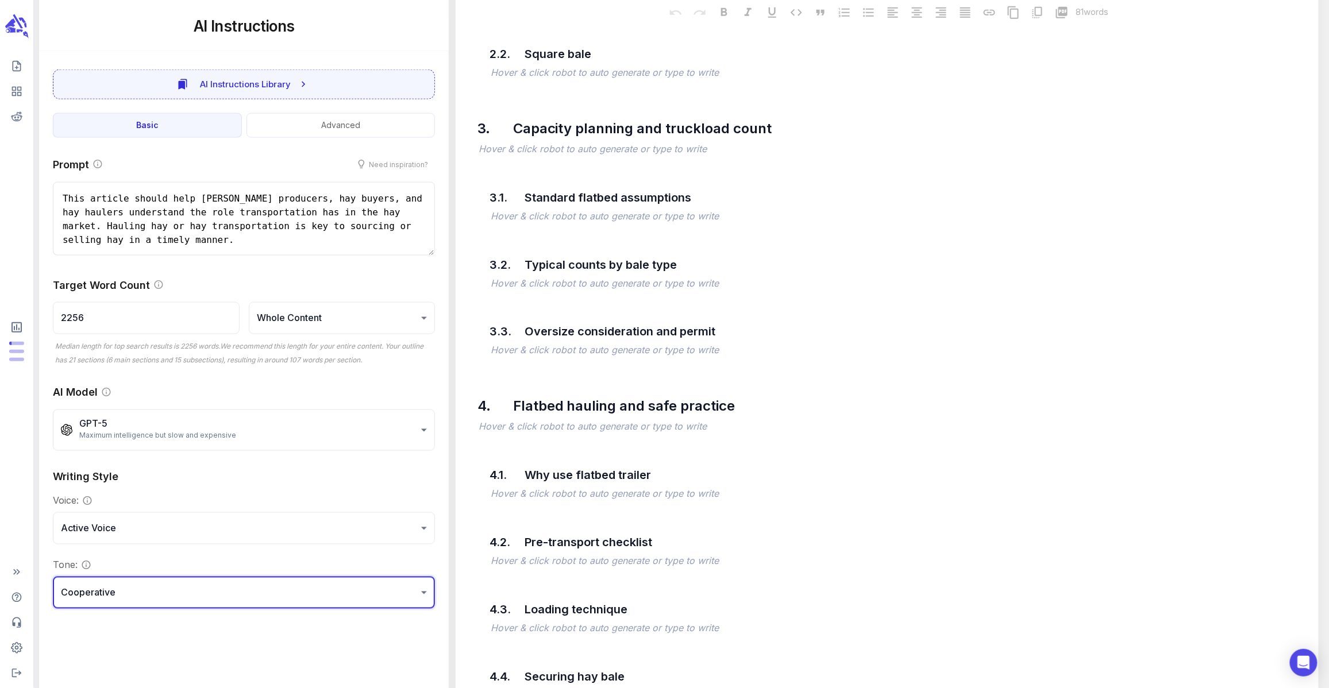
click at [307, 632] on div "**********" at bounding box center [244, 316] width 410 height 1682
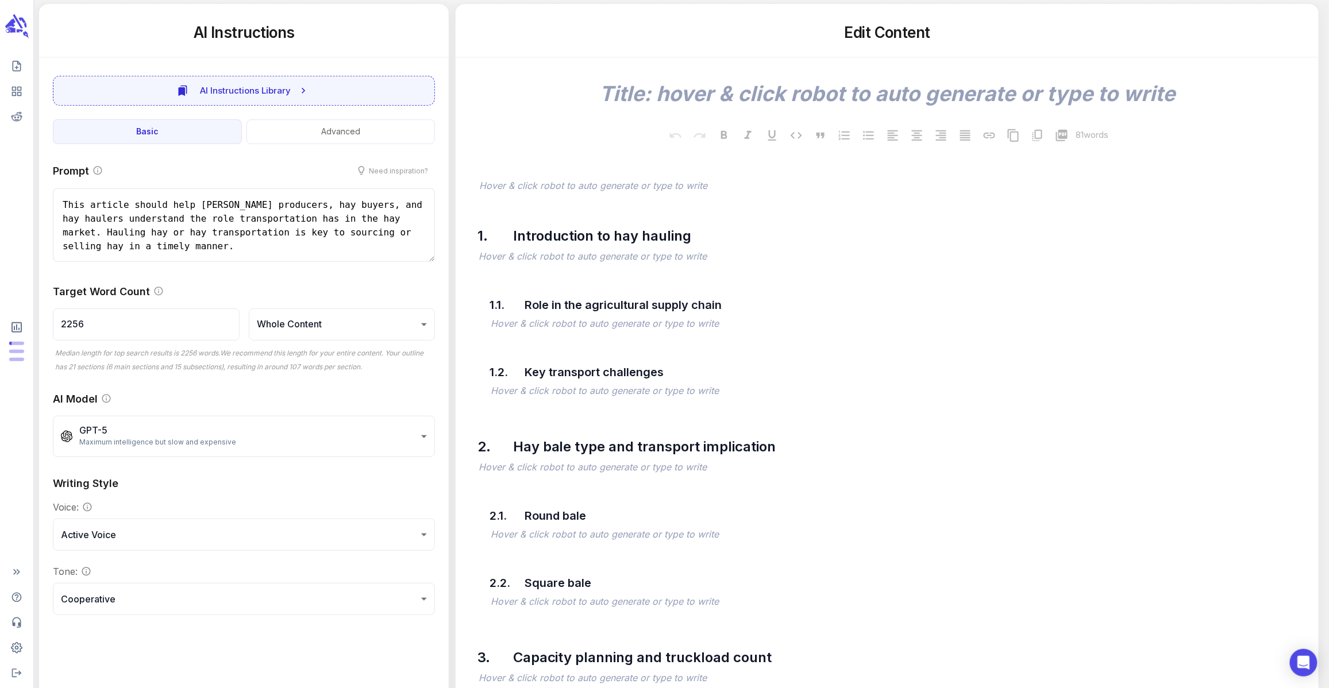
scroll to position [0, 0]
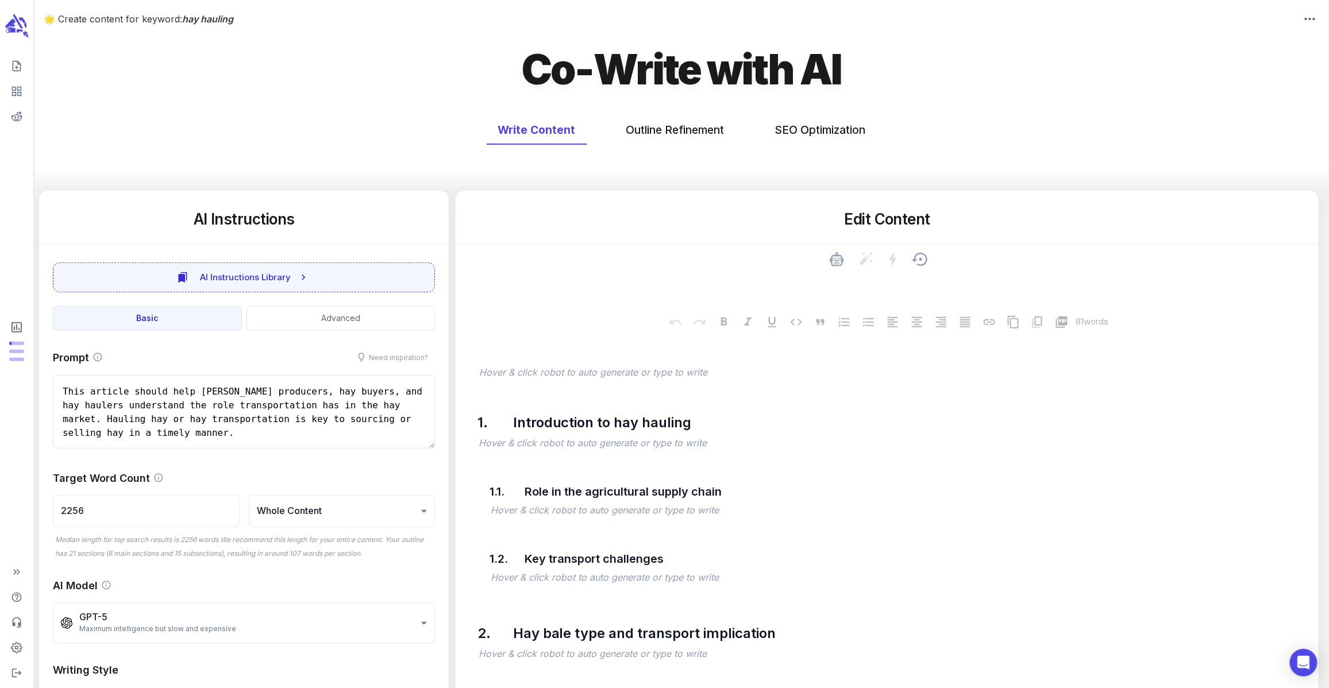
click at [825, 288] on textarea at bounding box center [887, 280] width 844 height 25
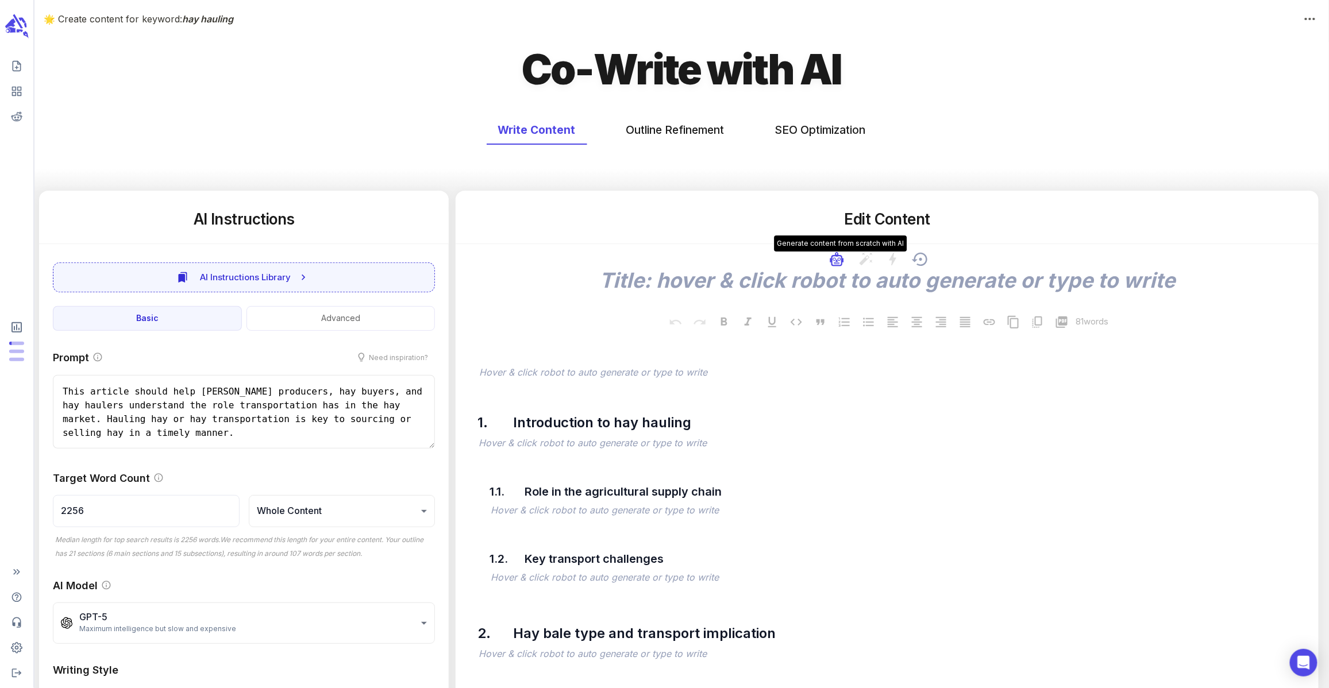
click at [836, 264] on icon "button" at bounding box center [837, 263] width 6 height 2
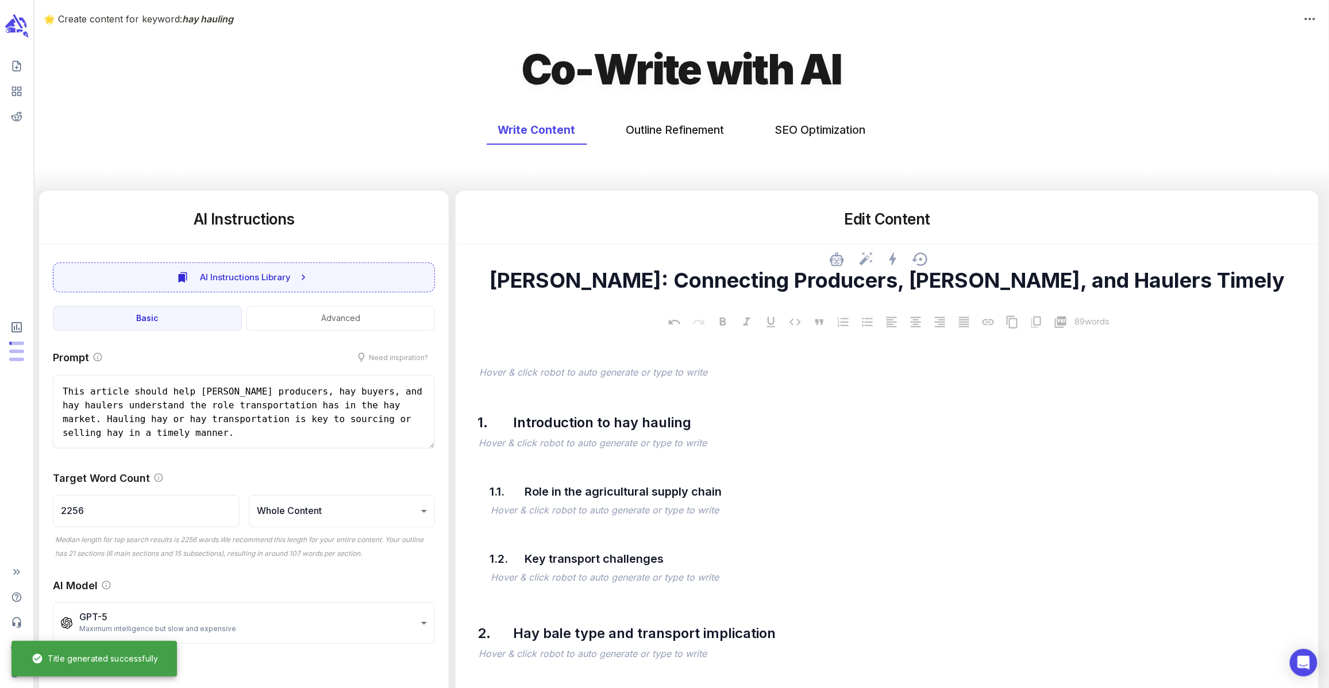
scroll to position [13, 0]
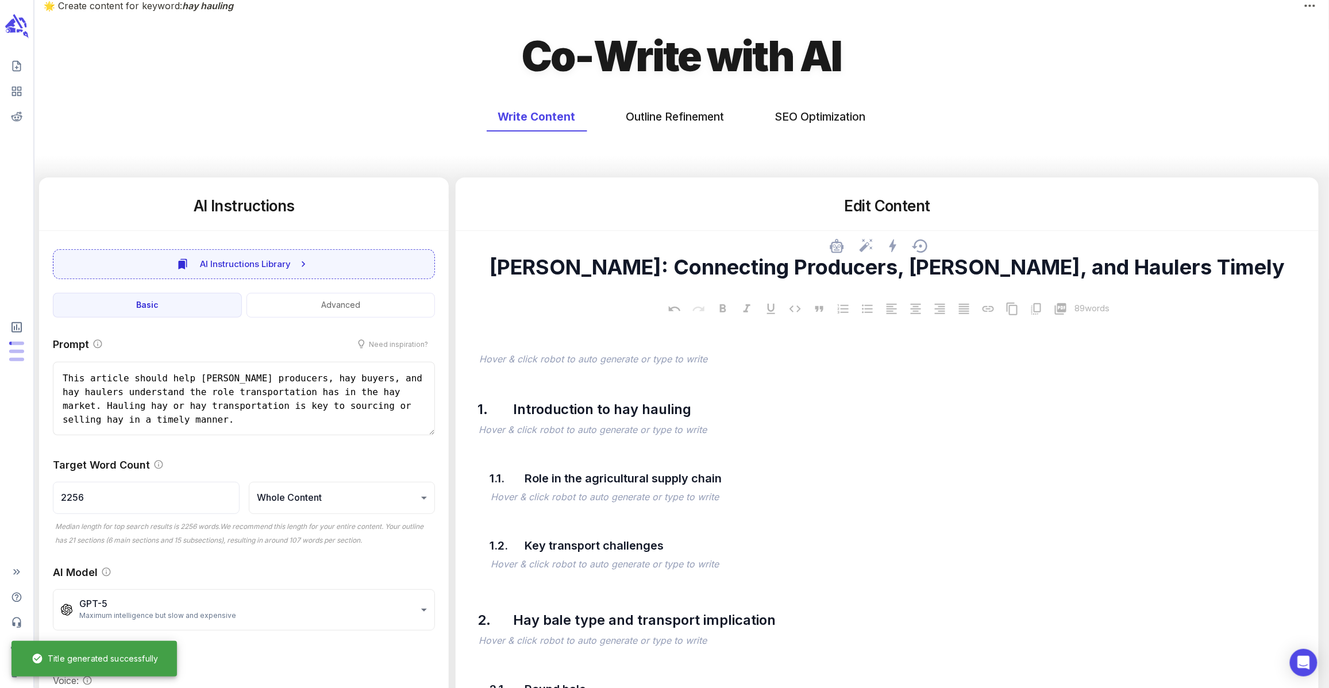
click at [1179, 266] on textarea "[PERSON_NAME]: Connecting Producers, [PERSON_NAME], and Haulers Timely" at bounding box center [887, 266] width 844 height 25
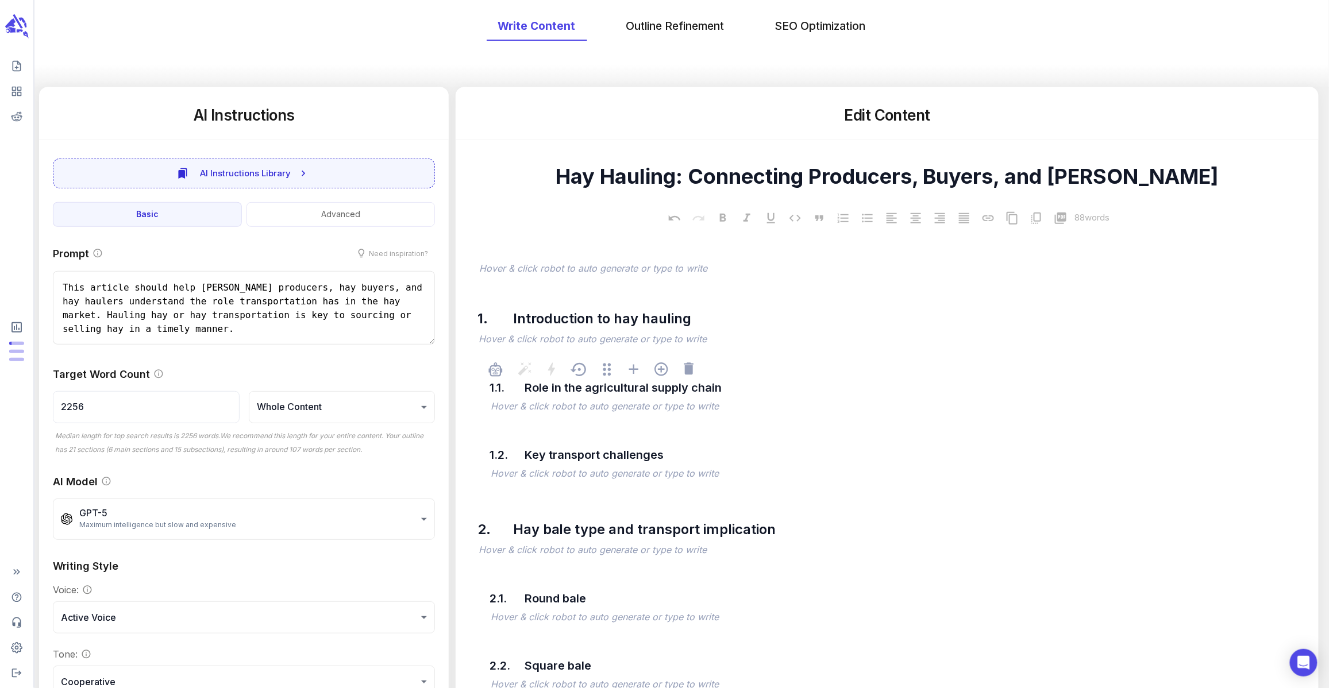
scroll to position [105, 0]
click at [671, 335] on p "﻿" at bounding box center [892, 339] width 828 height 14
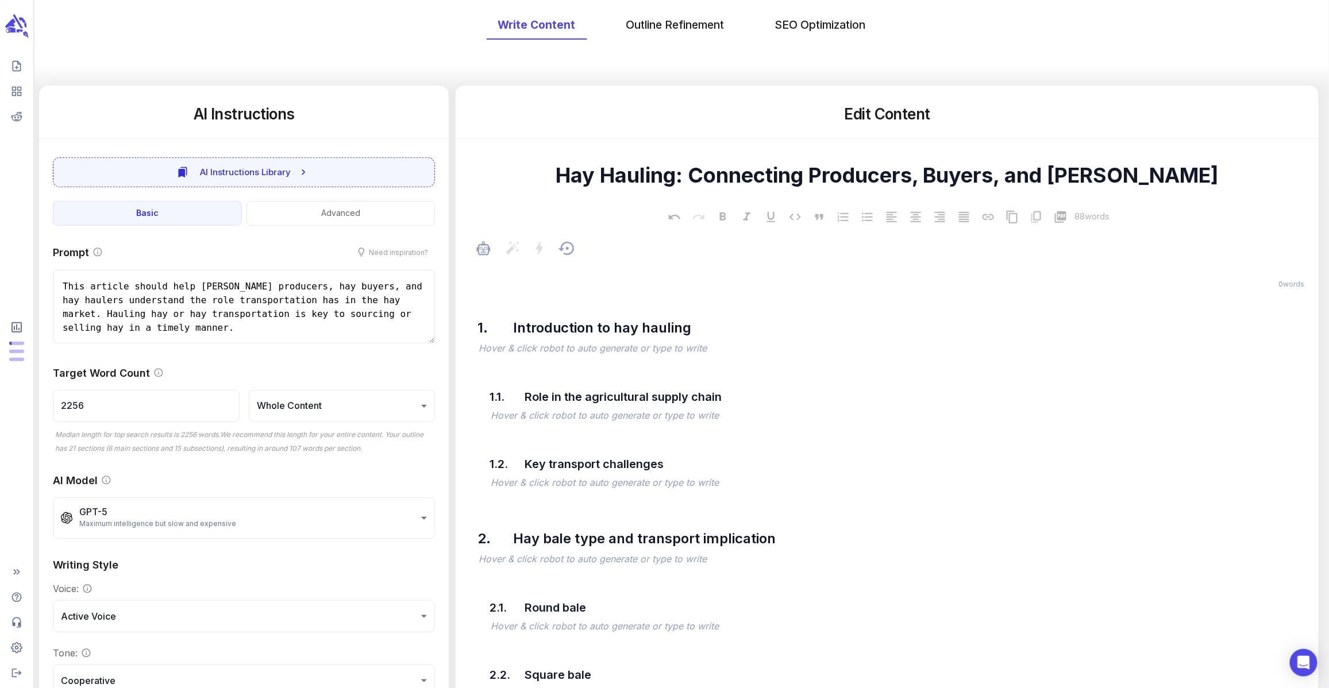
click at [585, 268] on p "﻿" at bounding box center [892, 268] width 827 height 14
click at [483, 249] on icon "button" at bounding box center [483, 249] width 9 height 9
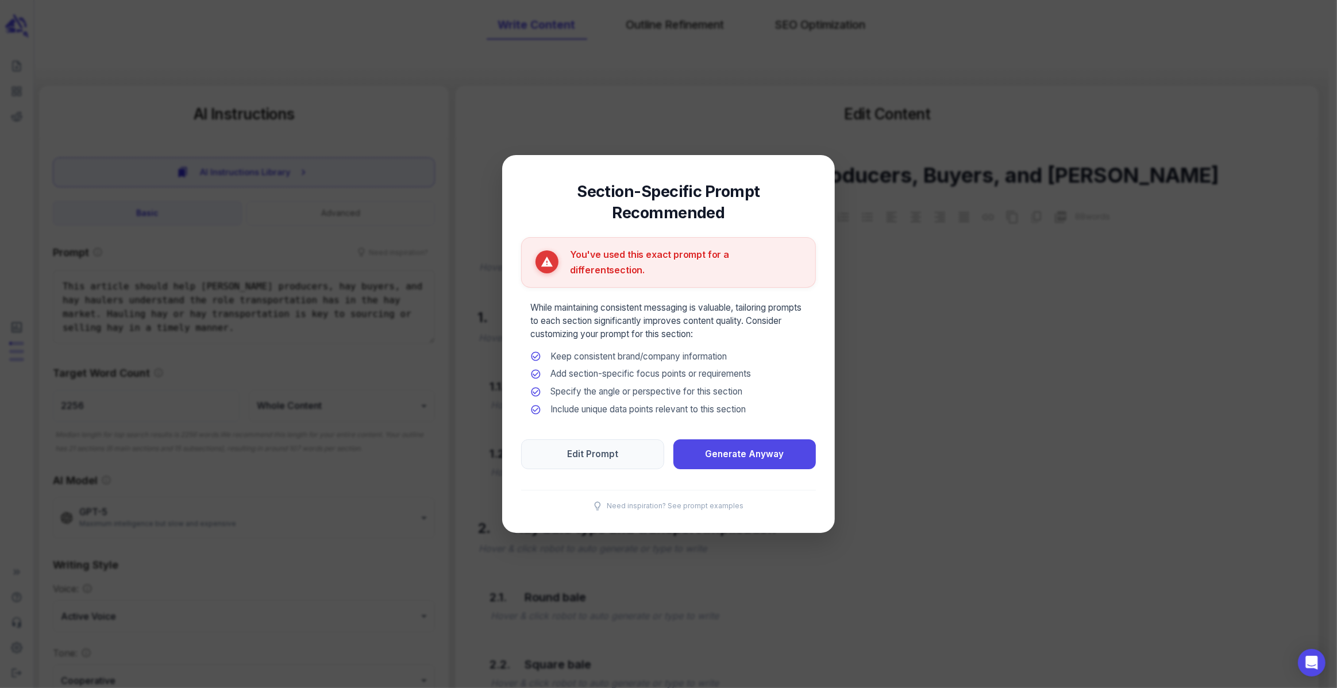
click at [960, 354] on div at bounding box center [668, 344] width 1337 height 688
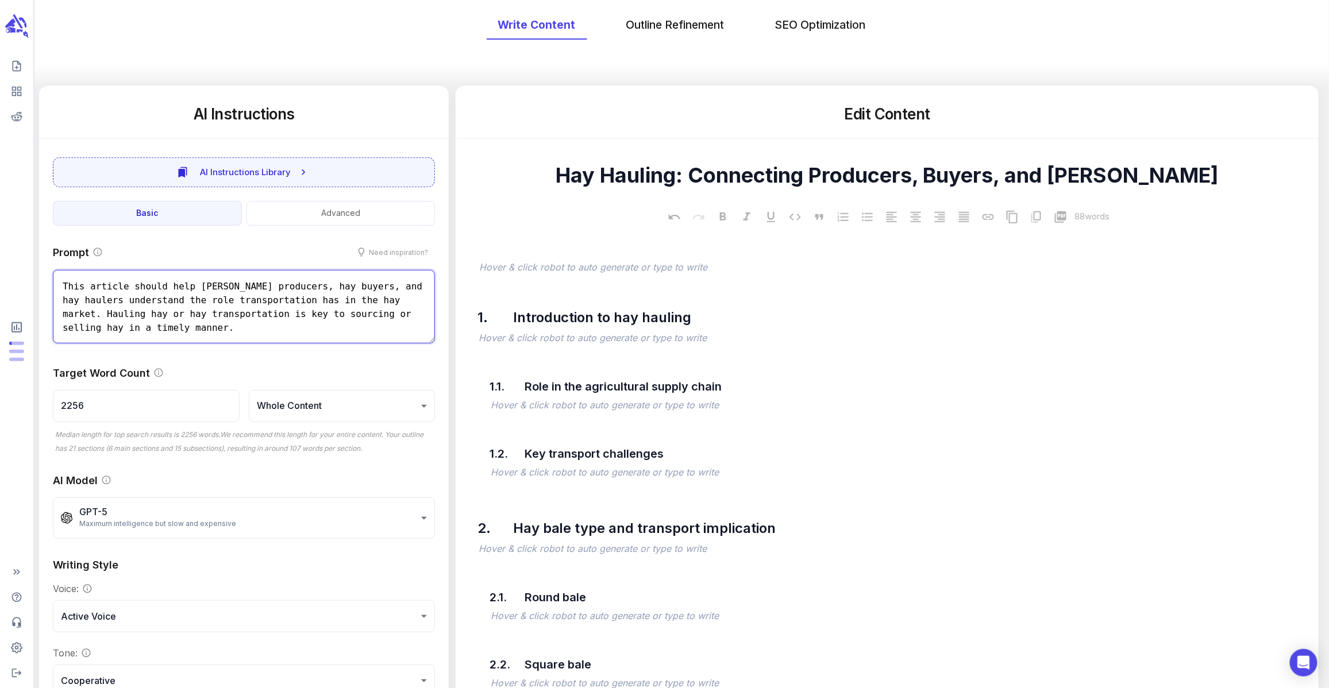
drag, startPoint x: 237, startPoint y: 322, endPoint x: 37, endPoint y: 279, distance: 204.4
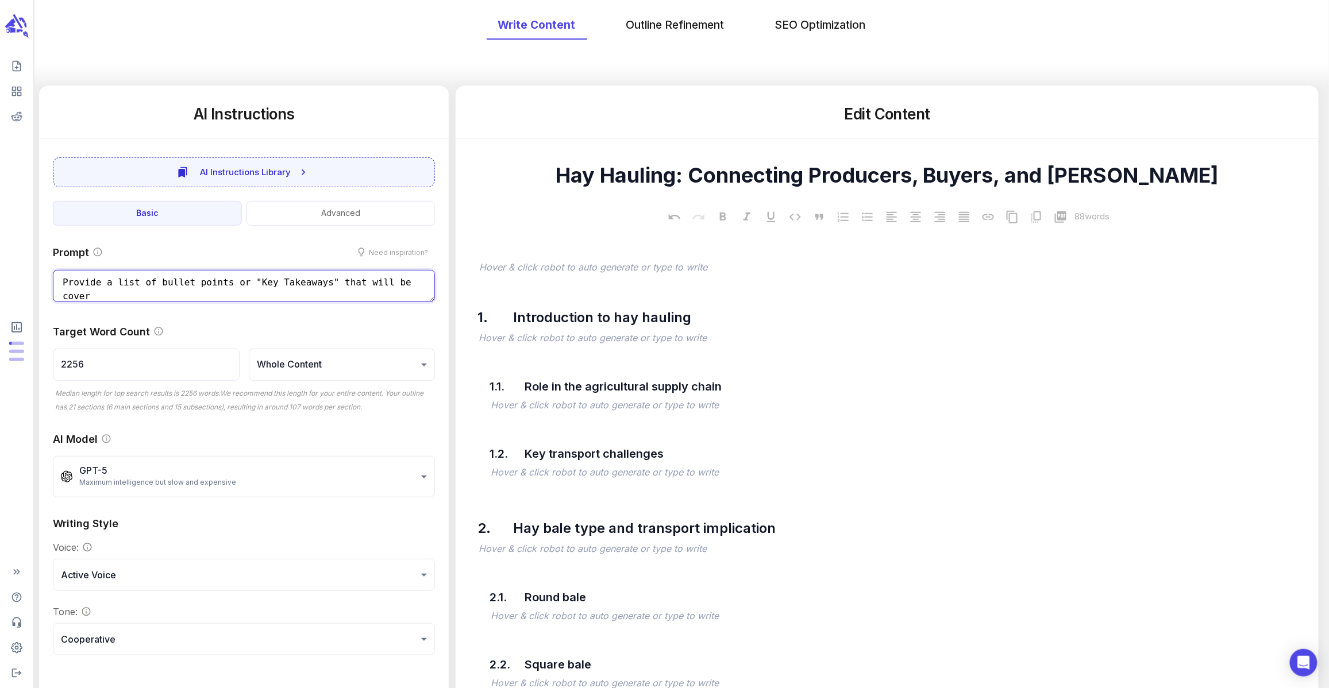
scroll to position [1, 0]
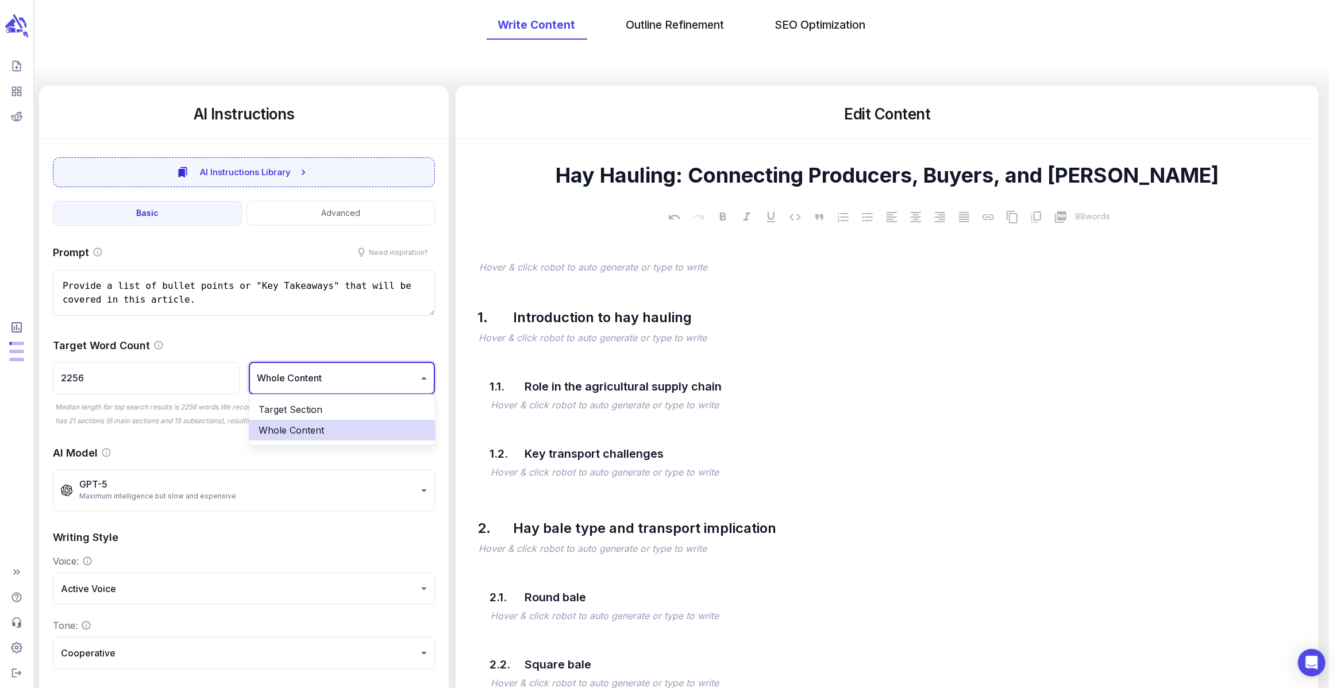
click at [283, 400] on li "Target Section" at bounding box center [342, 409] width 186 height 21
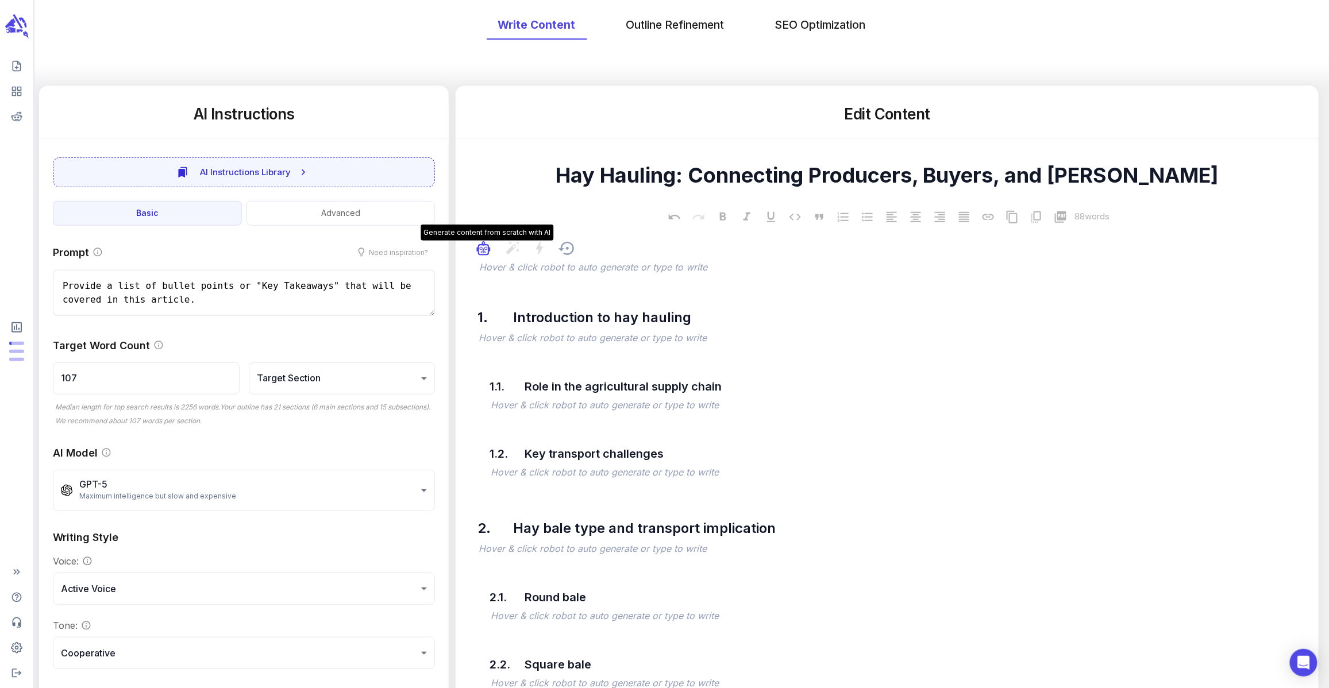
click at [478, 252] on icon "button" at bounding box center [484, 248] width 14 height 14
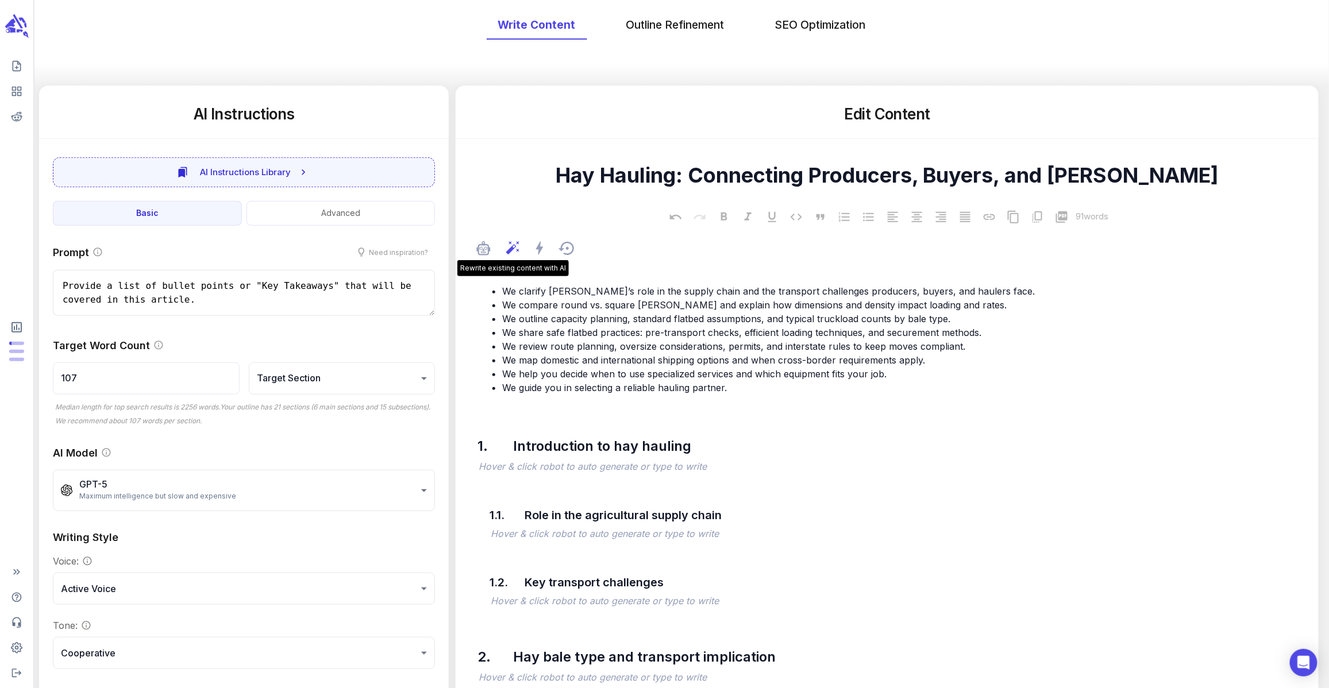
click at [512, 246] on icon at bounding box center [513, 248] width 13 height 13
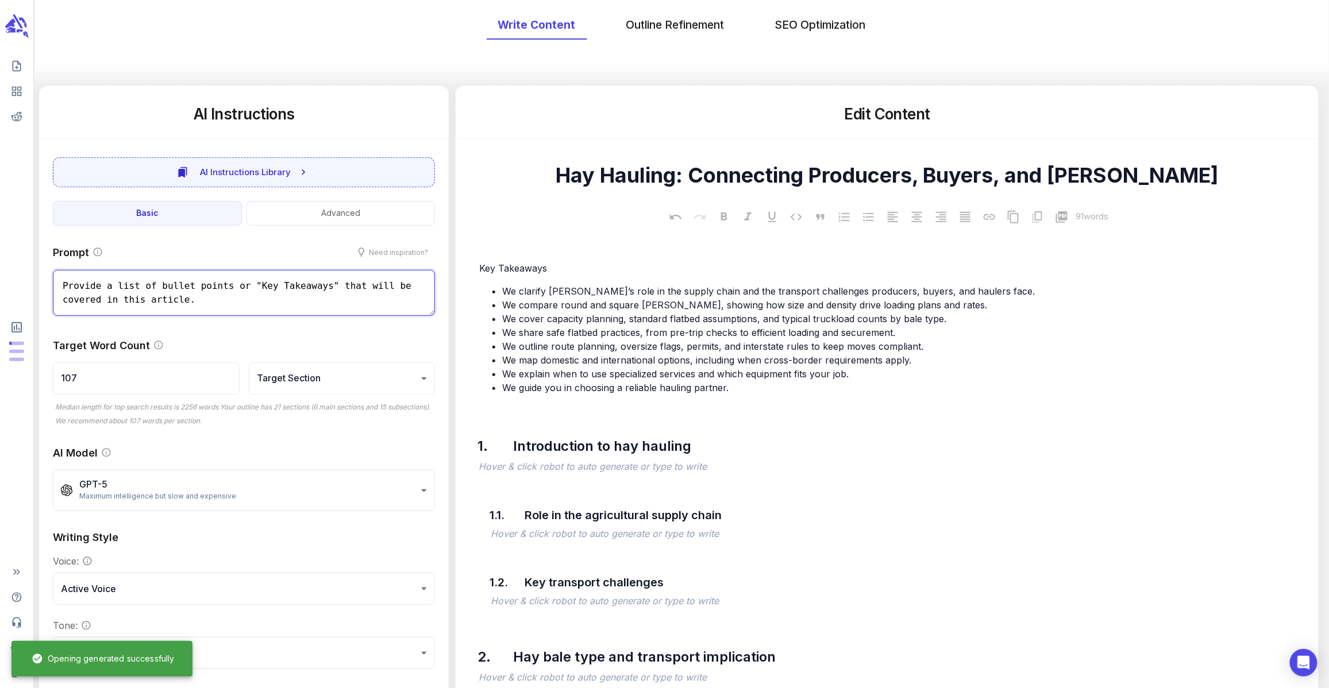
click at [235, 298] on textarea "Provide a list of bullet points or "Key Takeaways" that will be covered in this…" at bounding box center [244, 293] width 382 height 46
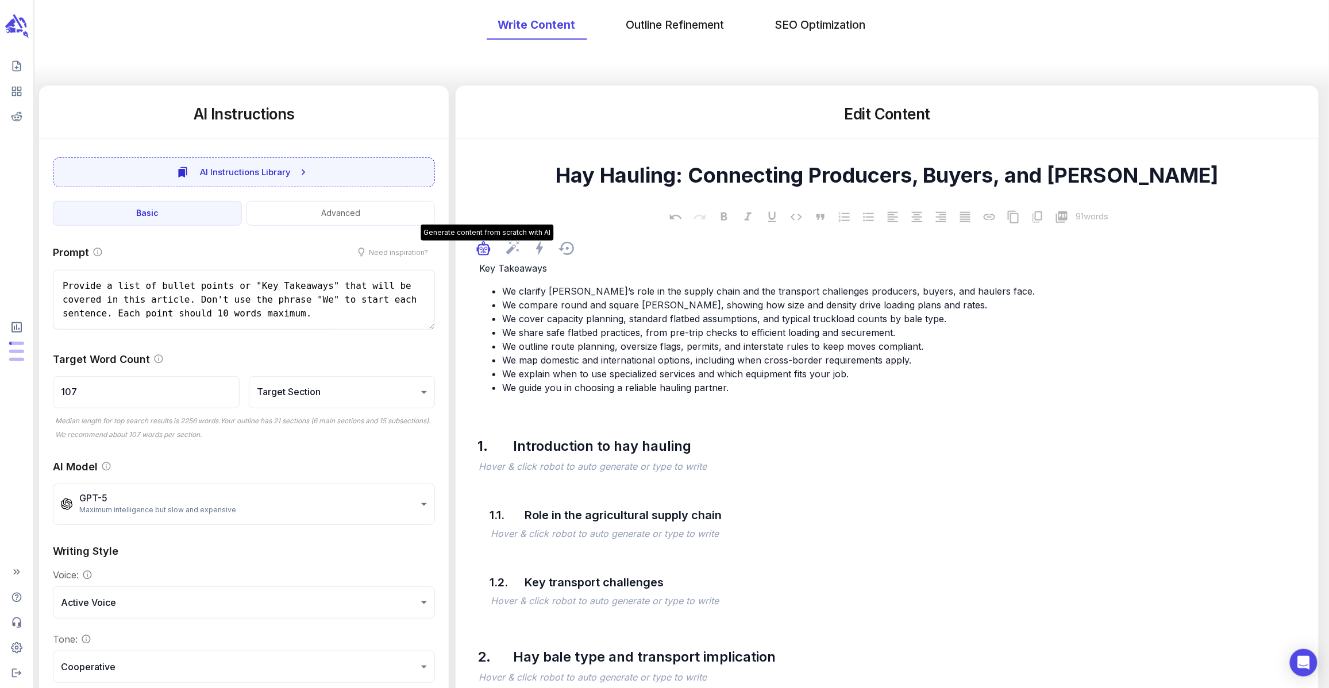
click at [491, 255] on button "button" at bounding box center [487, 251] width 14 height 14
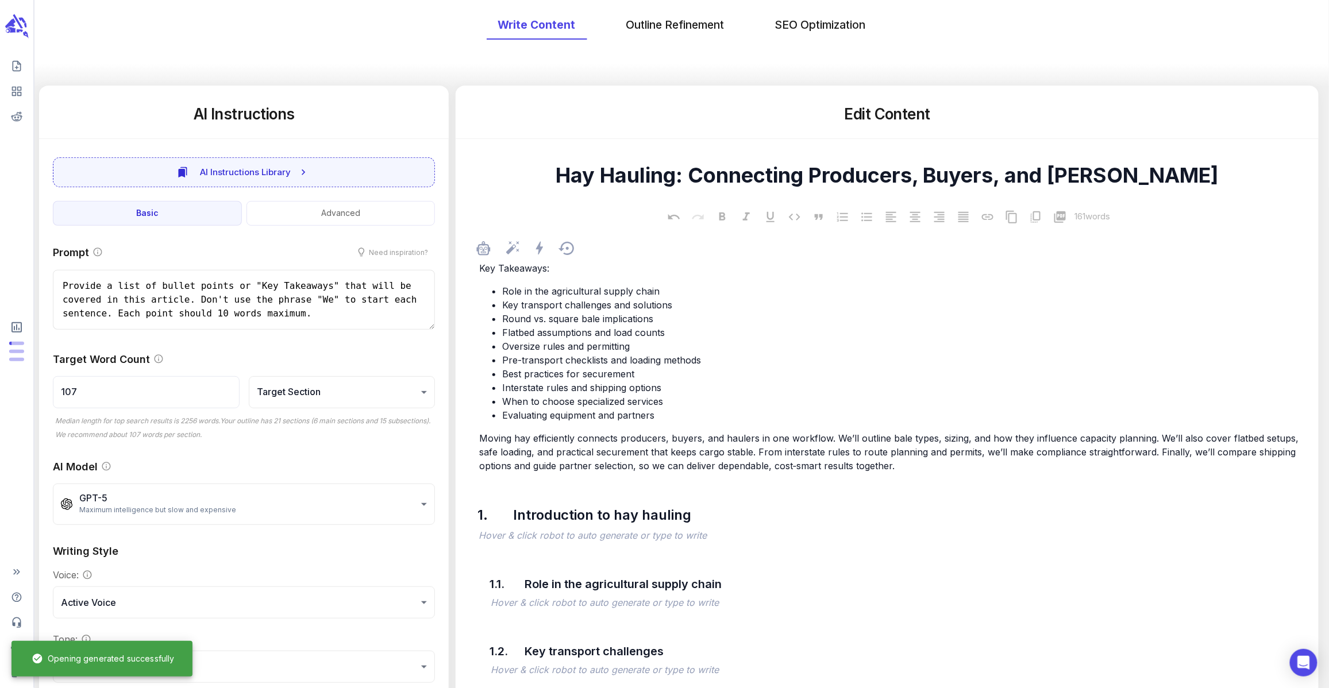
click at [504, 294] on span "Role in the agricultural supply chain" at bounding box center [580, 290] width 157 height 11
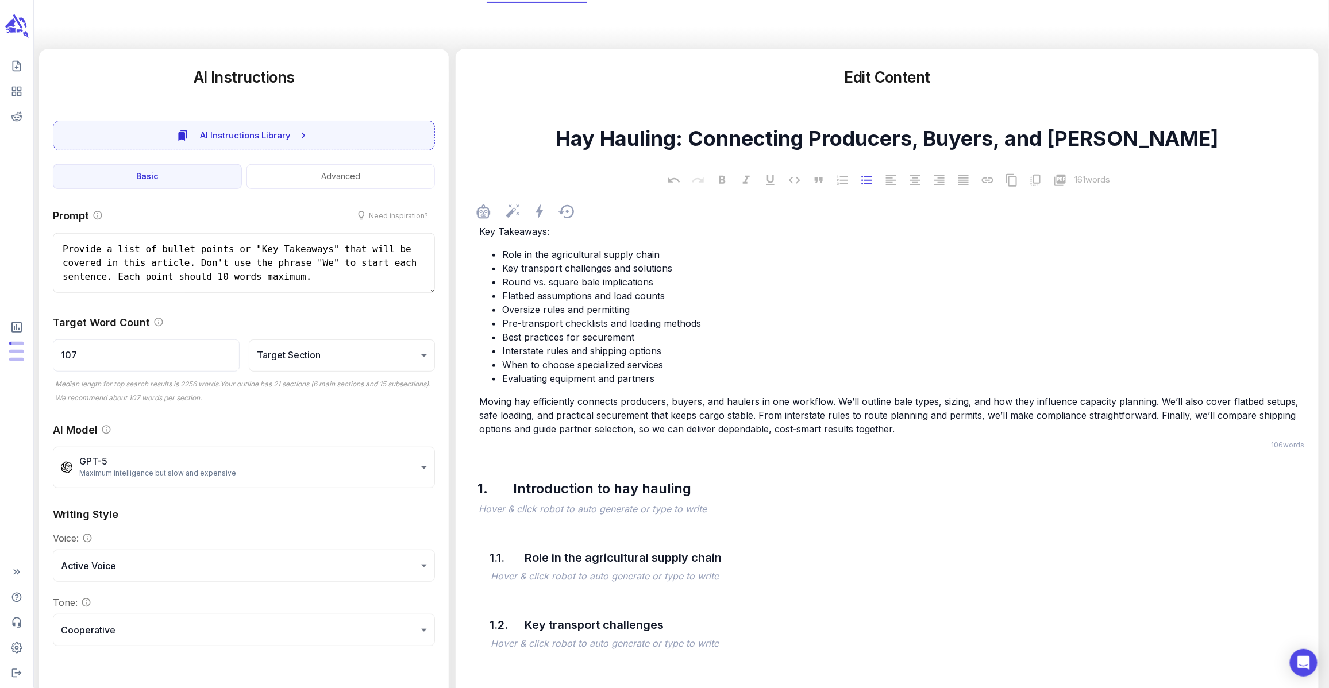
scroll to position [143, 0]
click at [732, 423] on span "Moving hay efficiently connects producers, buyers, and haulers in one workflow.…" at bounding box center [890, 414] width 822 height 39
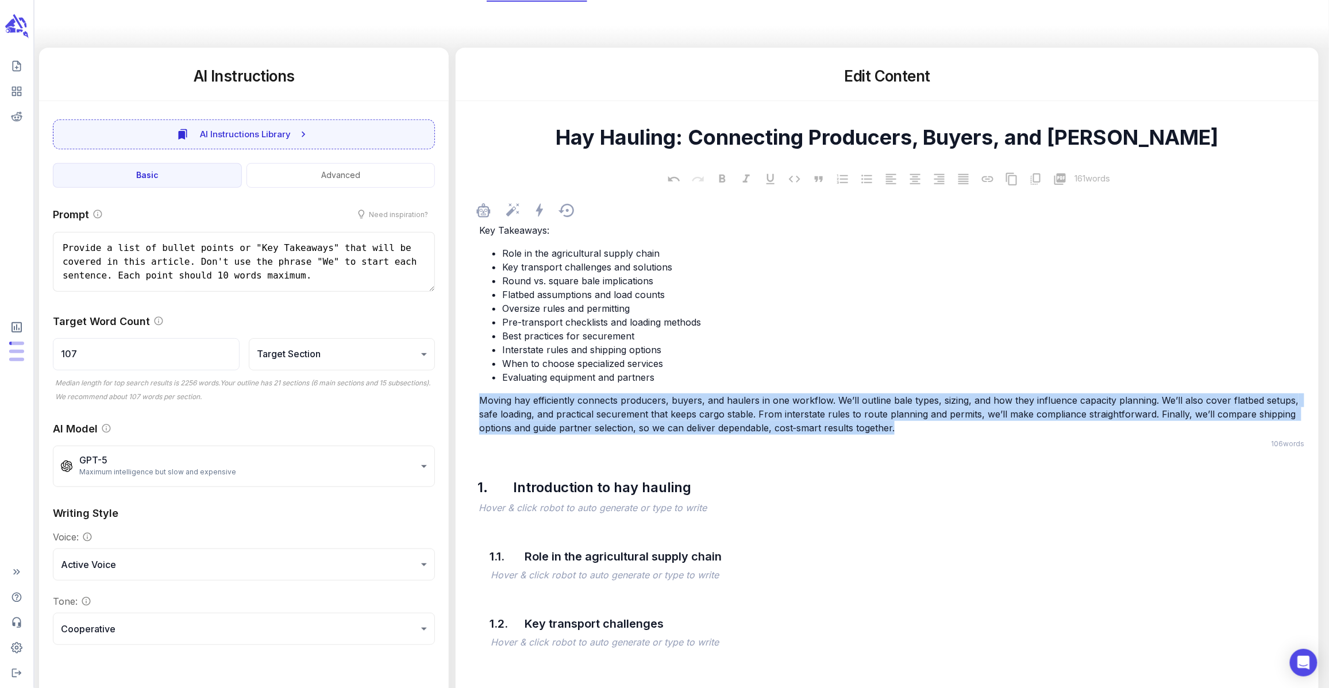
drag, startPoint x: 948, startPoint y: 430, endPoint x: 479, endPoint y: 405, distance: 469.3
click at [479, 405] on p "Moving hay efficiently connects producers, buyers, and haulers in one workflow.…" at bounding box center [892, 413] width 827 height 41
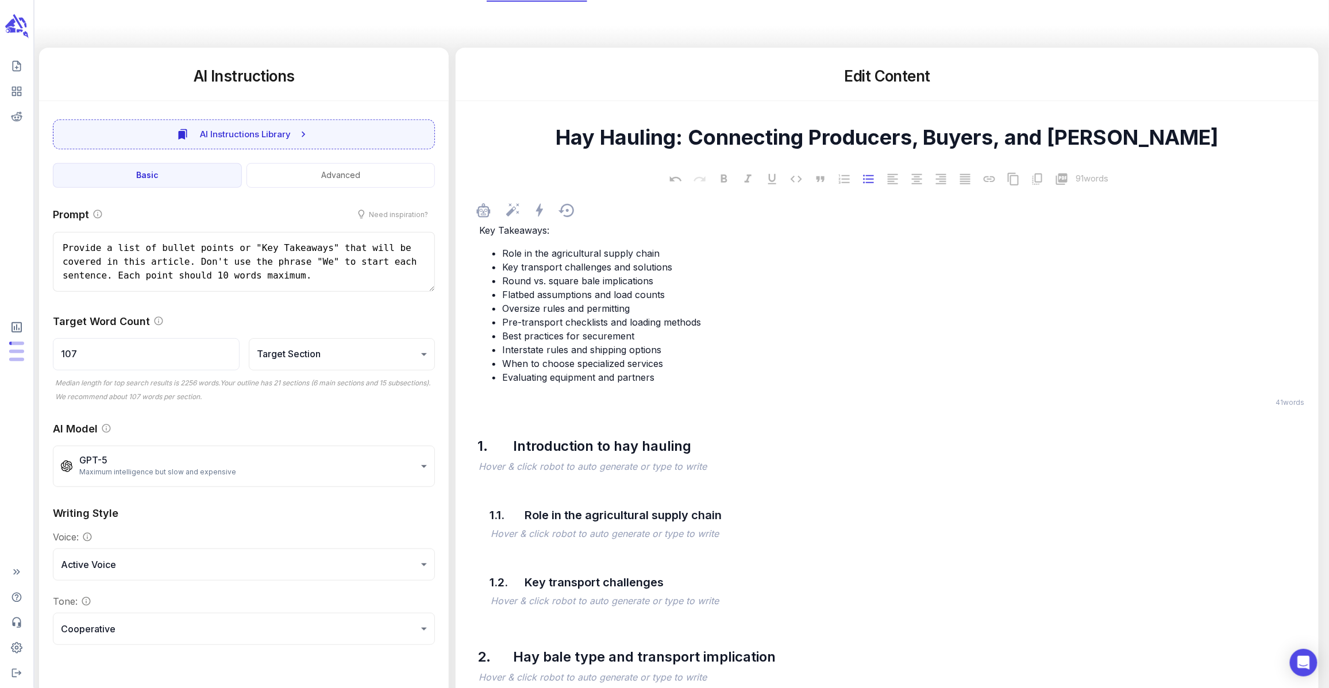
click at [563, 253] on span "Role in the agricultural supply chain" at bounding box center [580, 253] width 157 height 11
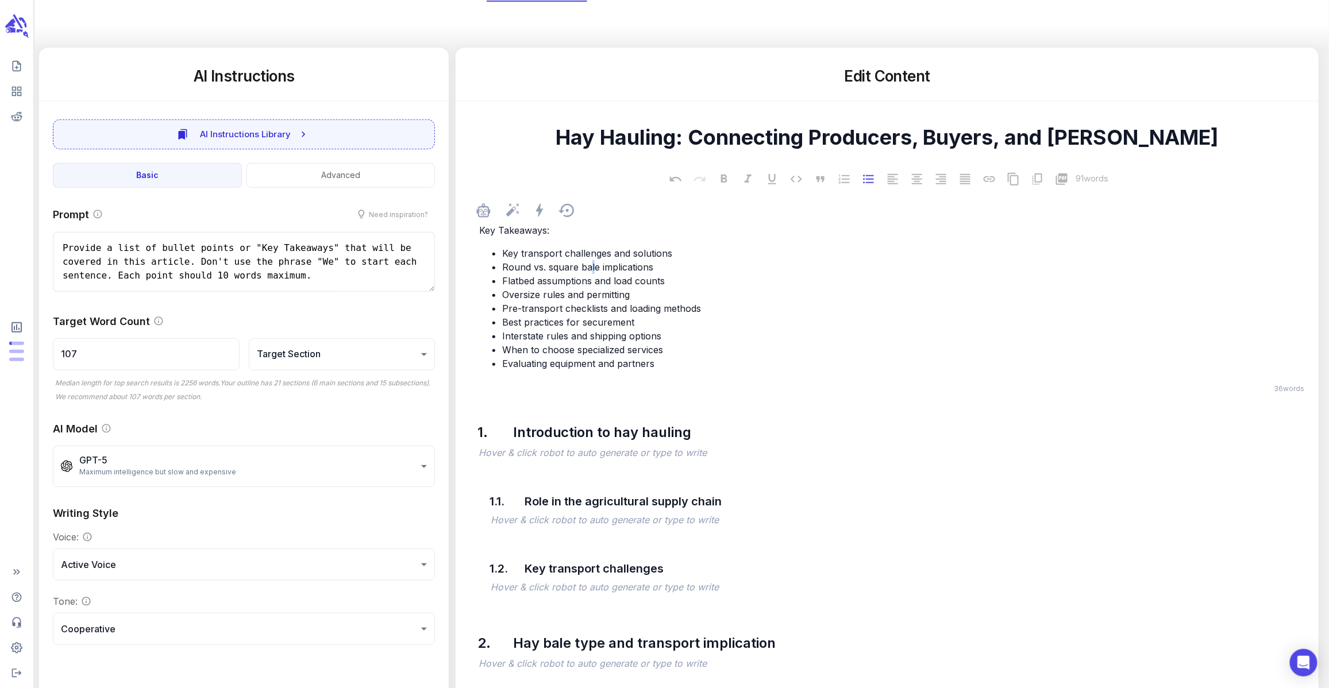
click at [592, 267] on span "Round vs. square bale implications" at bounding box center [577, 266] width 151 height 11
click at [551, 283] on span "Flatbed assumptions and load counts" at bounding box center [583, 280] width 163 height 11
click at [655, 363] on li "Evaluating equipment and partners" at bounding box center [904, 364] width 804 height 14
click at [565, 364] on span "Evaluating equipment and partners" at bounding box center [578, 363] width 152 height 11
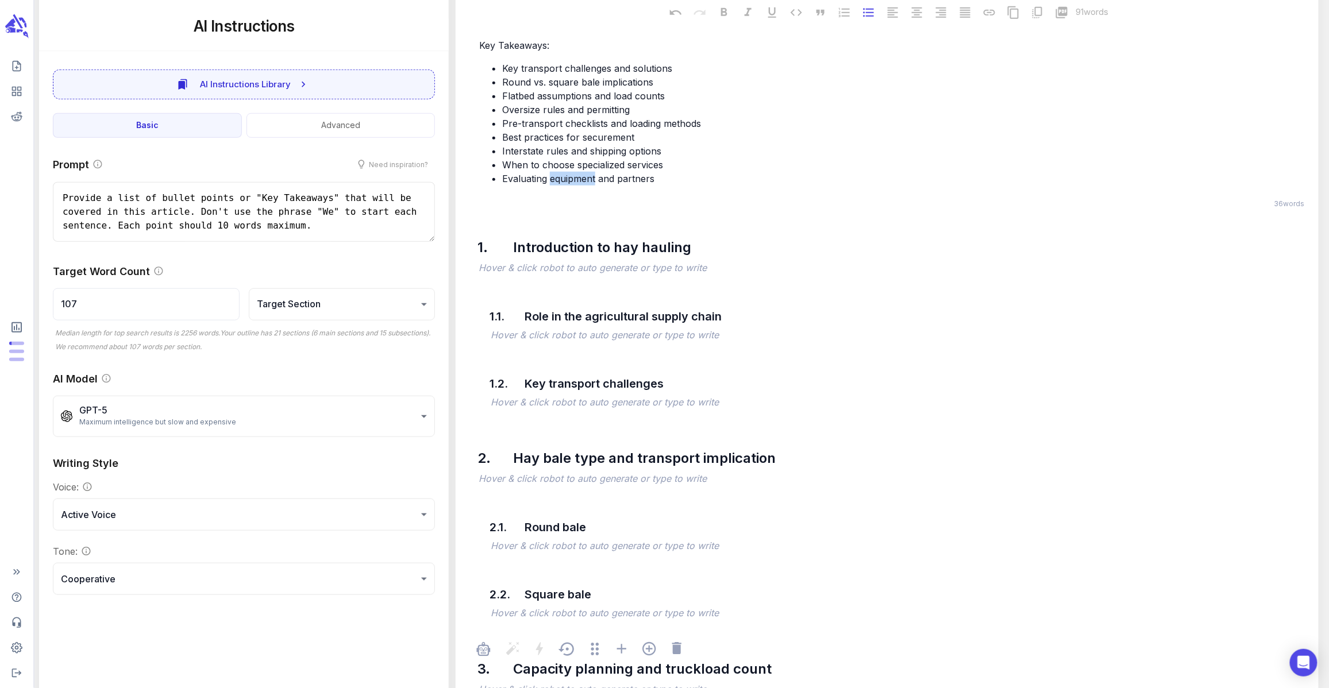
scroll to position [0, 0]
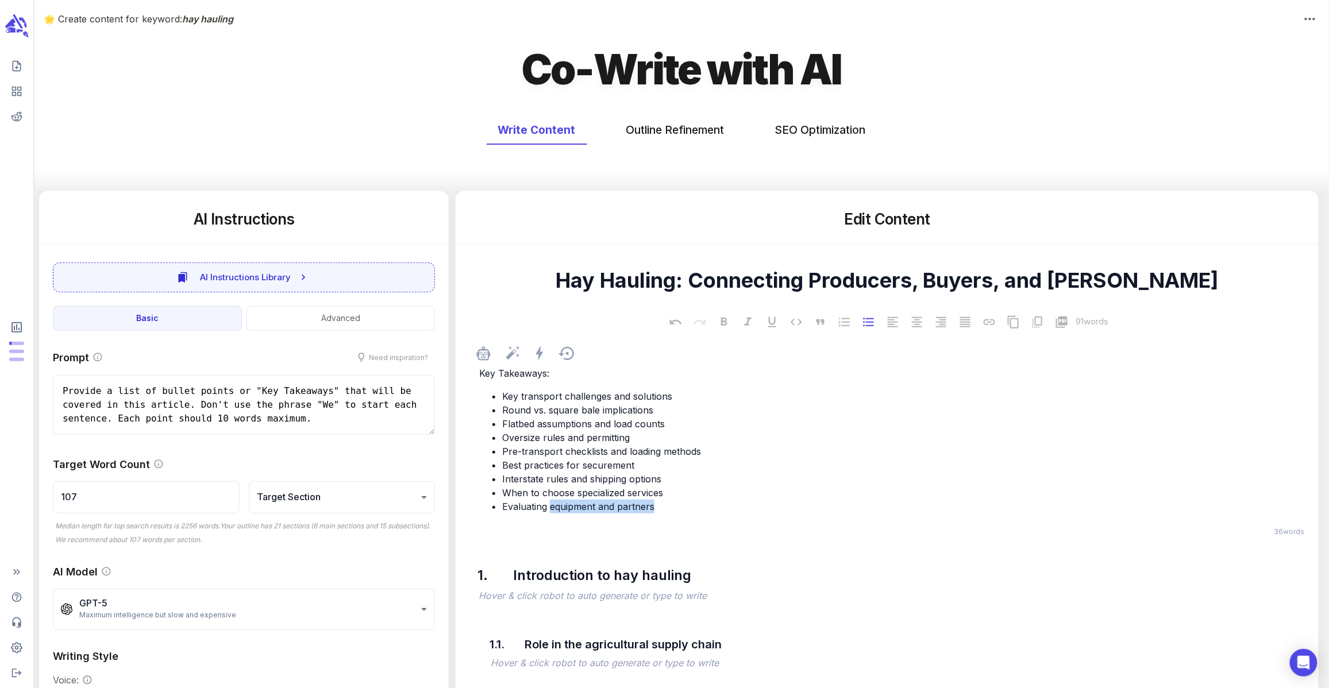
drag, startPoint x: 661, startPoint y: 511, endPoint x: 550, endPoint y: 504, distance: 111.0
click at [550, 504] on li "Evaluating equipment and partners" at bounding box center [904, 507] width 804 height 14
click at [597, 470] on span "Best practices for securement" at bounding box center [568, 465] width 132 height 11
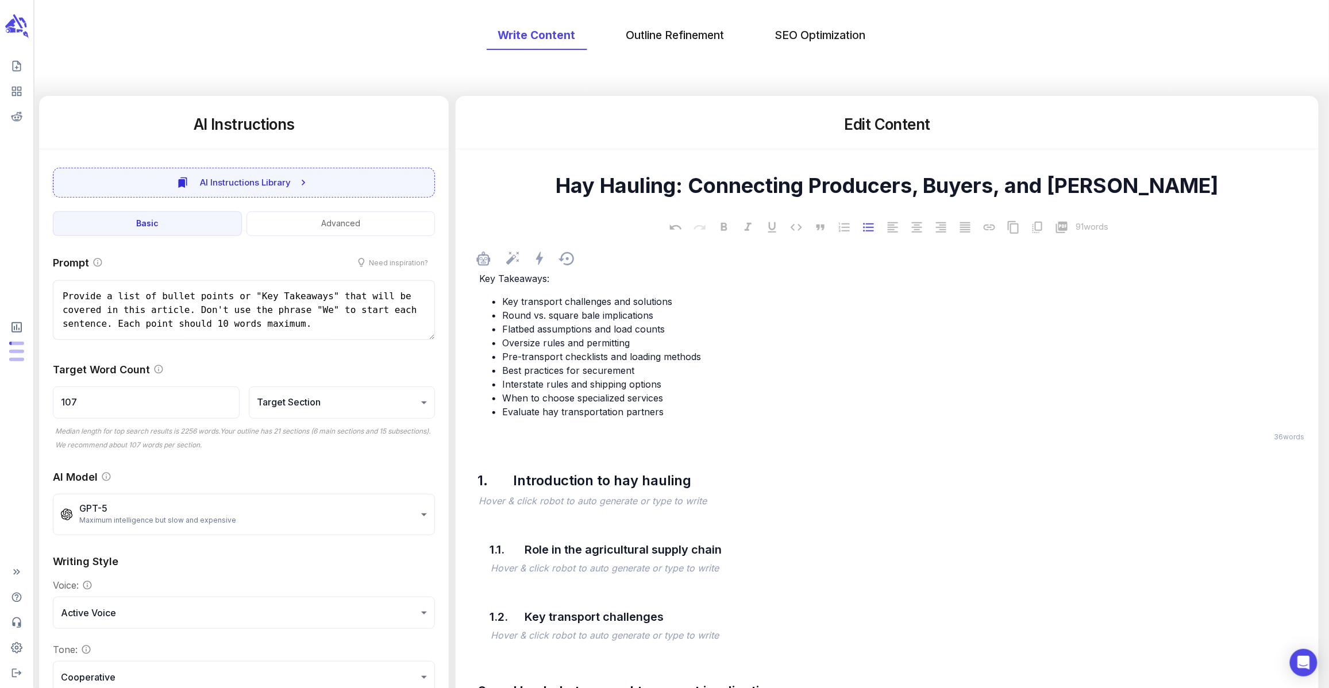
scroll to position [96, 0]
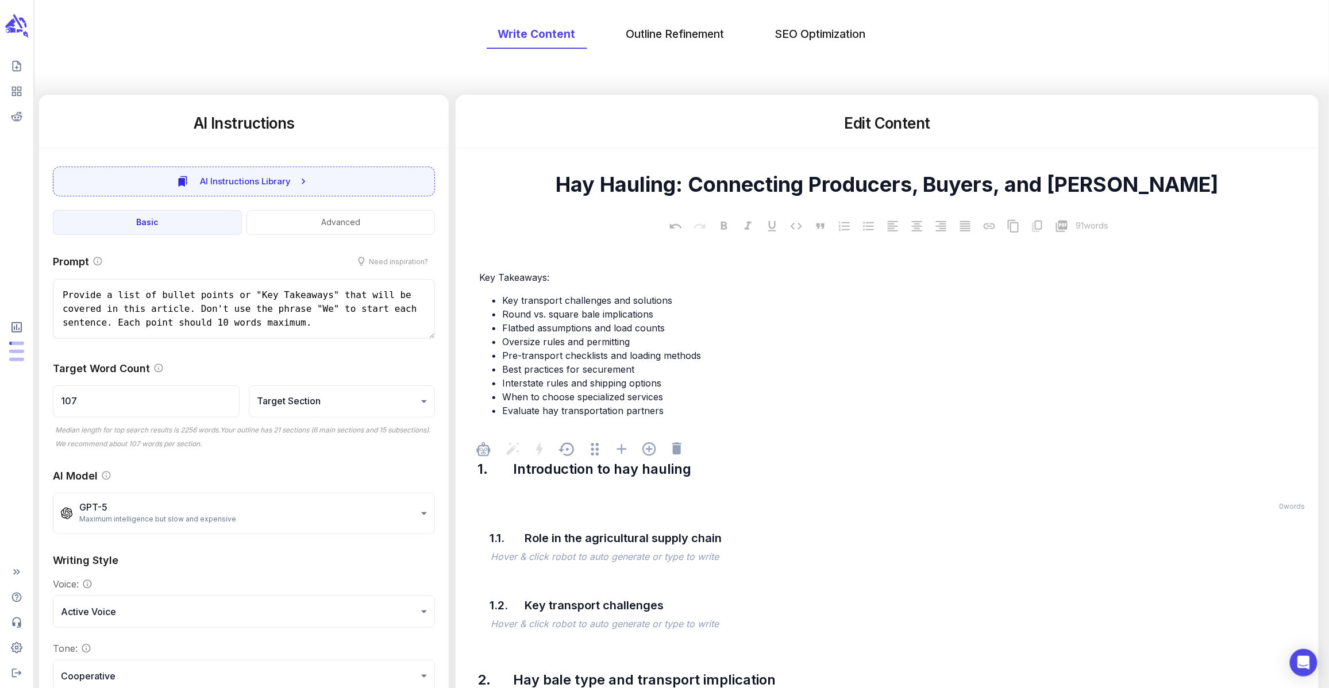
click at [602, 495] on p "﻿" at bounding box center [892, 491] width 828 height 14
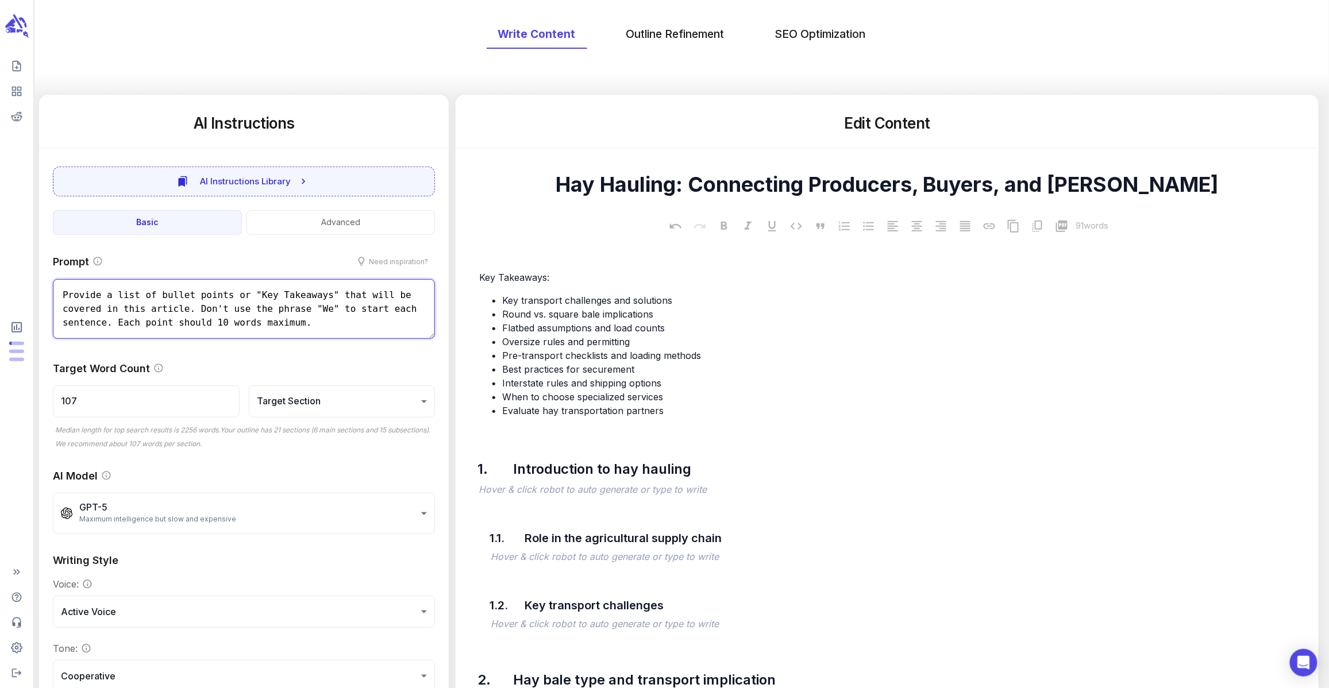
drag, startPoint x: 346, startPoint y: 325, endPoint x: 46, endPoint y: 272, distance: 305.0
click at [46, 272] on div "**********" at bounding box center [244, 473] width 410 height 466
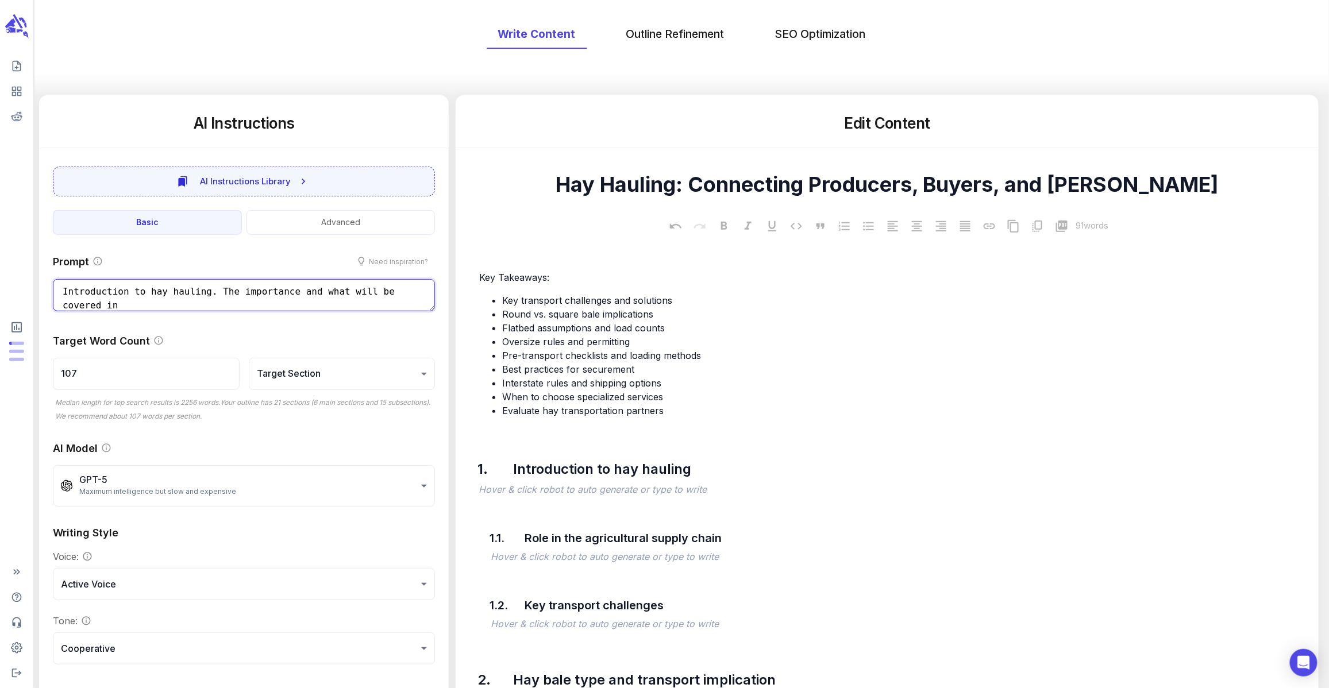
scroll to position [1, 0]
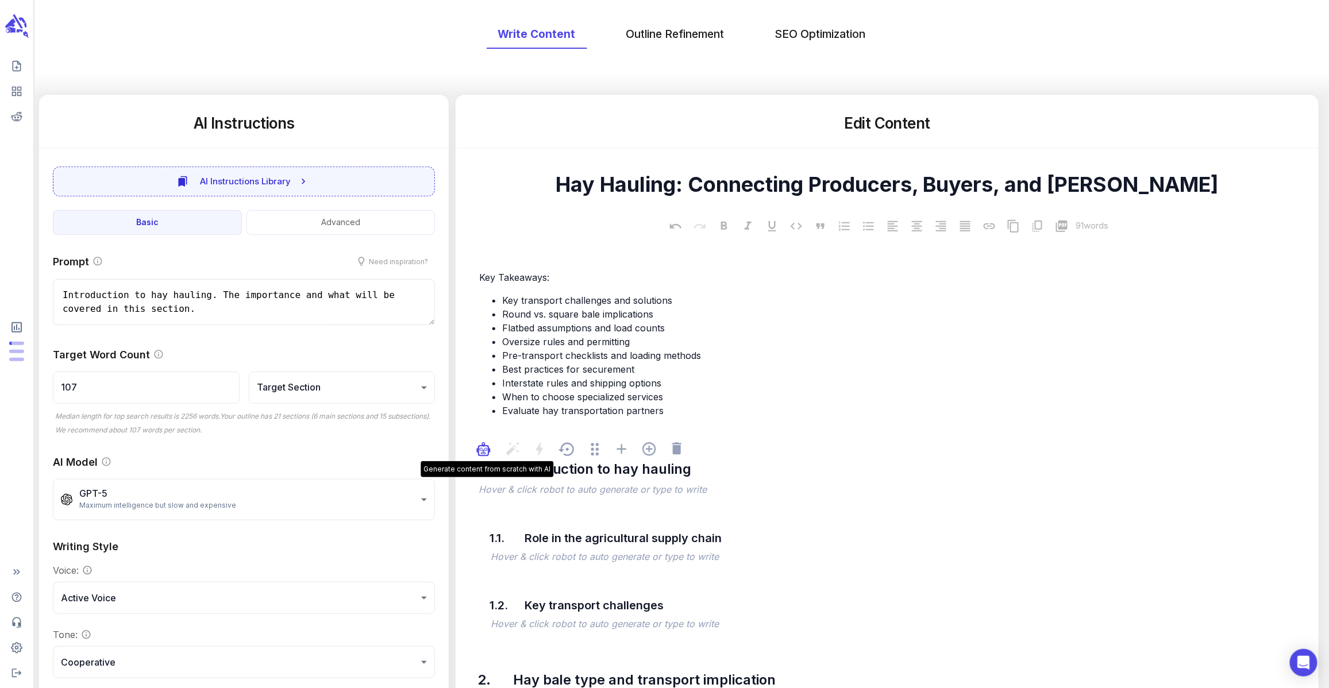
click at [486, 457] on div "button" at bounding box center [483, 452] width 14 height 21
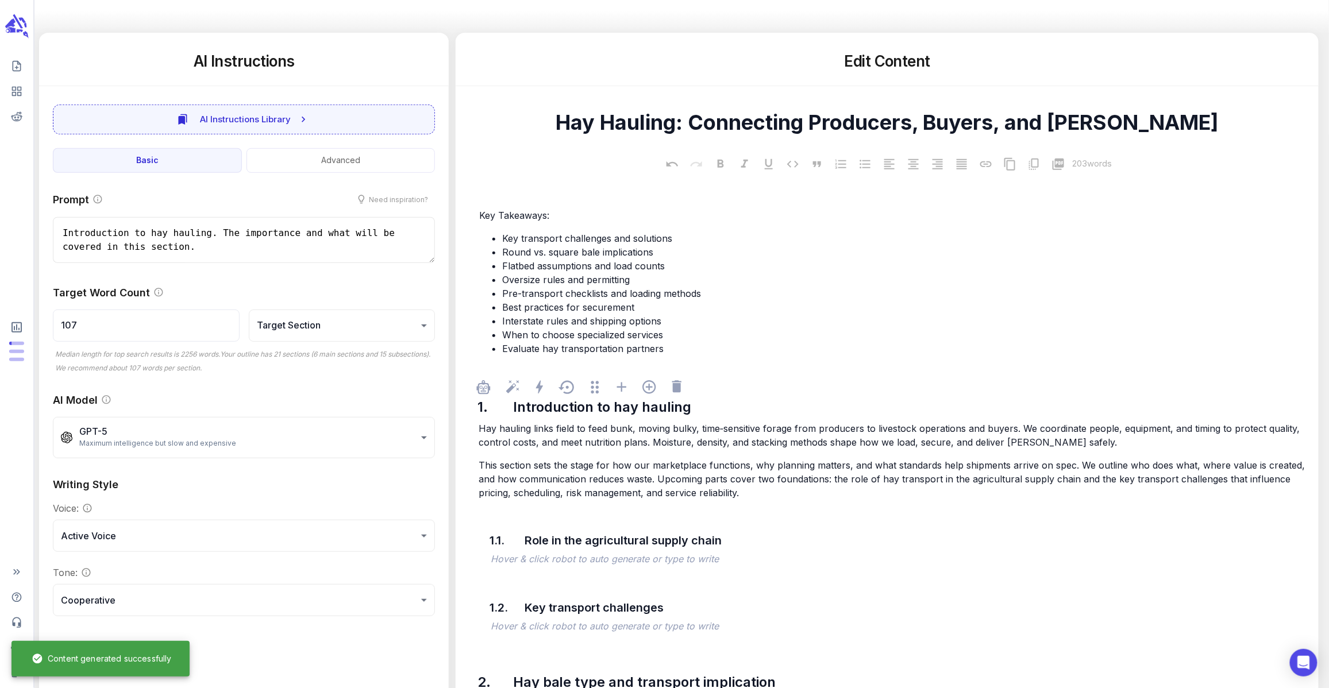
scroll to position [165, 0]
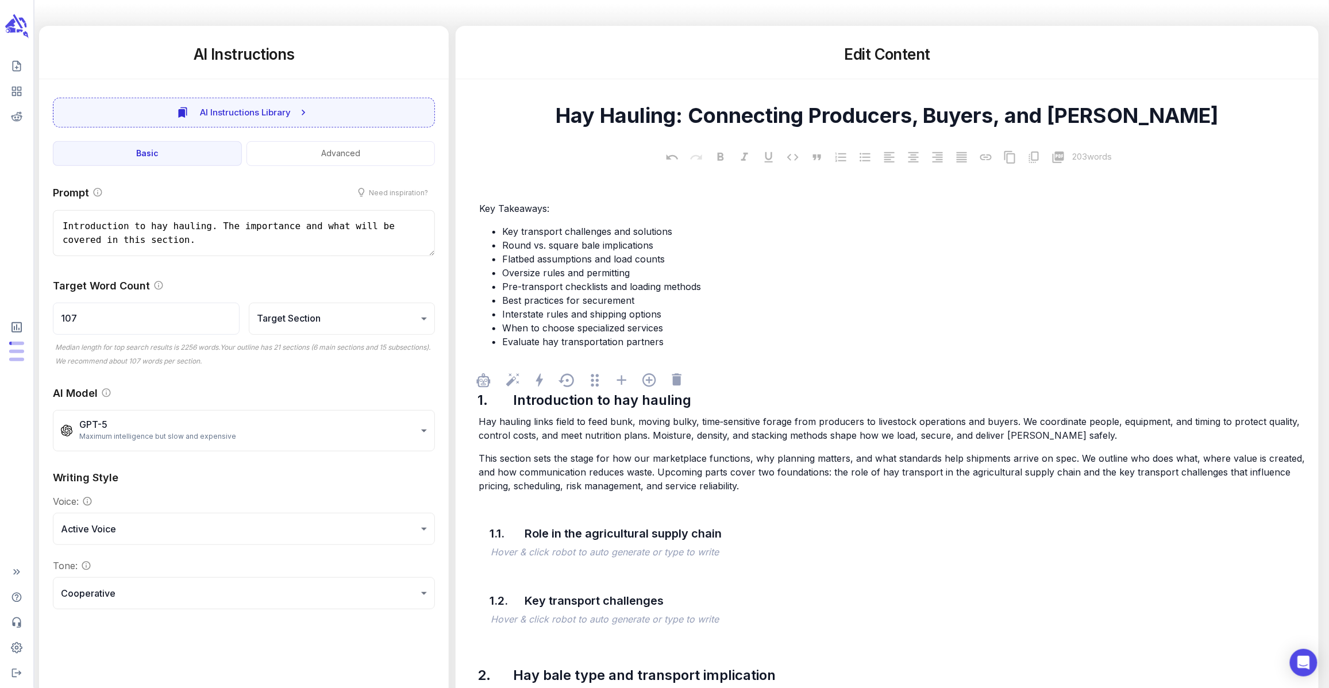
click at [741, 480] on p "This section sets the stage for how our marketplace functions, why planning mat…" at bounding box center [892, 471] width 828 height 41
click at [814, 485] on p "This section sets the stage for how our marketplace functions, why planning mat…" at bounding box center [892, 471] width 828 height 41
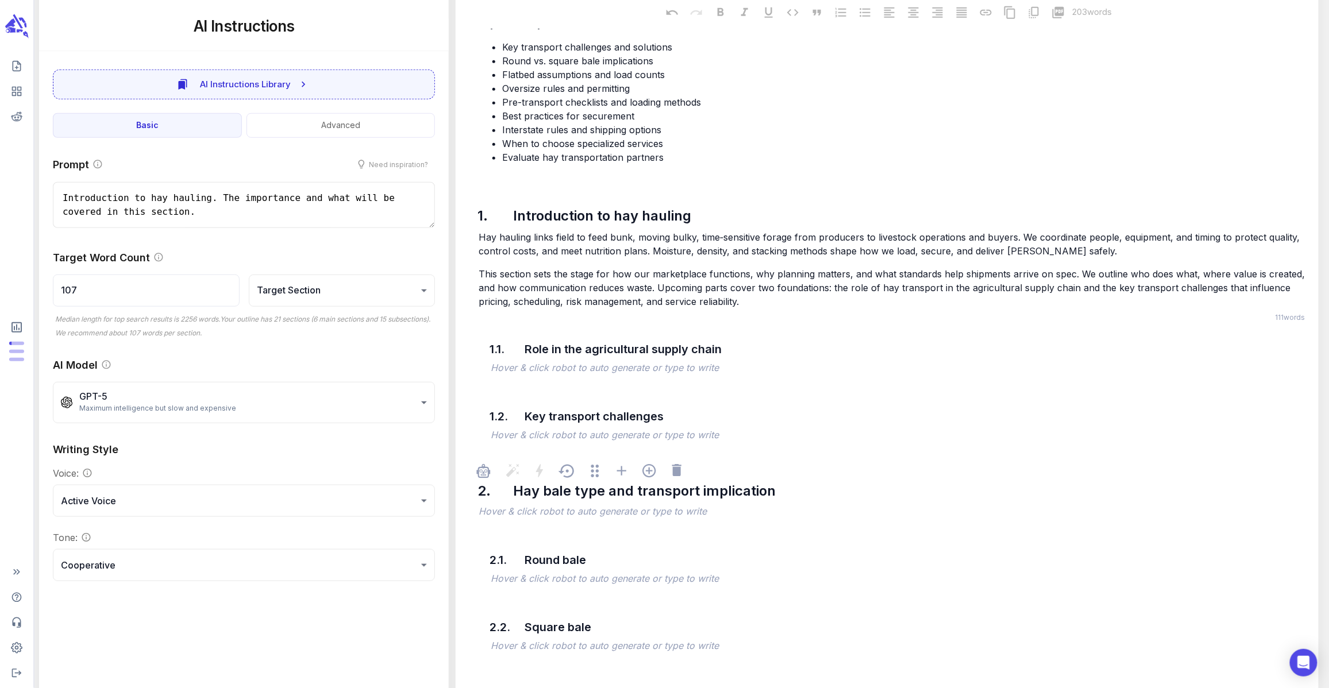
scroll to position [367, 0]
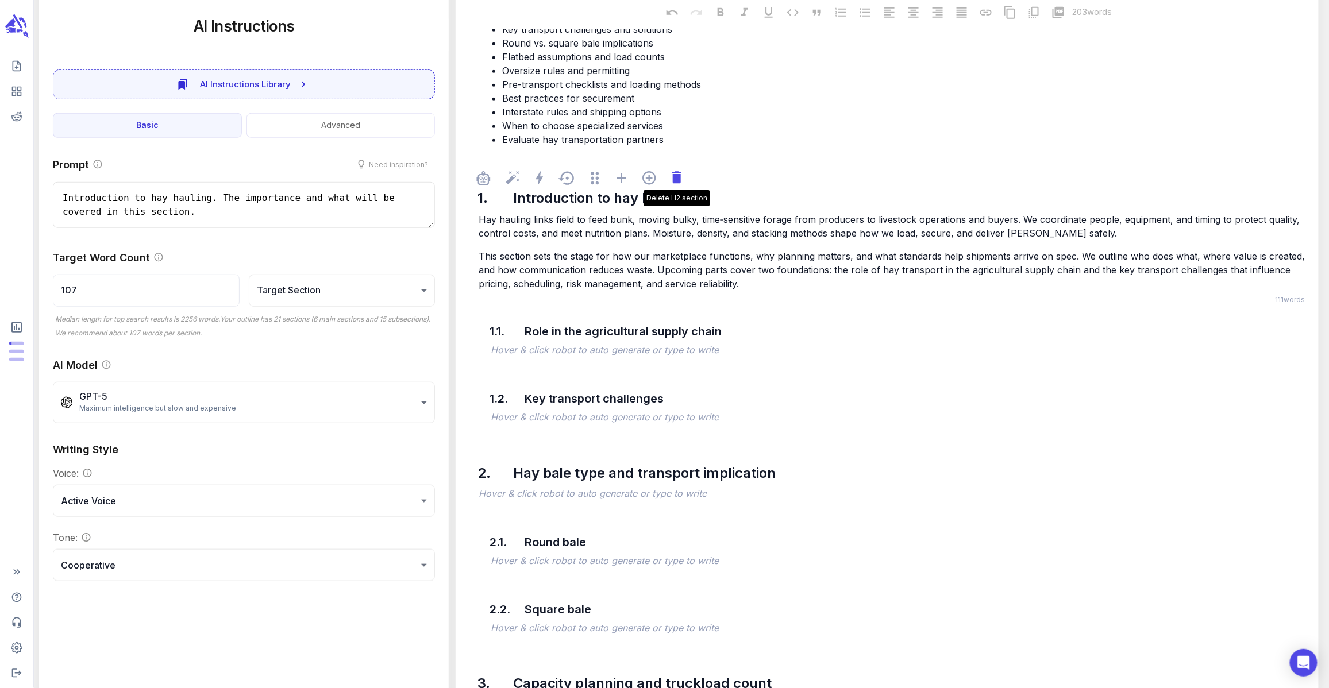
click at [677, 173] on icon at bounding box center [677, 177] width 16 height 16
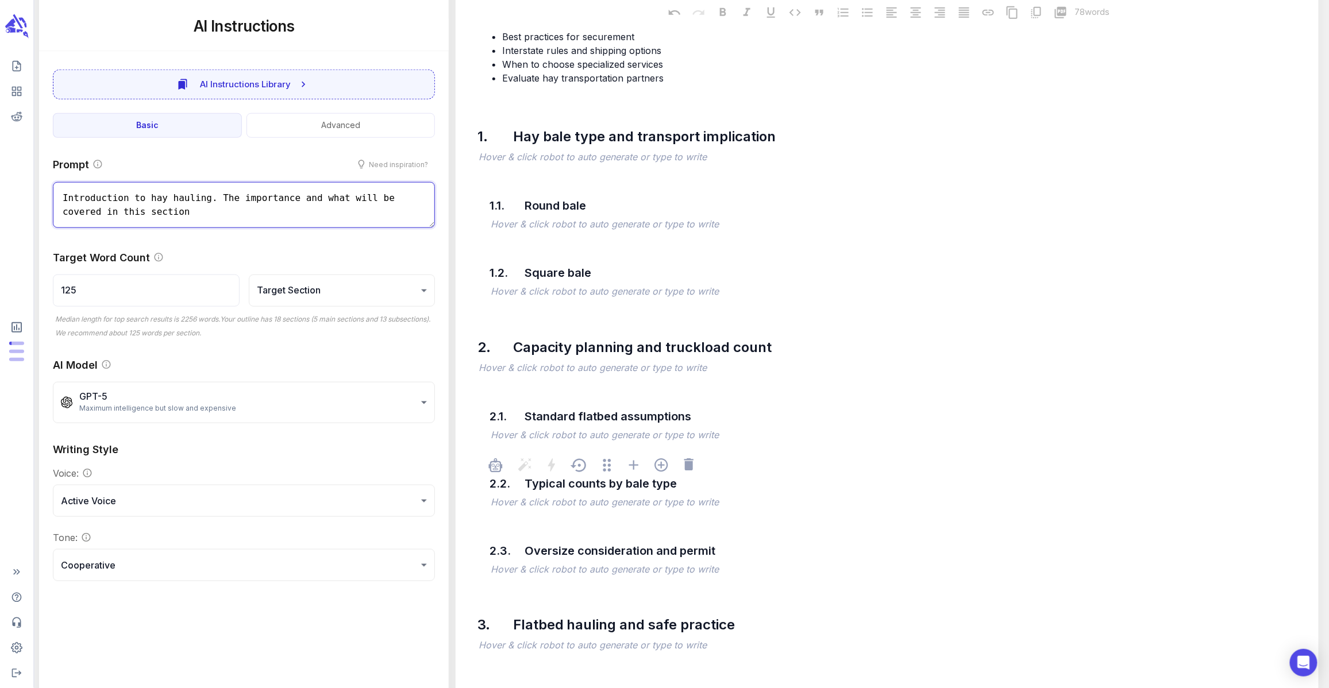
scroll to position [299, 0]
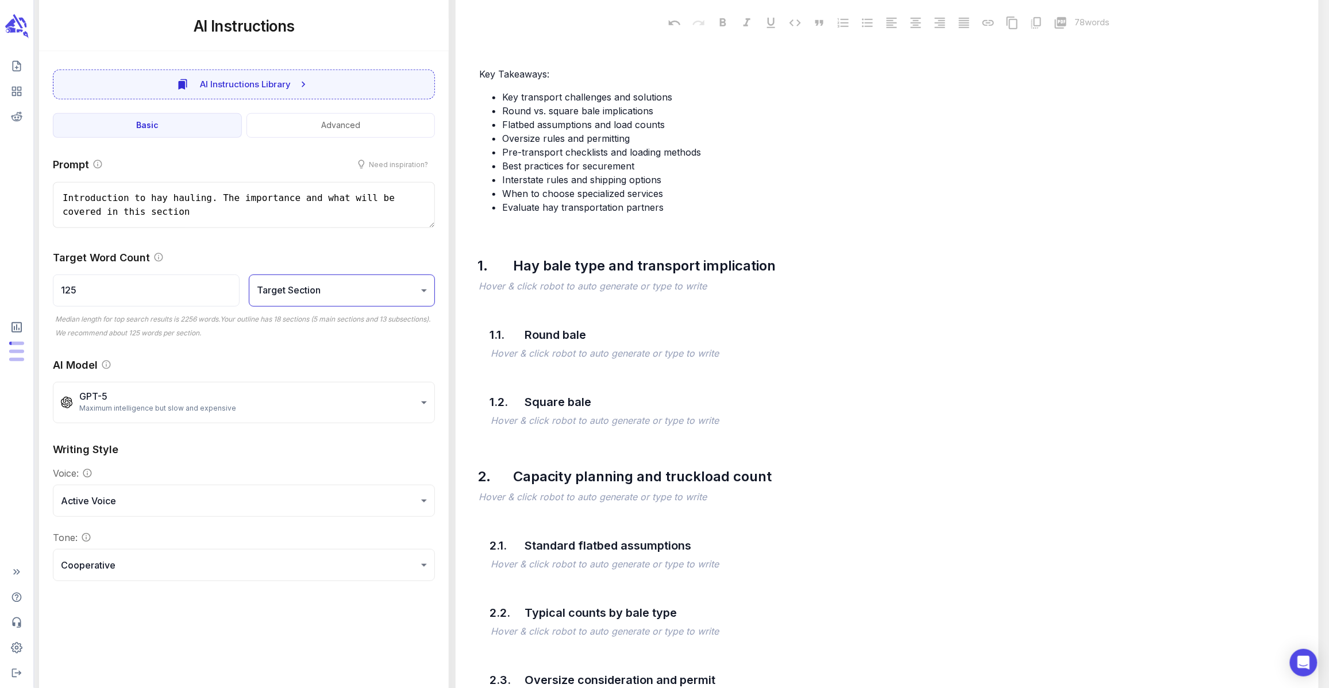
click at [295, 292] on body "**********" at bounding box center [664, 608] width 1329 height 1814
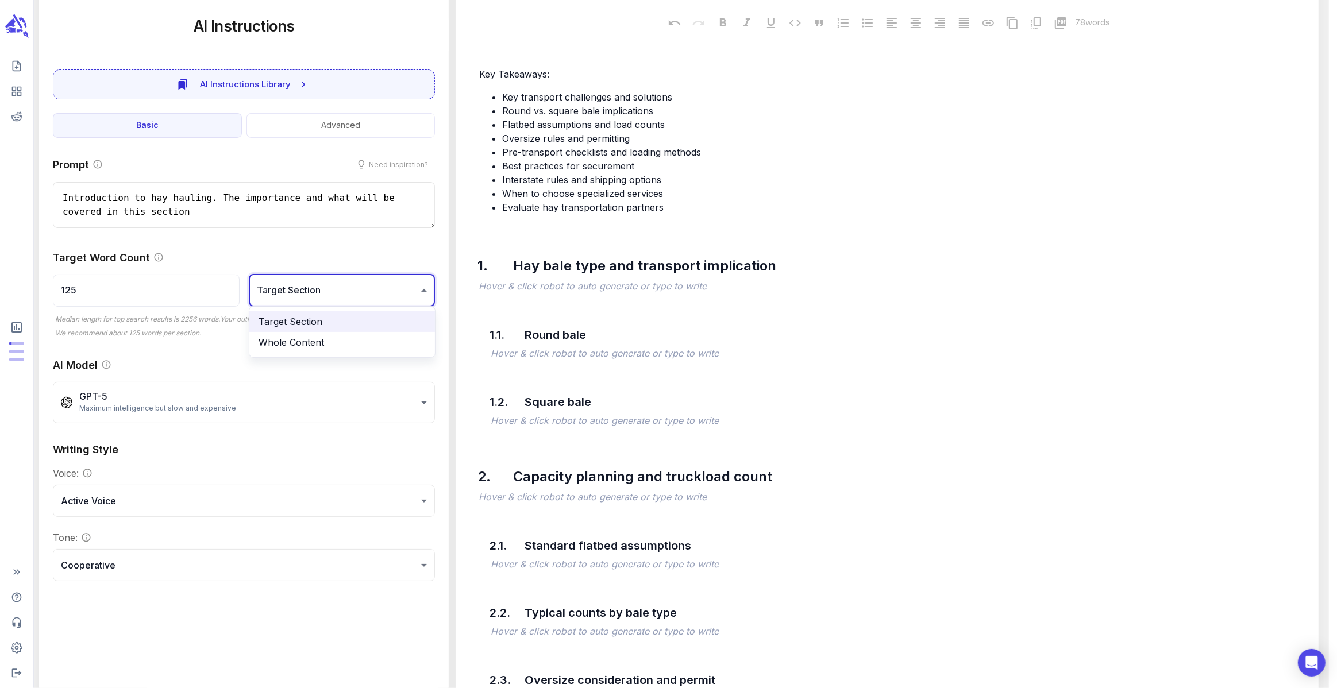
drag, startPoint x: 301, startPoint y: 350, endPoint x: 305, endPoint y: 344, distance: 7.5
click at [302, 350] on li "Whole Content" at bounding box center [342, 342] width 186 height 21
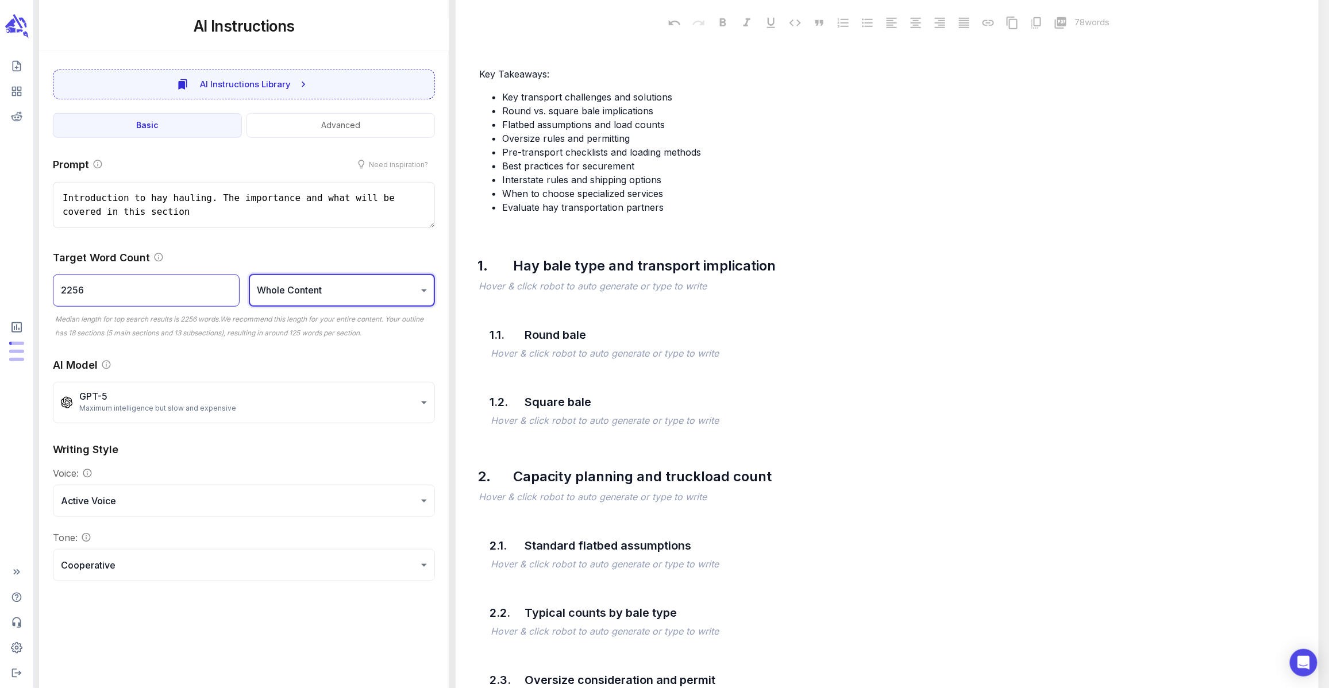
click at [186, 299] on input "2256" at bounding box center [146, 291] width 187 height 32
click at [252, 215] on textarea "Introduction to hay hauling. The importance and what will be covered in this se…" at bounding box center [244, 205] width 382 height 46
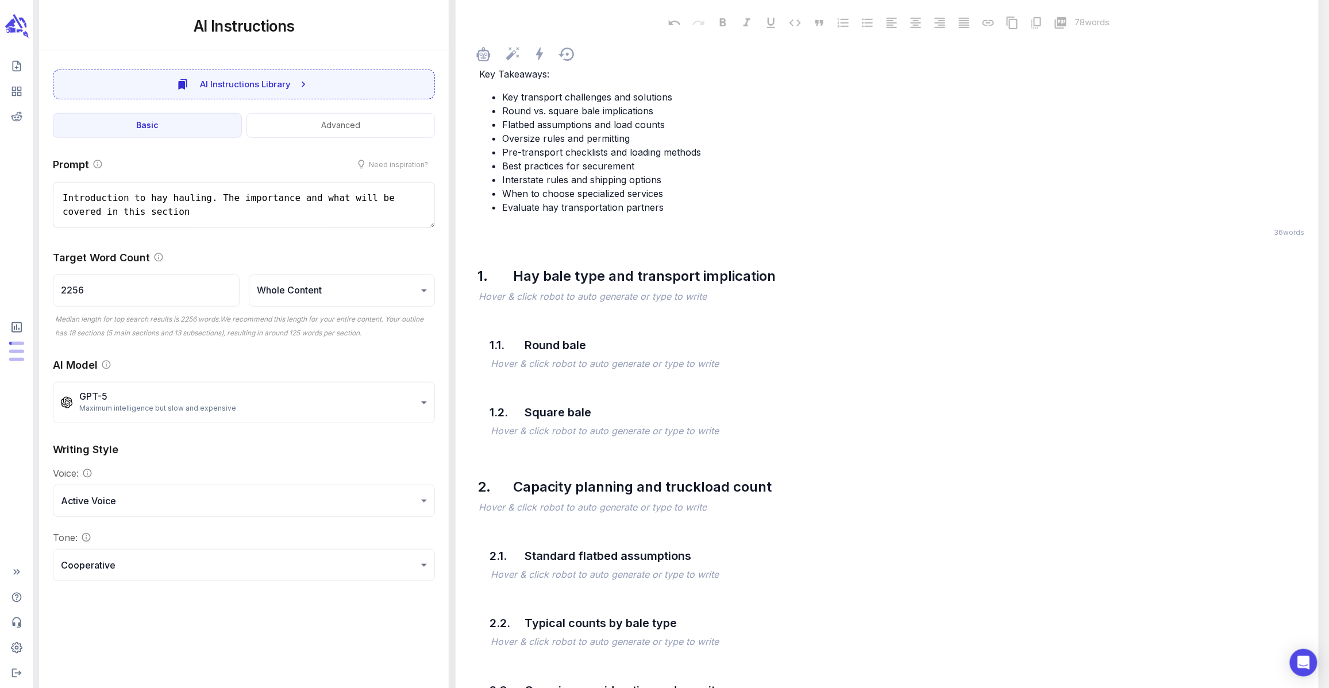
drag, startPoint x: 671, startPoint y: 207, endPoint x: 475, endPoint y: 103, distance: 222.0
click at [475, 103] on div "Key Takeaways: Key transport challenges and solutions Round vs. square bale imp…" at bounding box center [887, 140] width 844 height 202
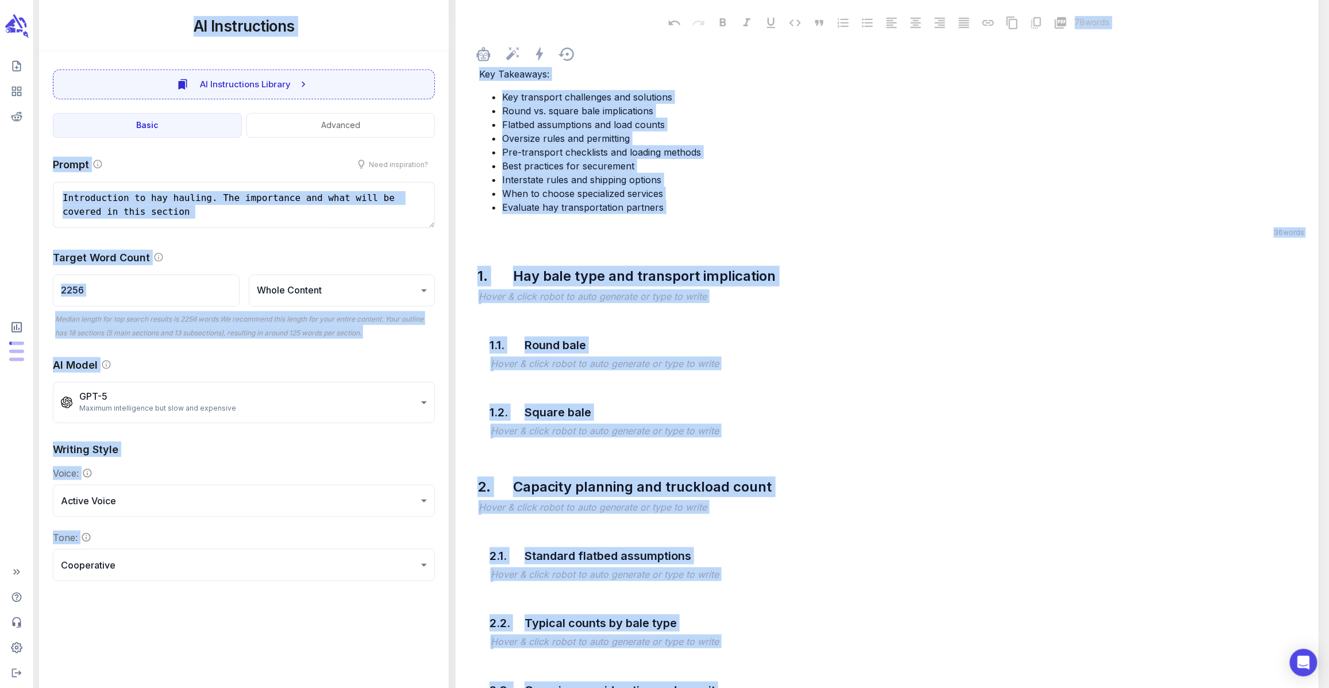
click at [607, 153] on span "Pre-transport checklists and loading methods" at bounding box center [601, 151] width 199 height 11
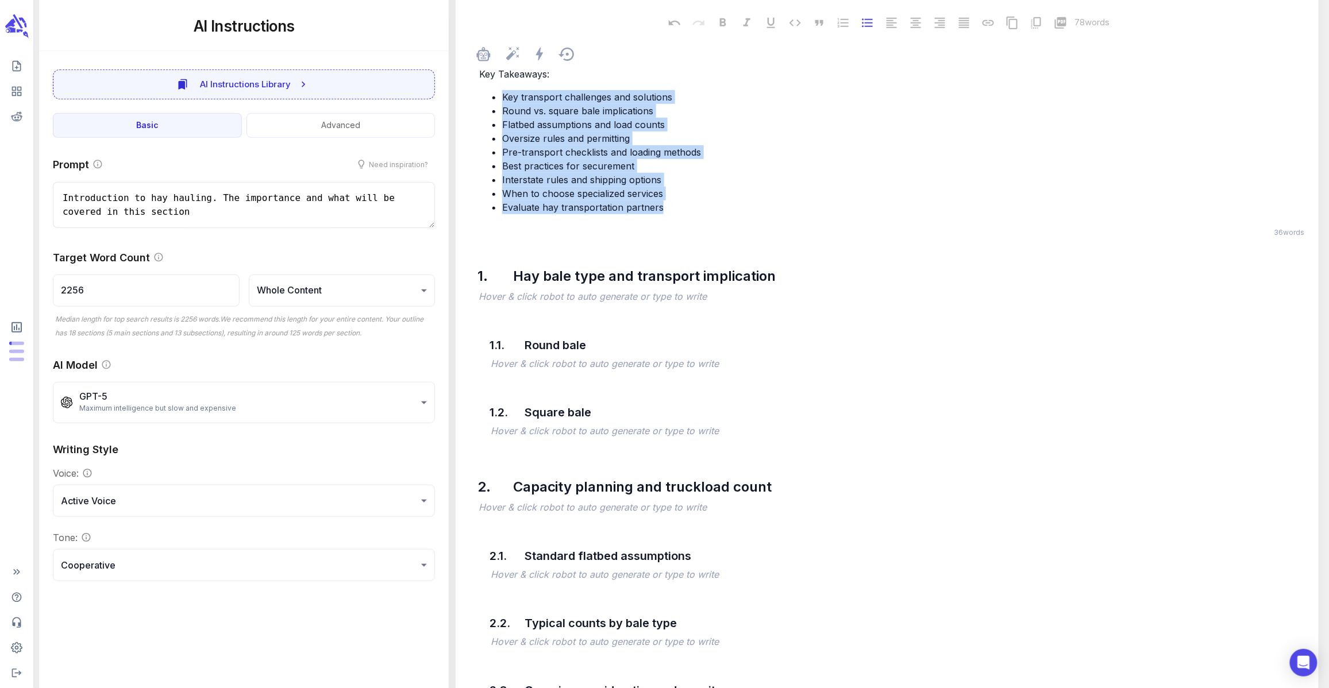
drag, startPoint x: 661, startPoint y: 209, endPoint x: 493, endPoint y: 102, distance: 199.3
click at [493, 102] on ul "Key transport challenges and solutions Round vs. square bale implications Flatb…" at bounding box center [892, 152] width 827 height 124
copy ul "Key transport challenges and solutions Round vs. square bale implications Flatb…"
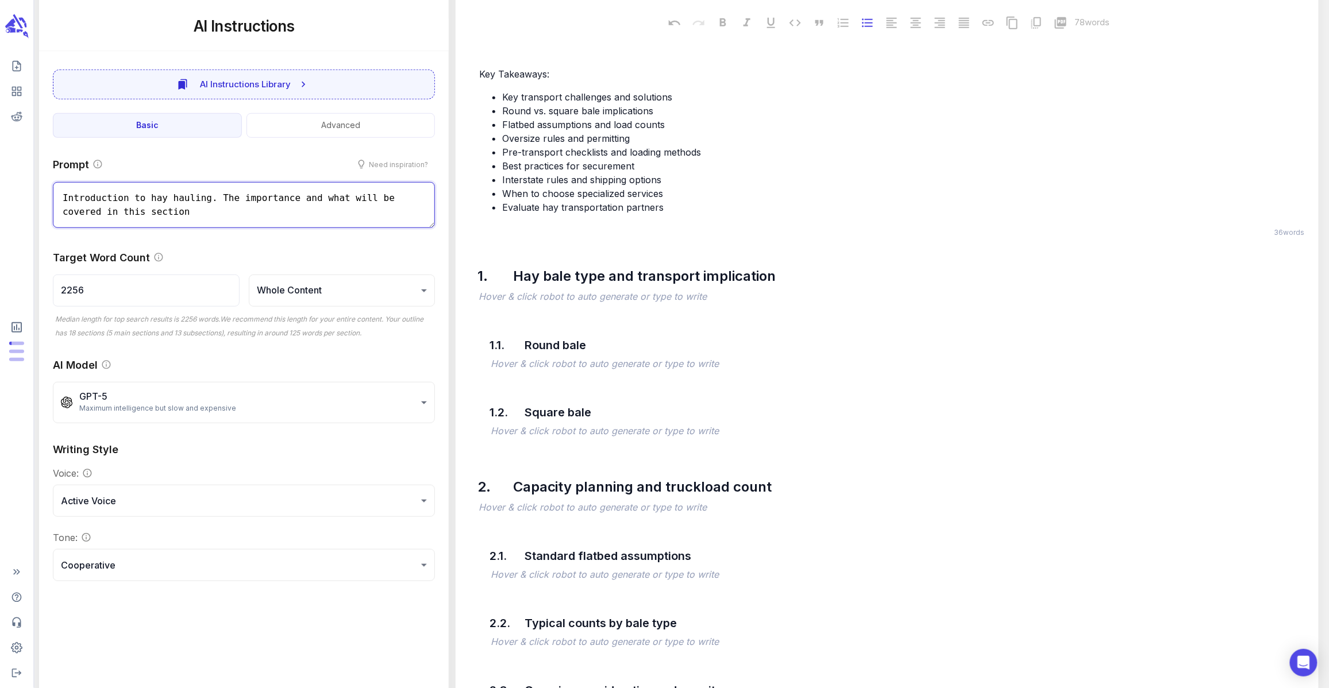
click at [208, 216] on textarea "Introduction to hay hauling. The importance and what will be covered in this se…" at bounding box center [244, 205] width 382 height 46
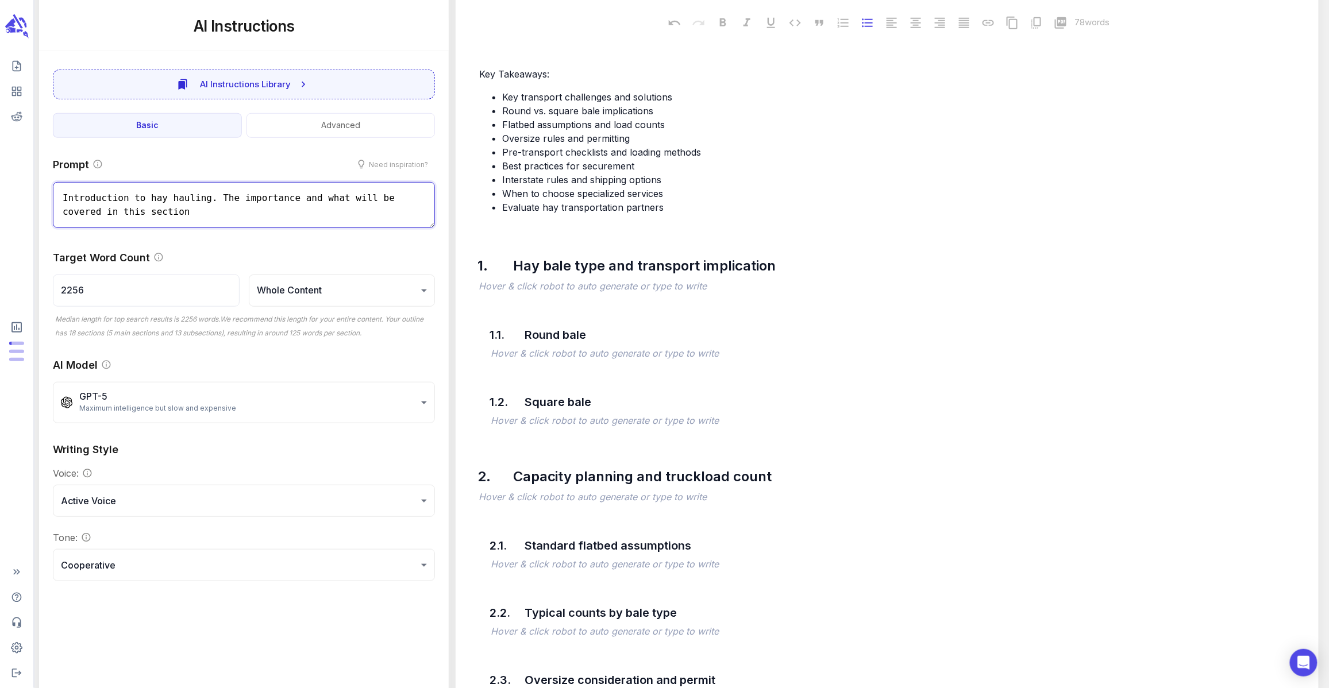
click at [208, 216] on textarea "Introduction to hay hauling. The importance and what will be covered in this se…" at bounding box center [244, 205] width 382 height 46
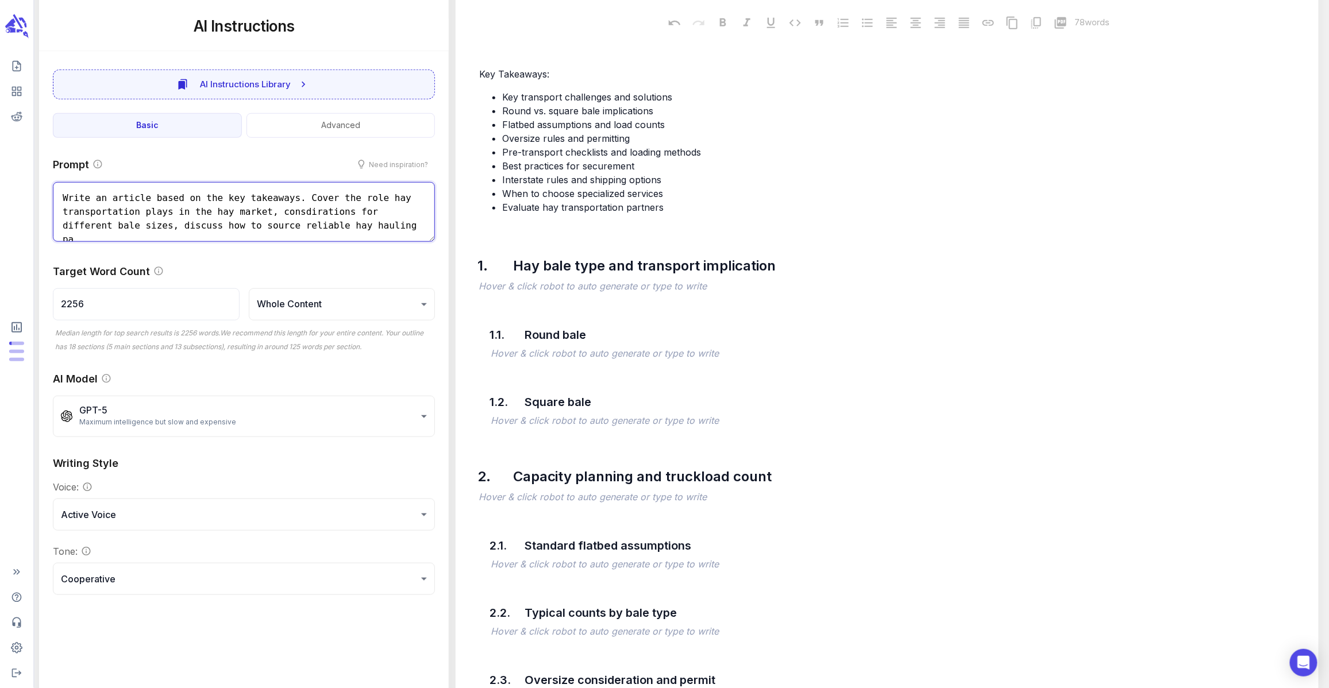
scroll to position [3, 0]
click at [253, 231] on textarea "Write an article based on the key takeaways. Cover the role hay transportation …" at bounding box center [244, 212] width 382 height 60
click at [489, 246] on icon "button" at bounding box center [484, 246] width 14 height 14
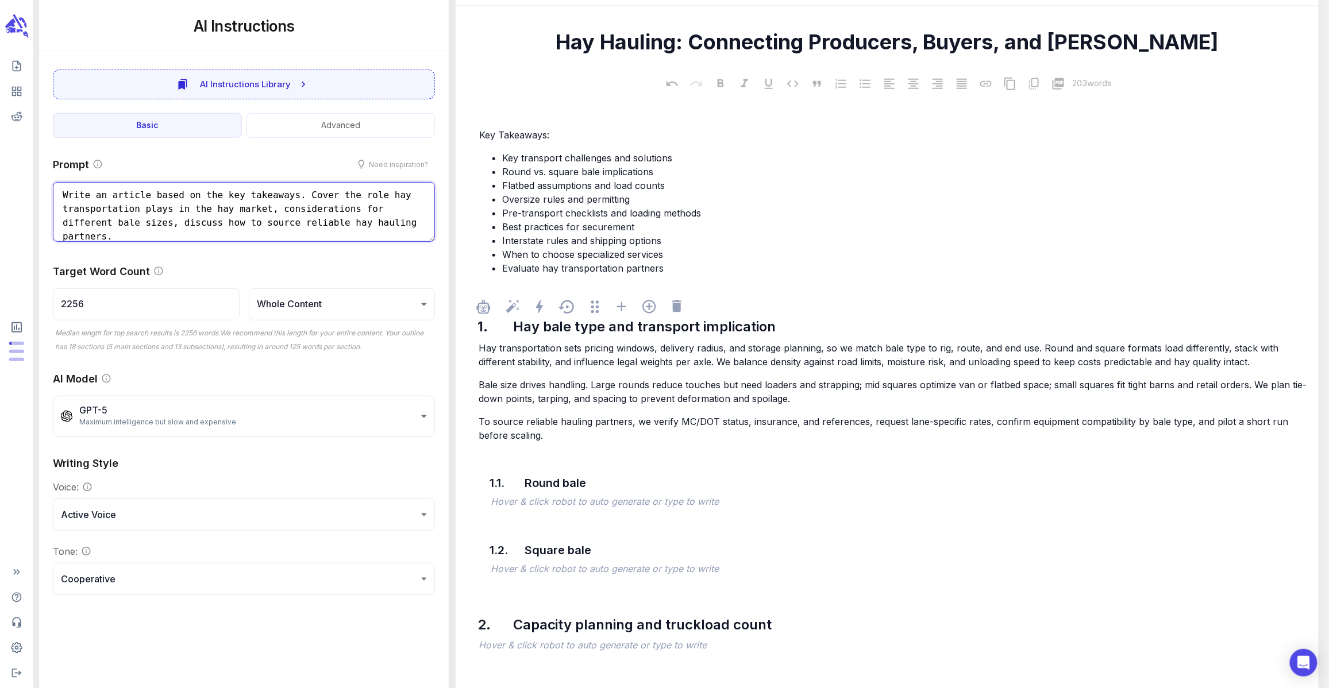
scroll to position [232, 0]
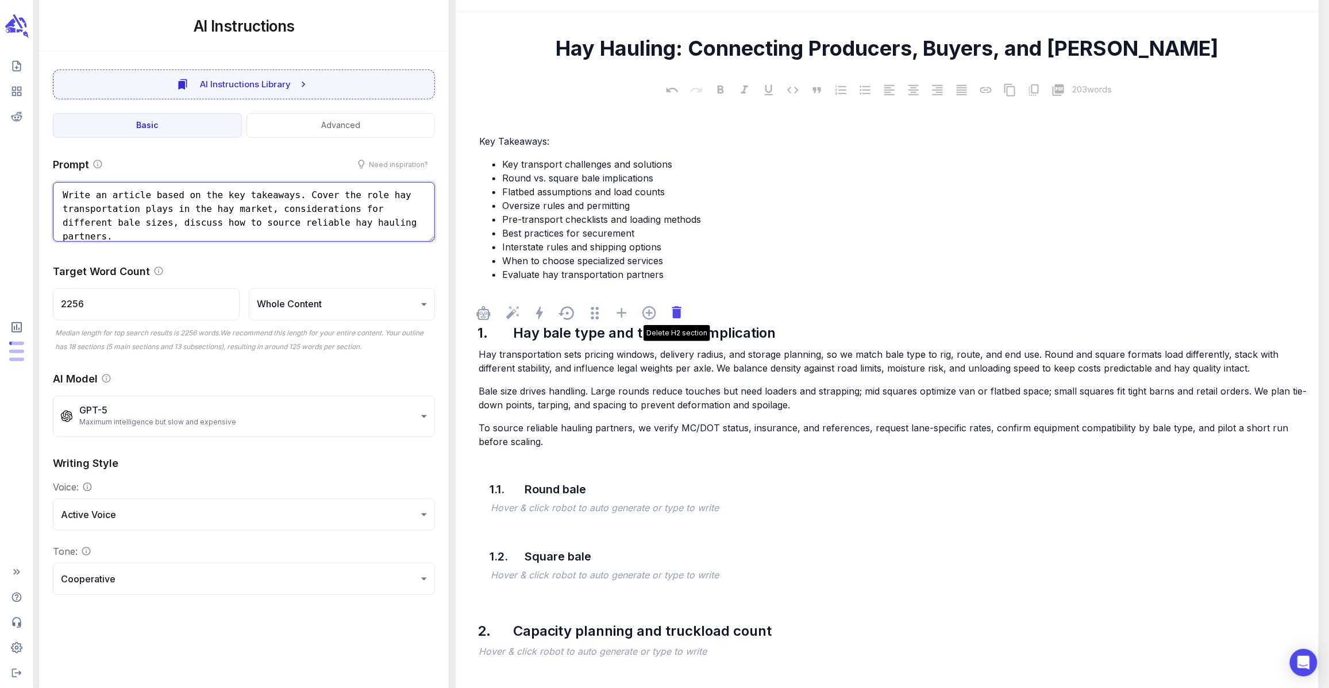
click at [681, 313] on icon at bounding box center [677, 312] width 16 height 16
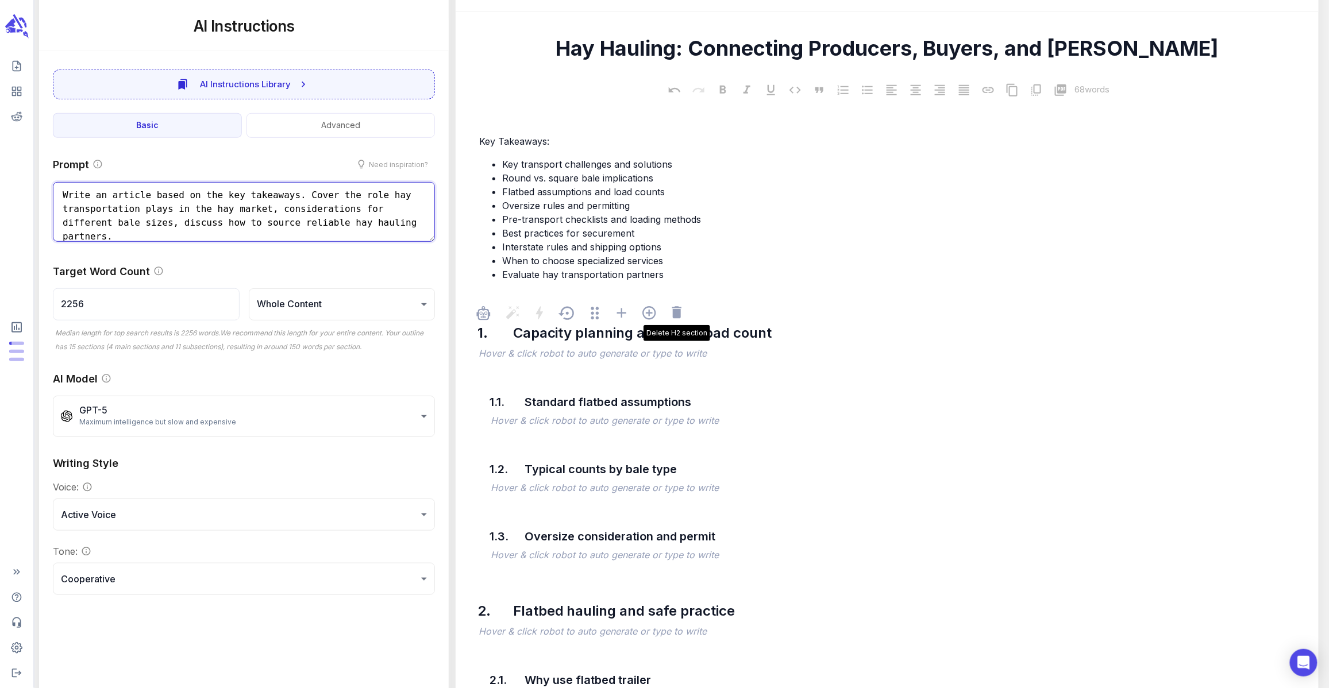
click at [681, 313] on icon at bounding box center [677, 312] width 16 height 16
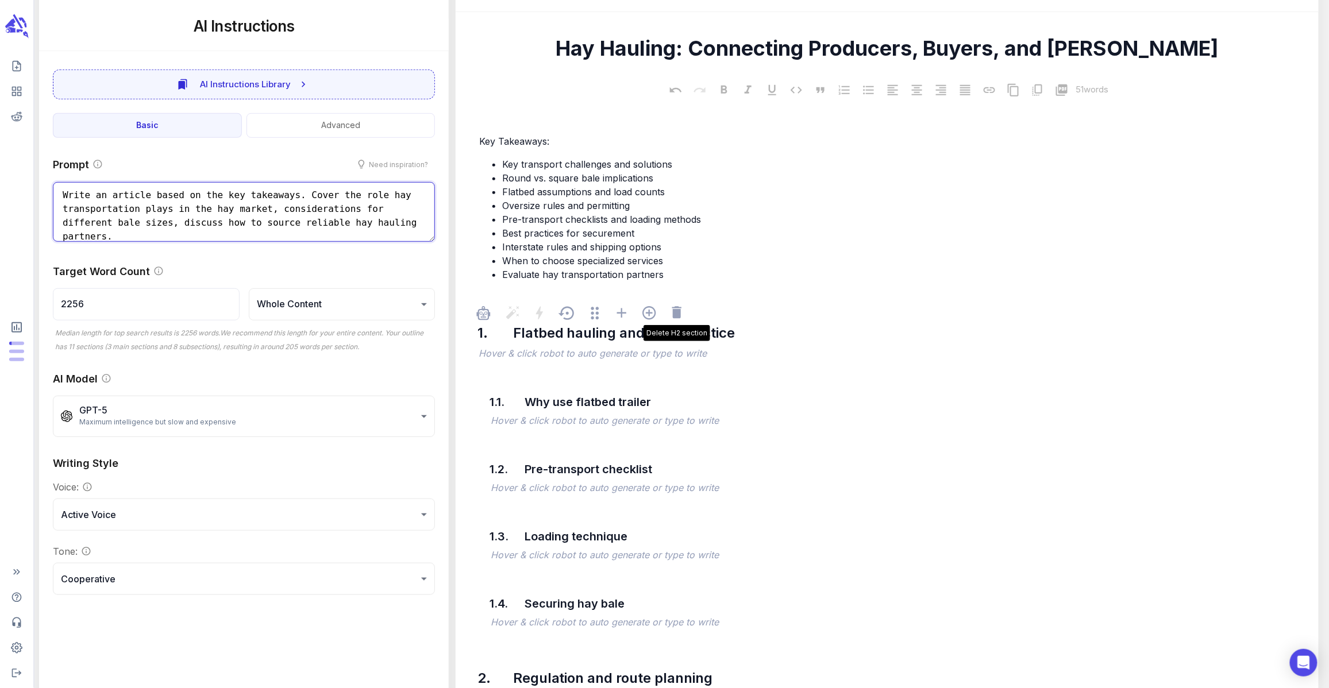
click at [681, 313] on icon at bounding box center [677, 312] width 16 height 16
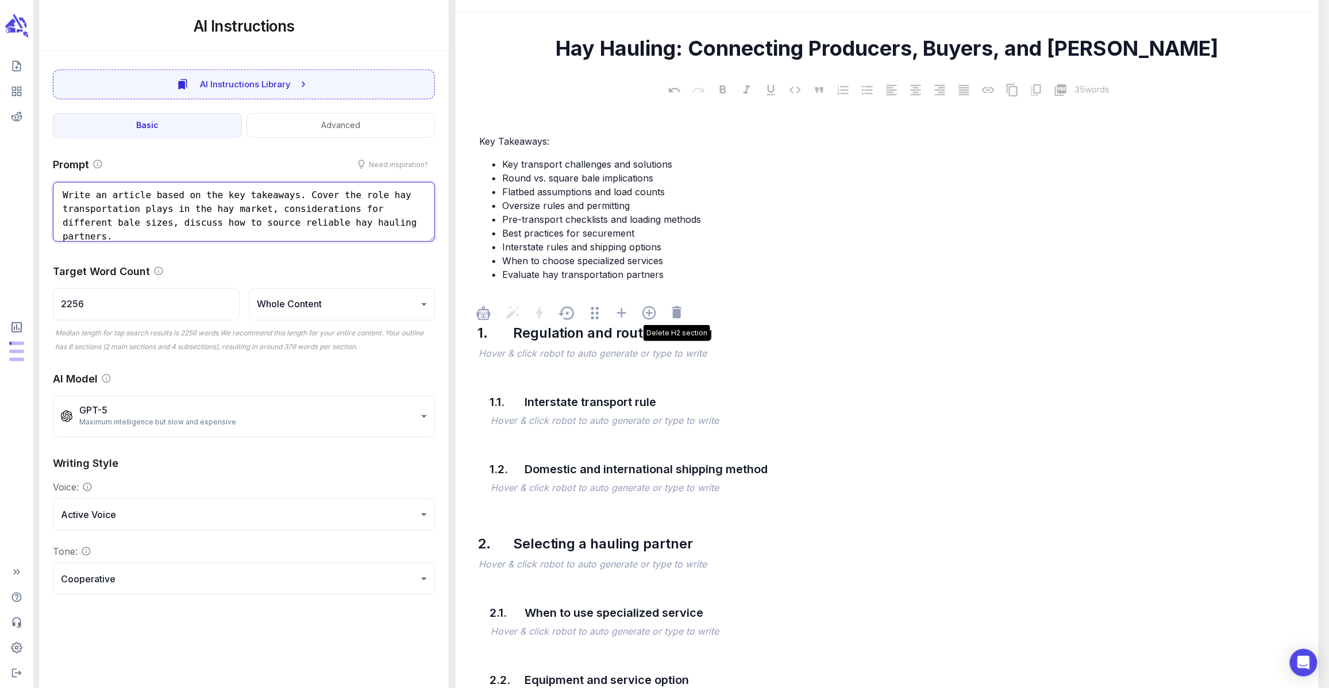
click at [681, 313] on icon at bounding box center [677, 312] width 16 height 16
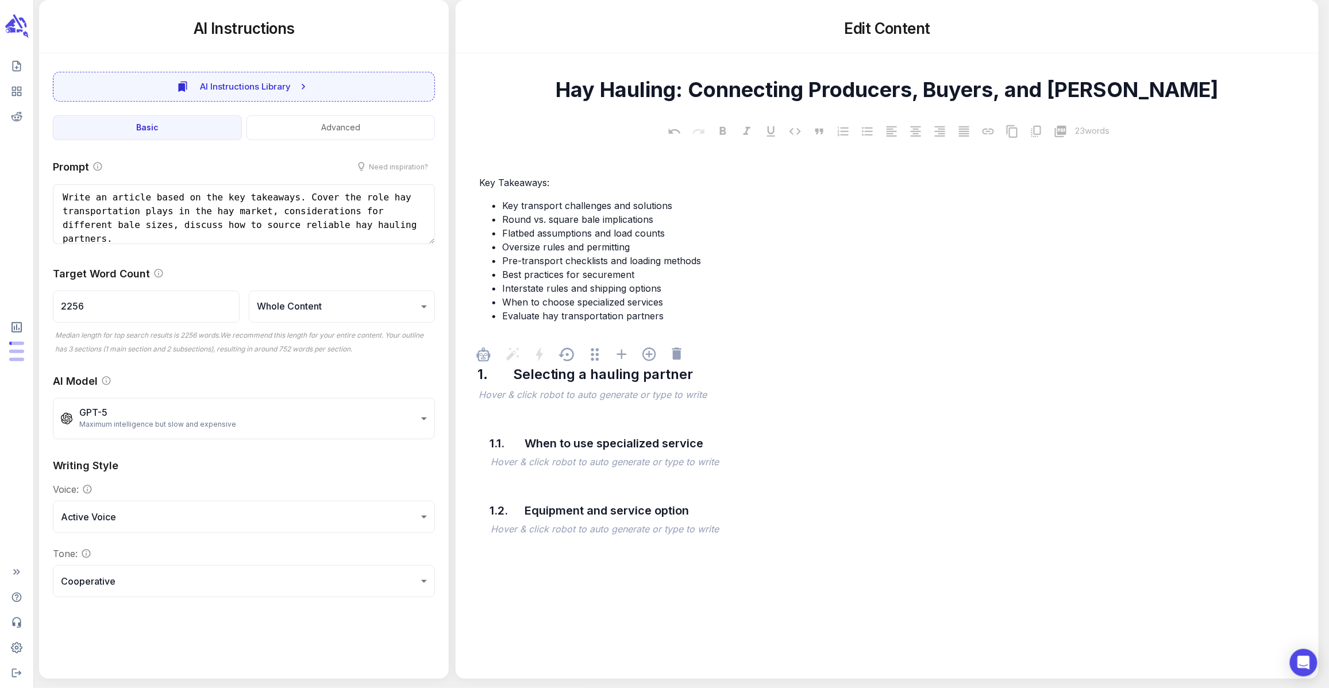
click at [611, 389] on p "﻿" at bounding box center [892, 396] width 828 height 14
click at [693, 430] on icon at bounding box center [688, 425] width 9 height 12
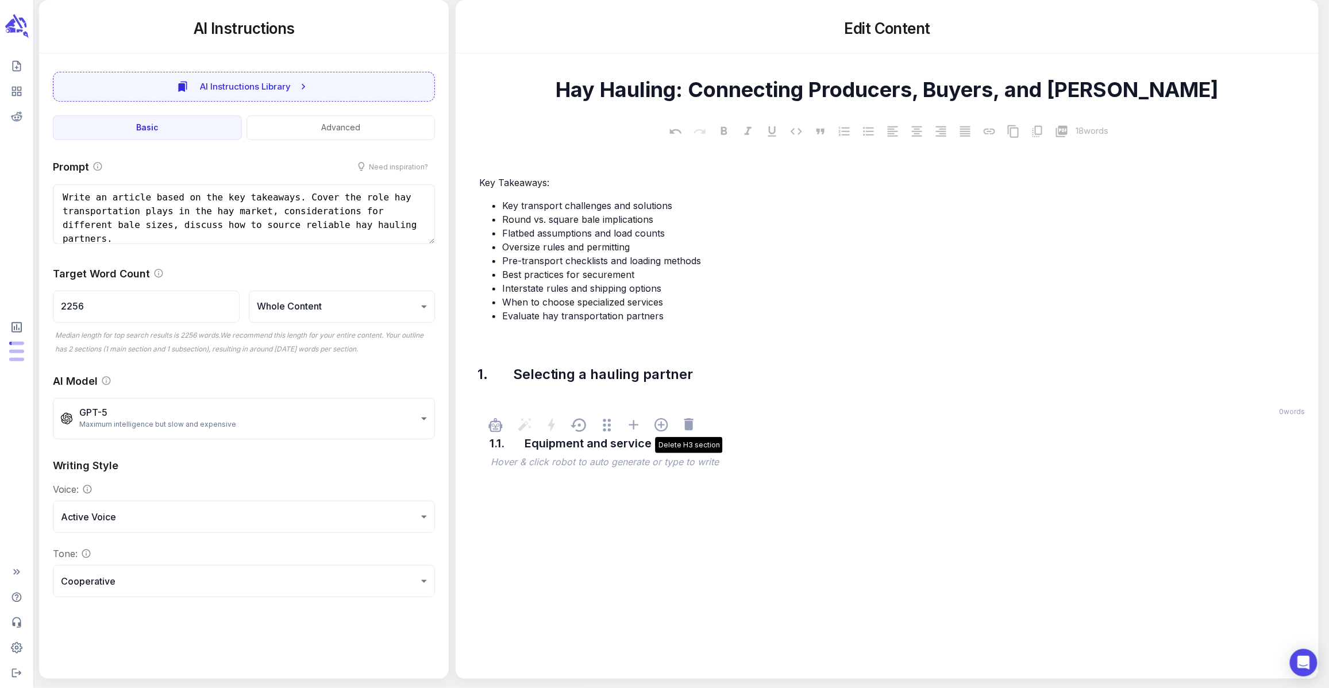
click at [693, 430] on icon at bounding box center [688, 425] width 9 height 12
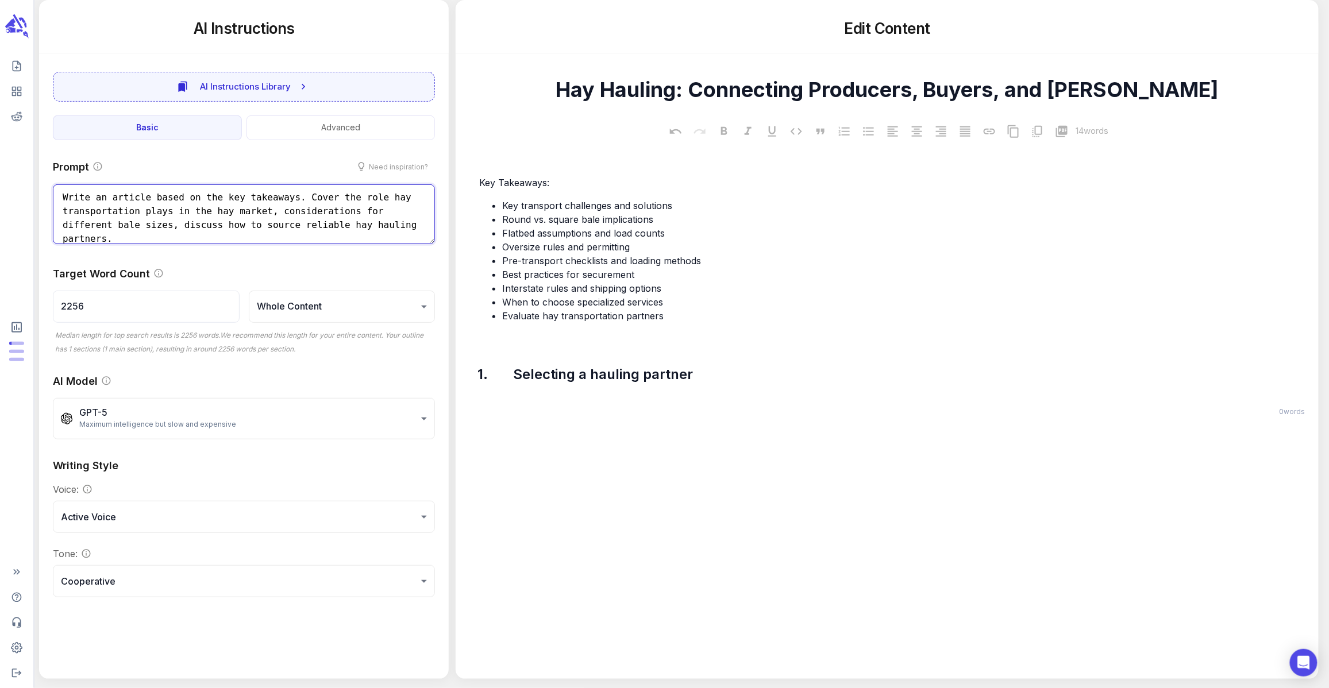
click at [227, 229] on textarea "Write an article based on the key takeaways. Cover the role hay transportation …" at bounding box center [244, 214] width 382 height 60
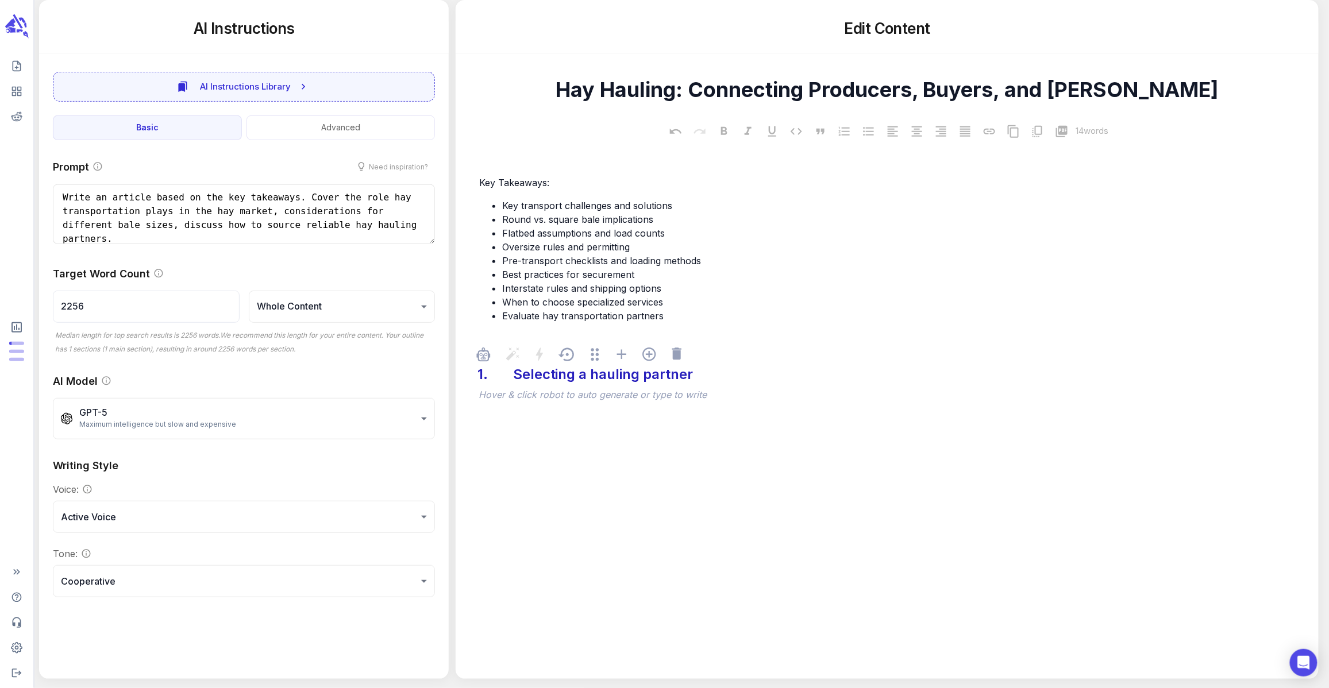
click at [510, 379] on div "Selecting a hauling partner" at bounding box center [603, 374] width 186 height 26
click at [559, 399] on p "﻿" at bounding box center [892, 396] width 828 height 14
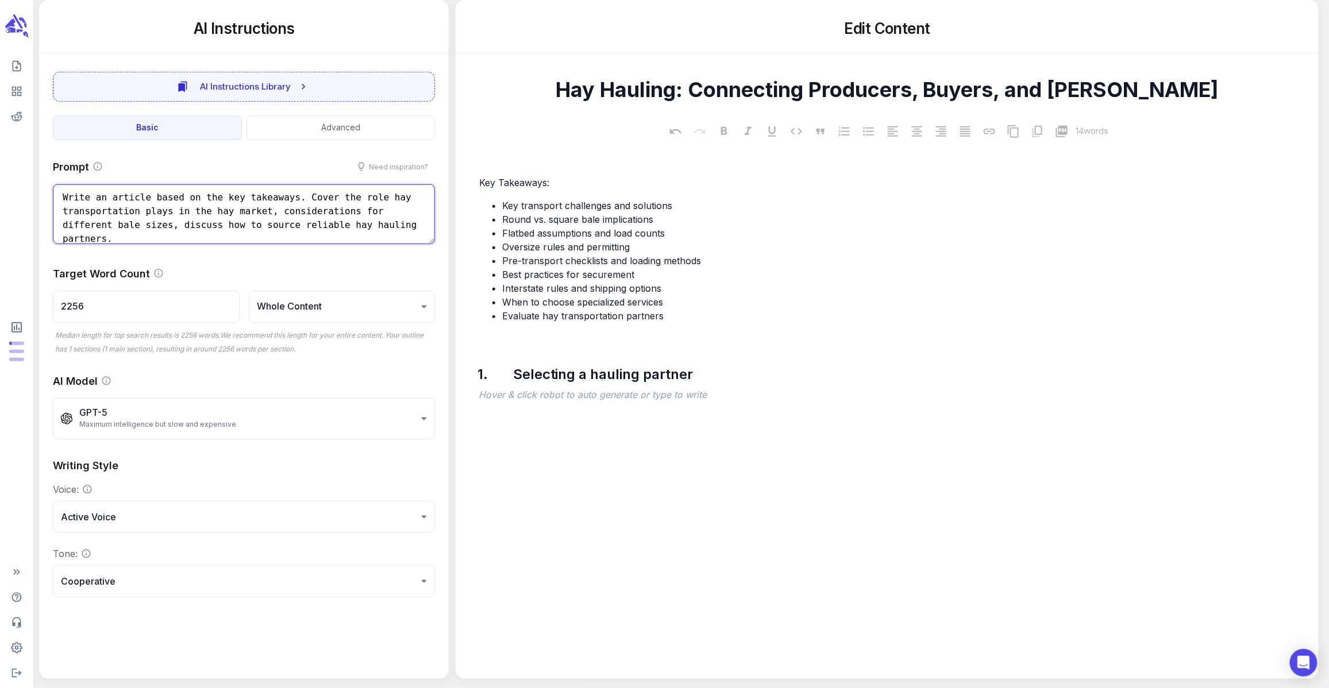
click at [244, 232] on textarea "Write an article based on the key takeaways. Cover the role hay transportation …" at bounding box center [244, 214] width 382 height 60
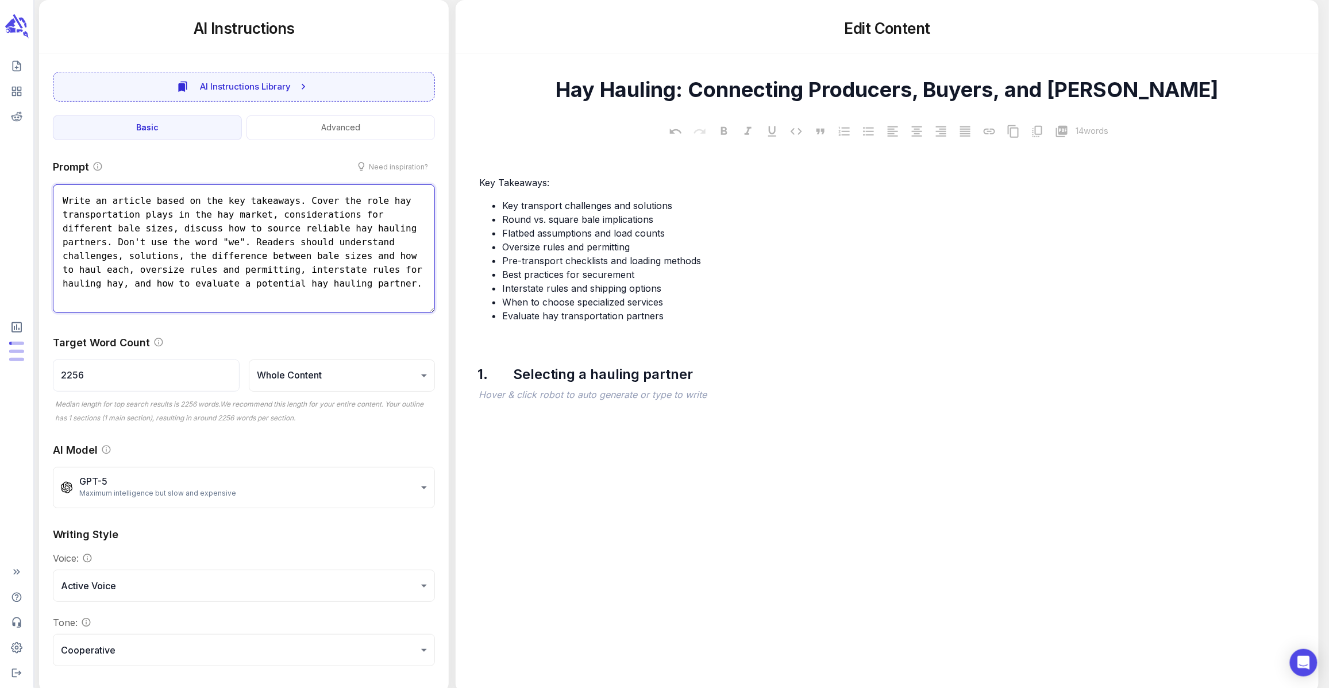
scroll to position [0, 0]
click at [488, 359] on icon "button" at bounding box center [483, 356] width 9 height 9
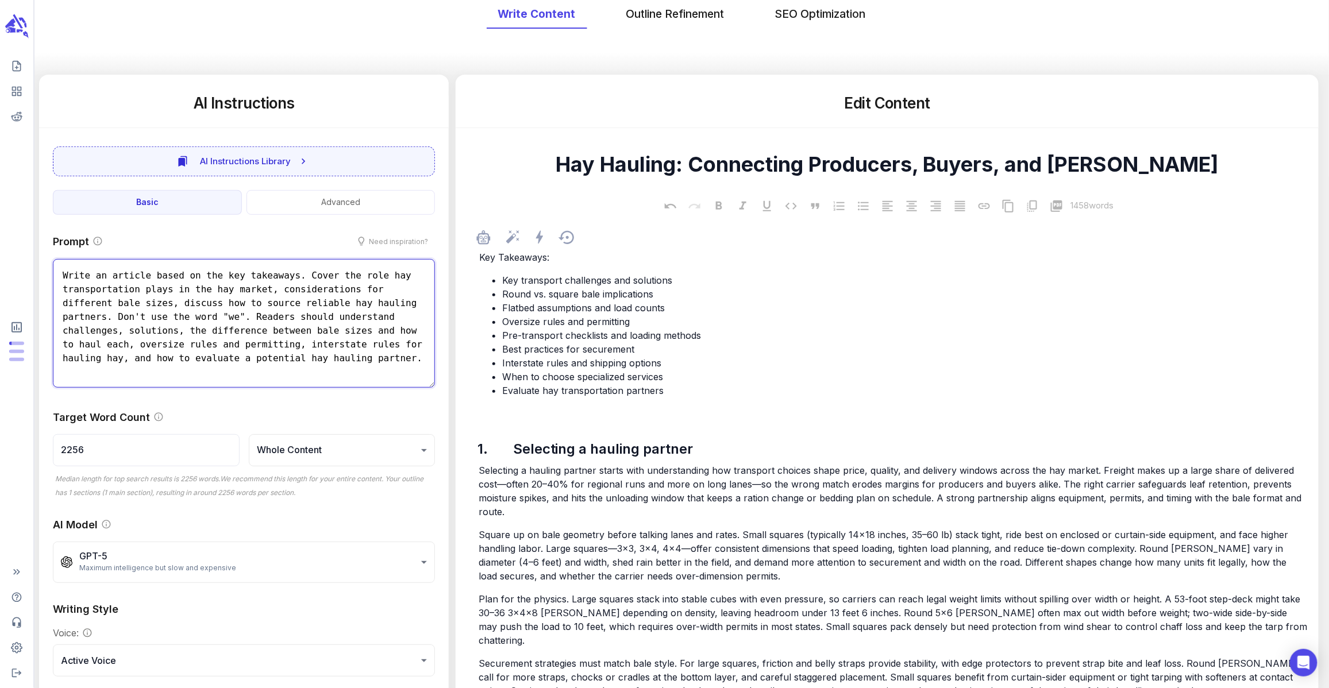
scroll to position [130, 0]
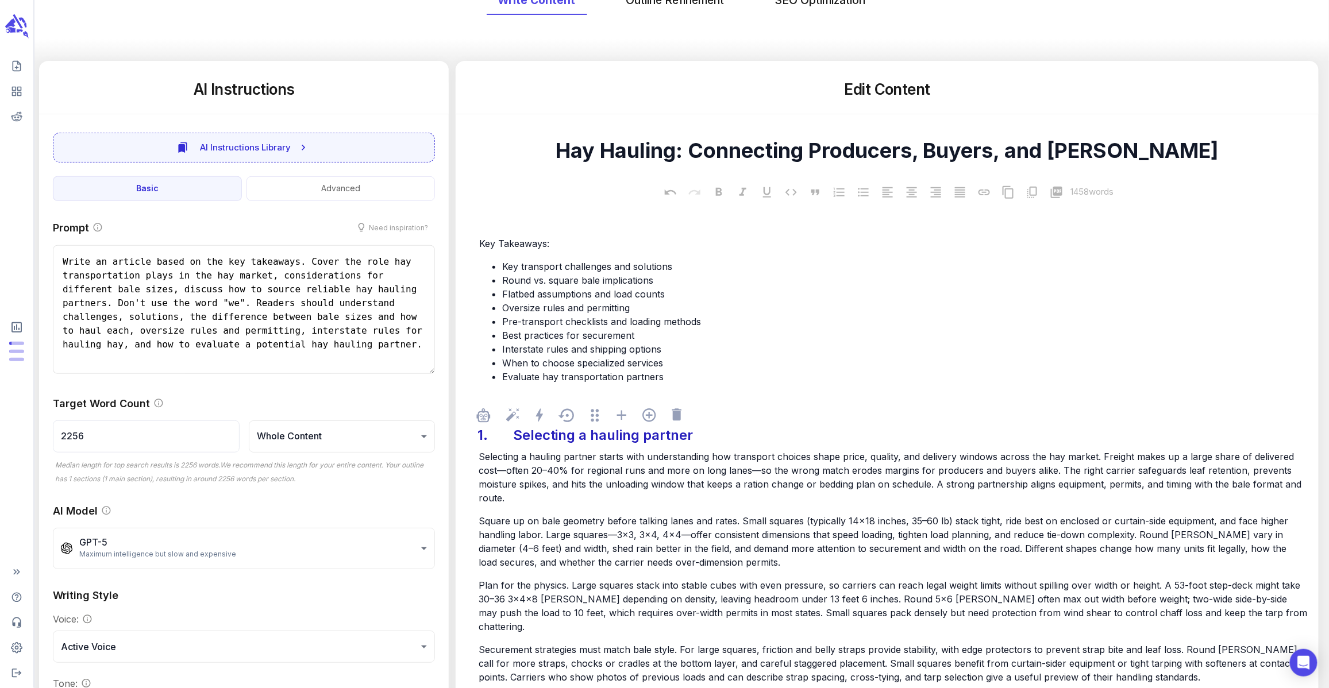
click at [522, 433] on div "Selecting a hauling partner" at bounding box center [603, 435] width 186 height 26
click at [507, 437] on div "1. Selecting a hauling partner" at bounding box center [892, 435] width 833 height 26
click at [487, 441] on div "1." at bounding box center [490, 435] width 28 height 26
click at [483, 438] on div "1." at bounding box center [490, 435] width 28 height 26
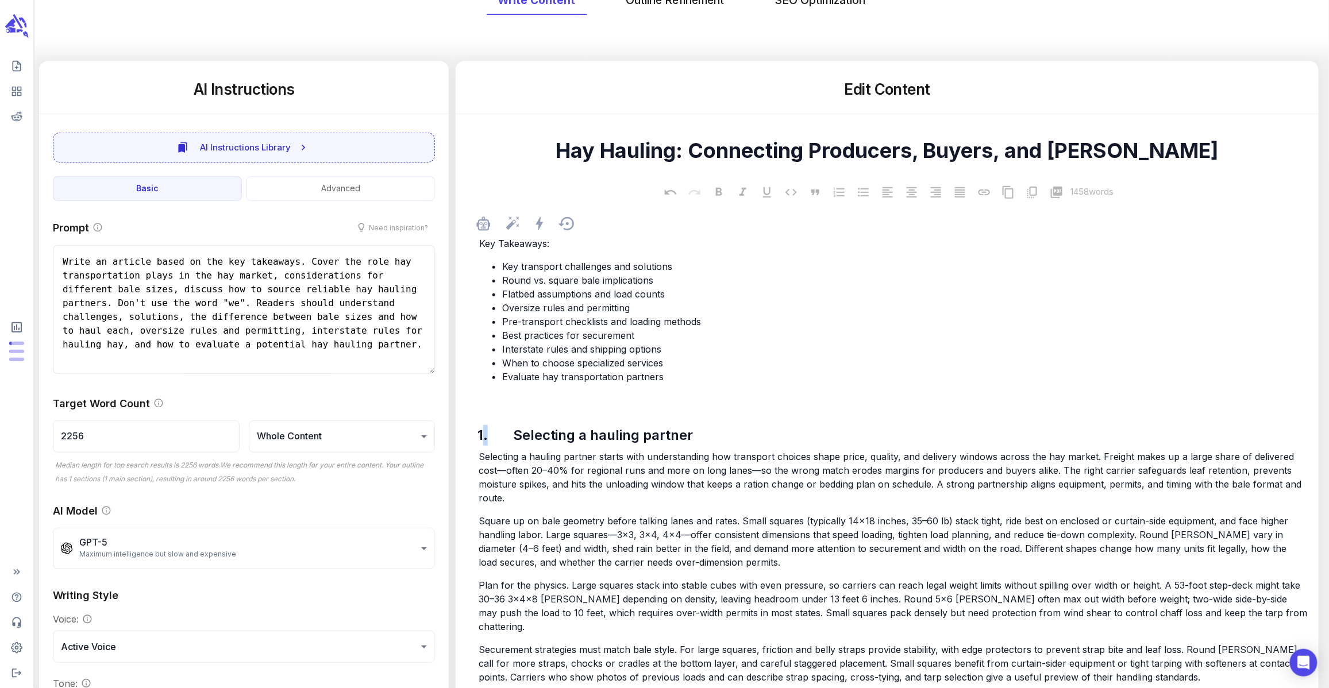
scroll to position [462, 0]
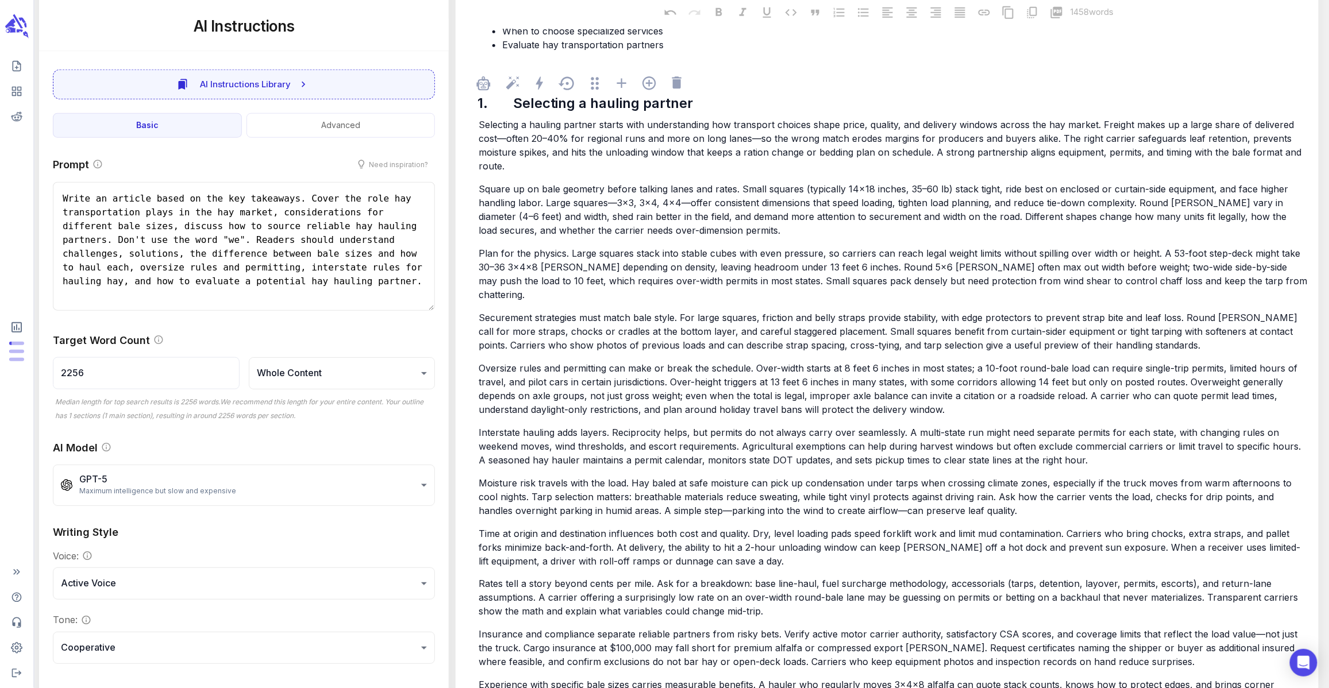
click at [943, 377] on span "Oversize rules and permitting can make or break the schedule. Over-width starts…" at bounding box center [888, 388] width 821 height 53
click at [1253, 279] on p "Plan for the physics. Large squares stack into stable cubes with even pressure,…" at bounding box center [892, 273] width 828 height 55
click at [632, 165] on p "Selecting a hauling partner starts with understanding how transport choices sha…" at bounding box center [892, 145] width 828 height 55
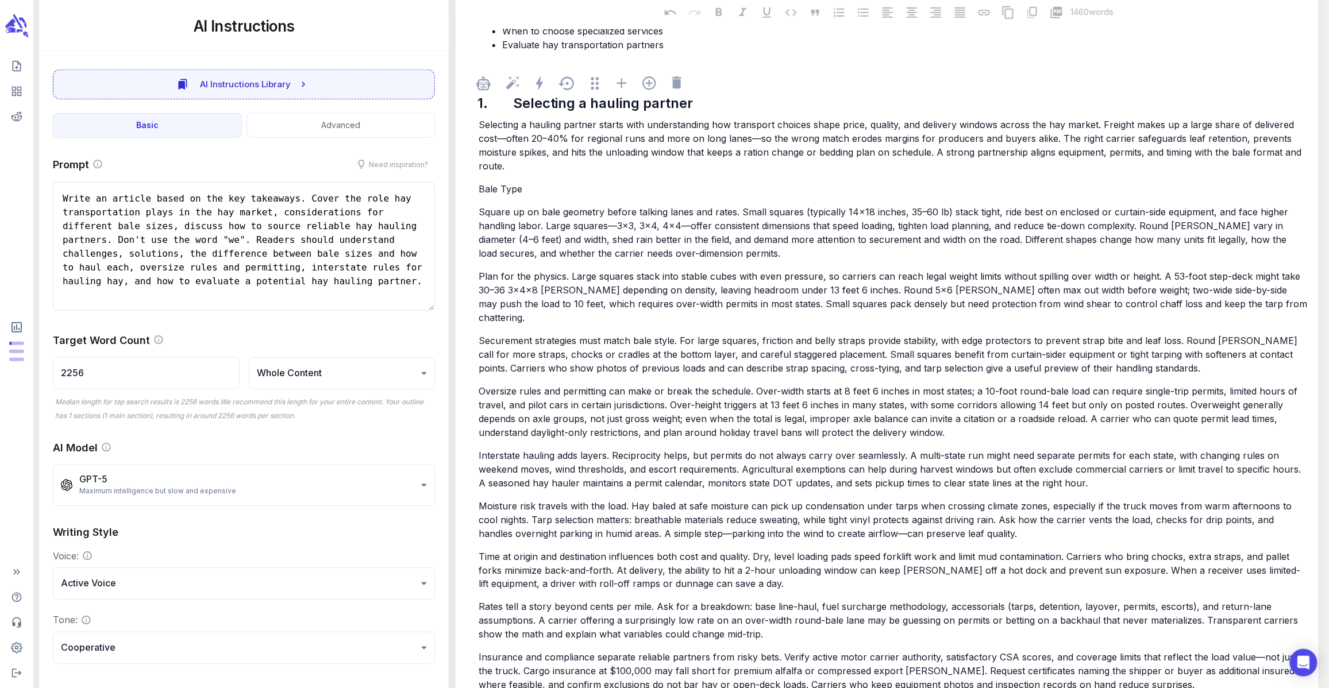
click at [1234, 307] on p "Plan for the physics. Large squares stack into stable cubes with even pressure,…" at bounding box center [892, 296] width 828 height 55
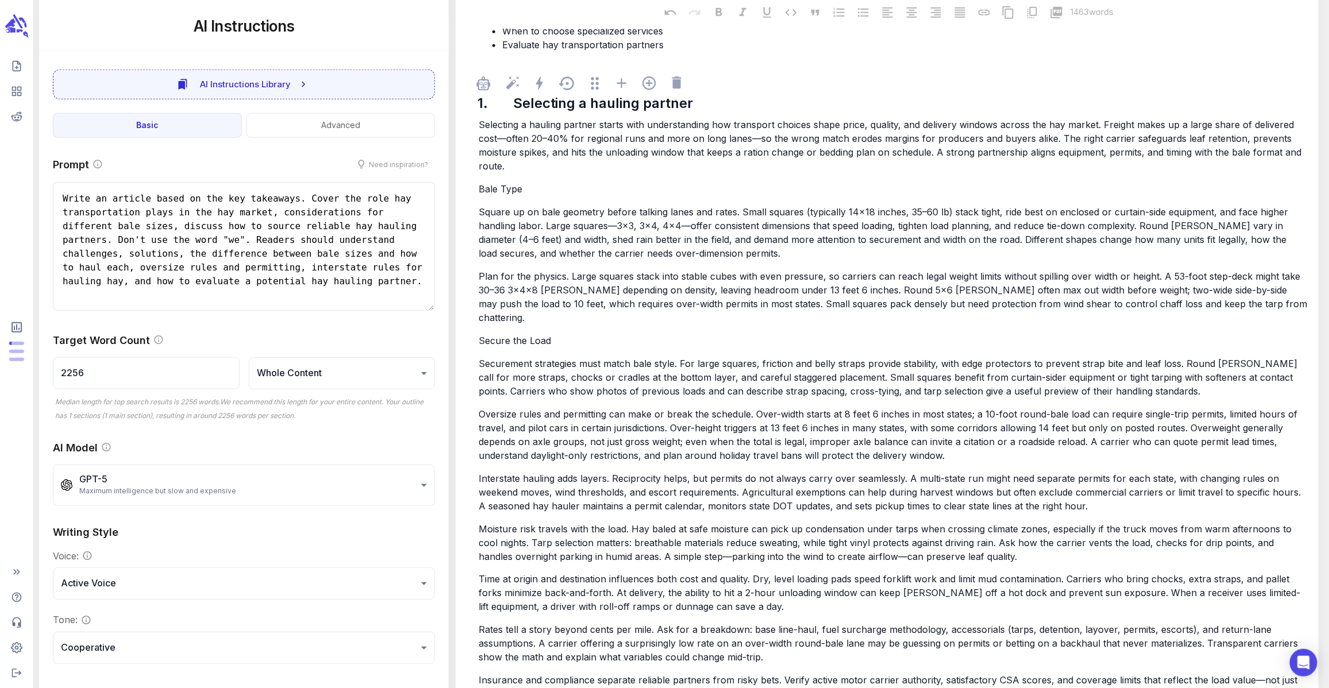
click at [1193, 385] on div "Selecting a hauling partner starts with understanding how transport choices sha…" at bounding box center [892, 656] width 833 height 1078
click at [1143, 376] on p "Securement strategies must match bale style. For large squares, friction and be…" at bounding box center [892, 377] width 828 height 41
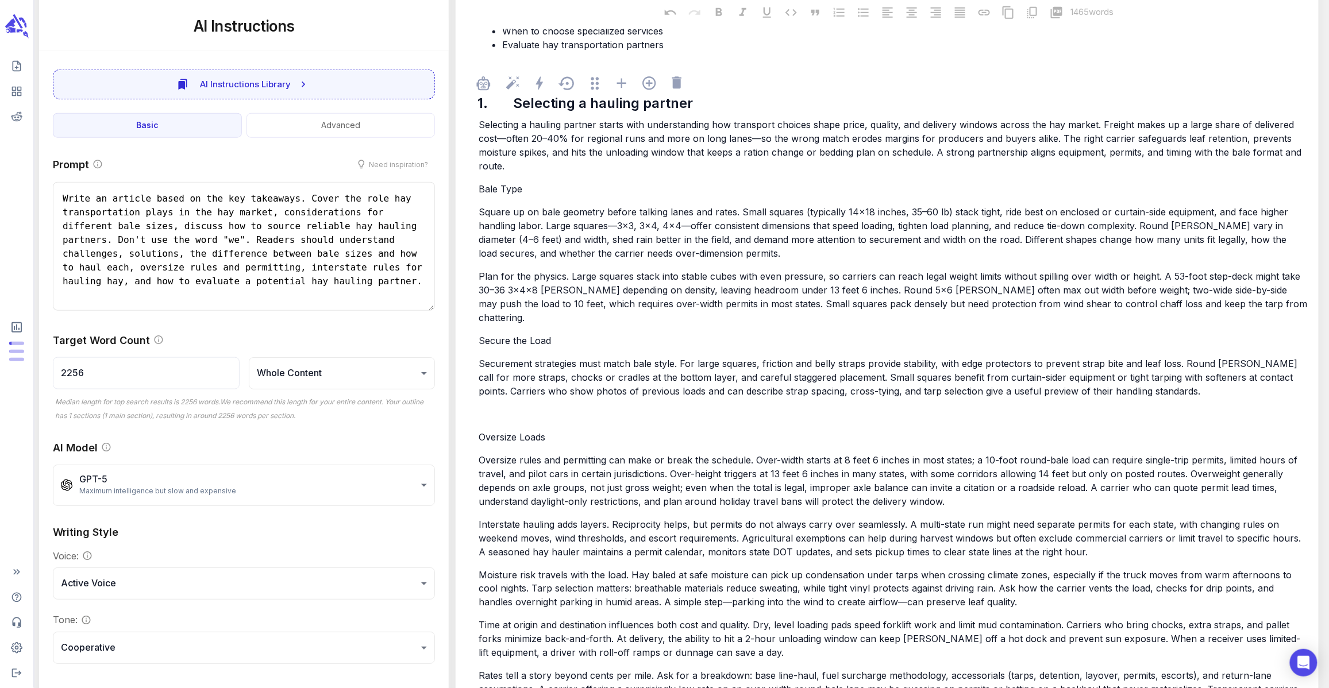
click at [745, 407] on p "﻿" at bounding box center [892, 414] width 828 height 14
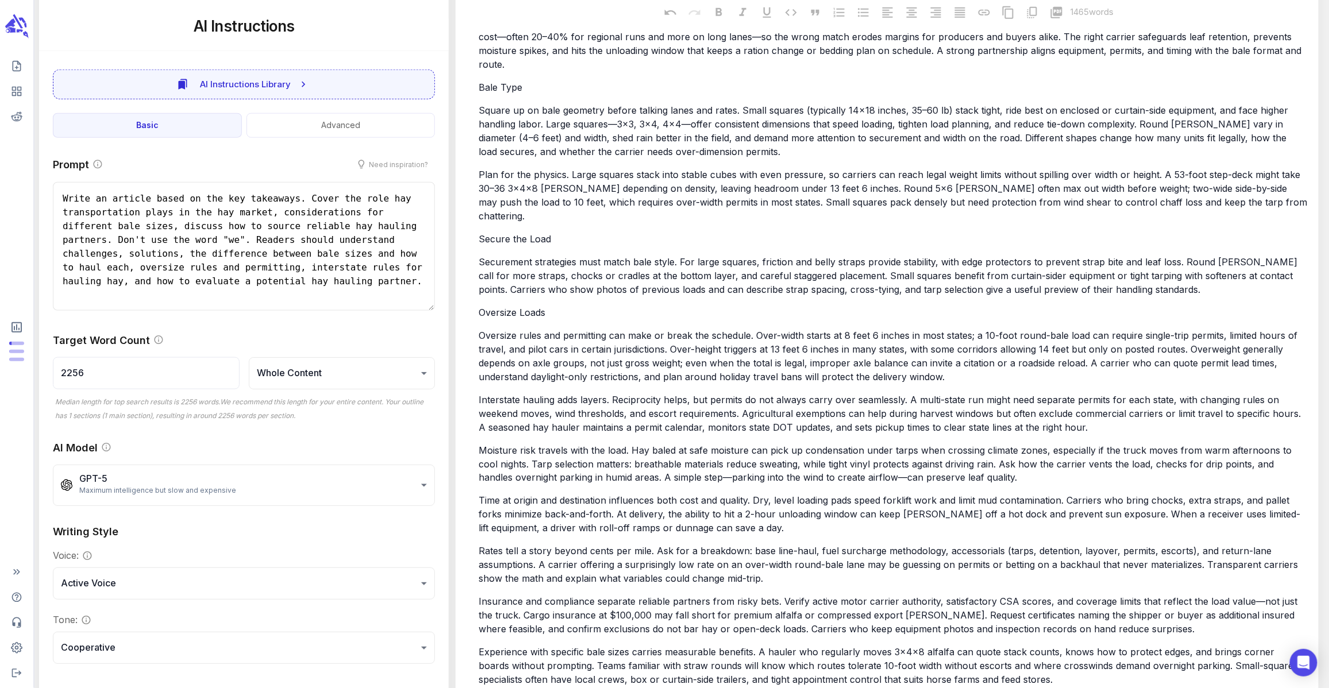
scroll to position [564, 0]
click at [1014, 365] on p "Oversize rules and permitting can make or break the schedule. Over-width starts…" at bounding box center [892, 355] width 828 height 55
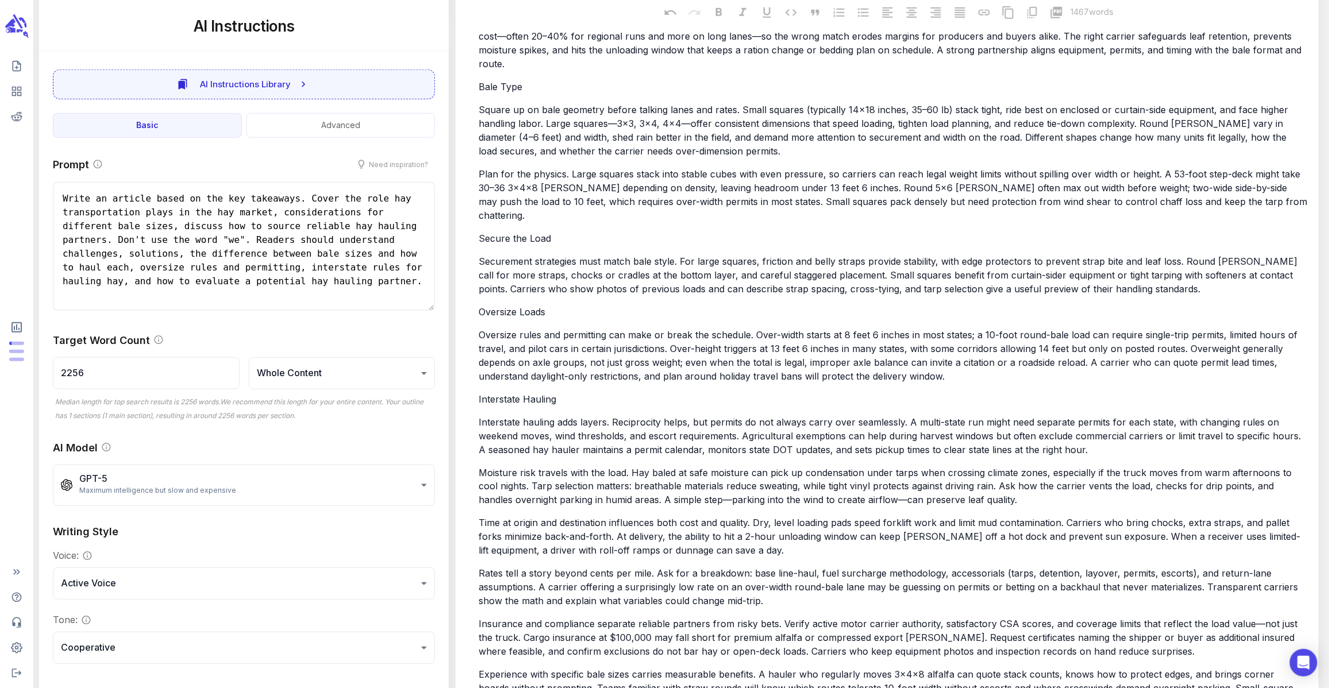
click at [704, 539] on span "Time at origin and destination influences both cost and quality. Dry, level loa…" at bounding box center [888, 537] width 821 height 39
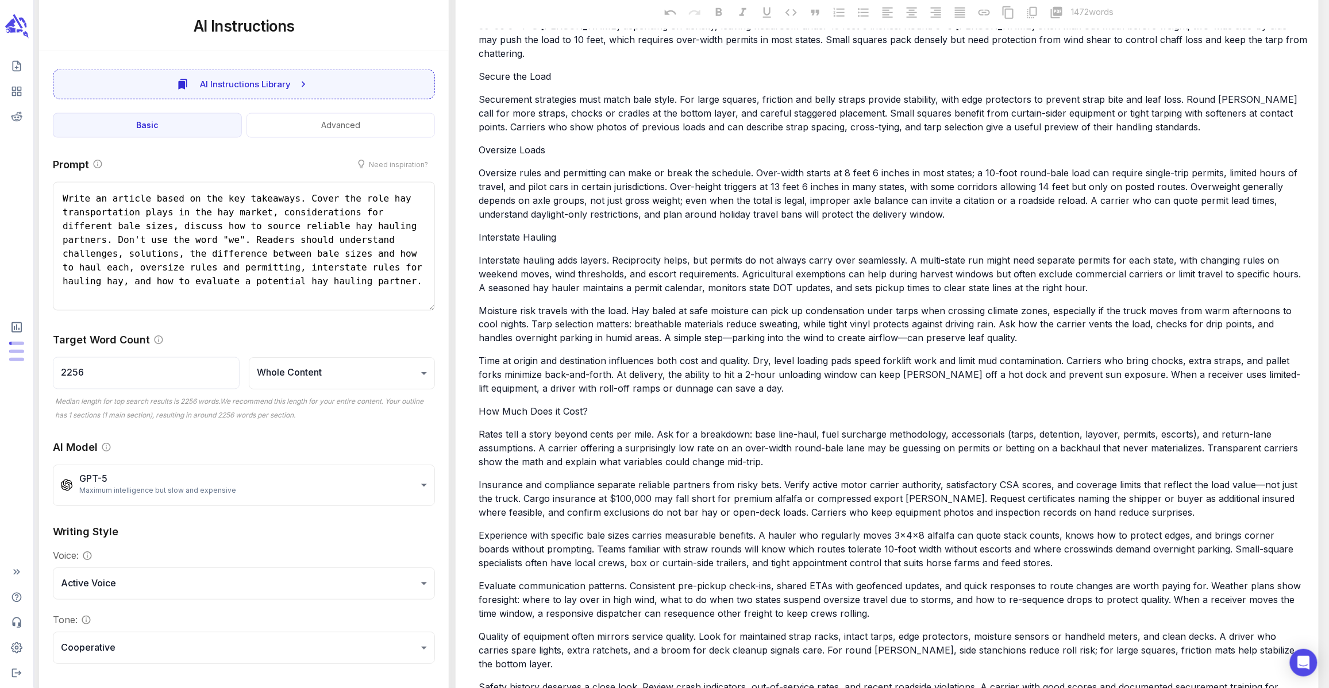
scroll to position [728, 0]
click at [813, 443] on p "Rates tell a story beyond cents per mile. Ask for a breakdown: base line-haul, …" at bounding box center [892, 446] width 828 height 41
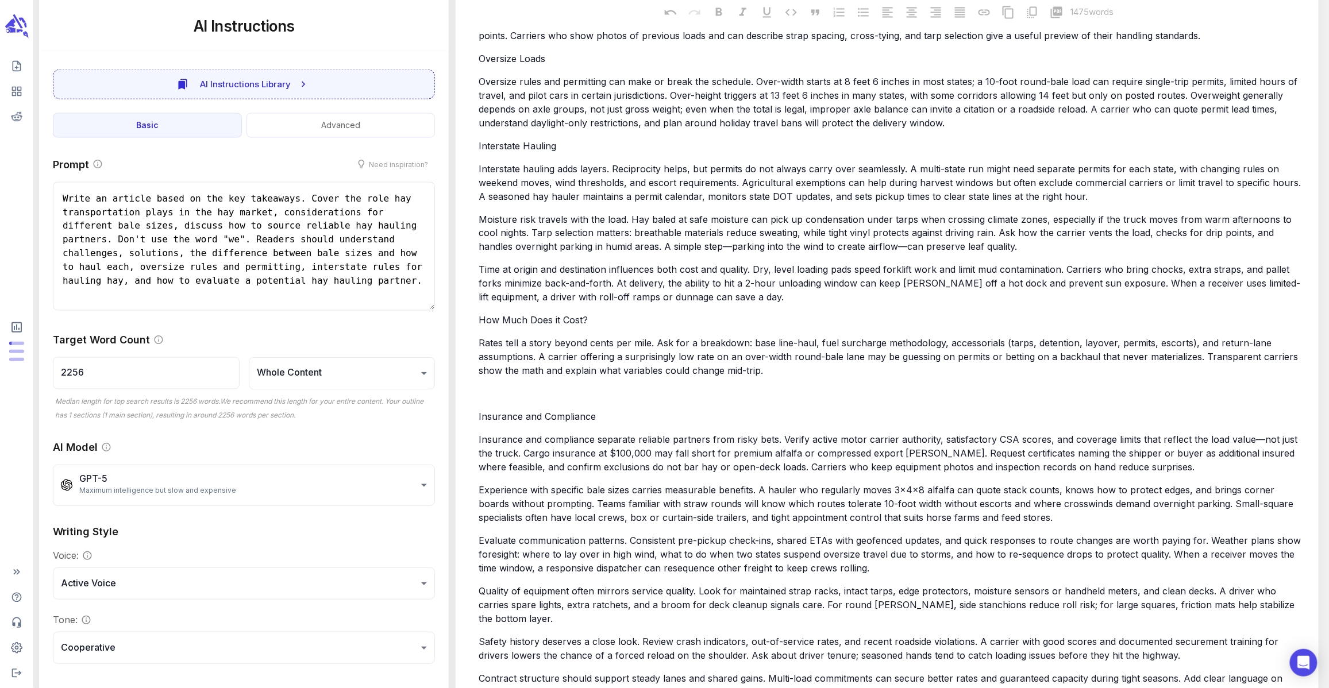
scroll to position [823, 0]
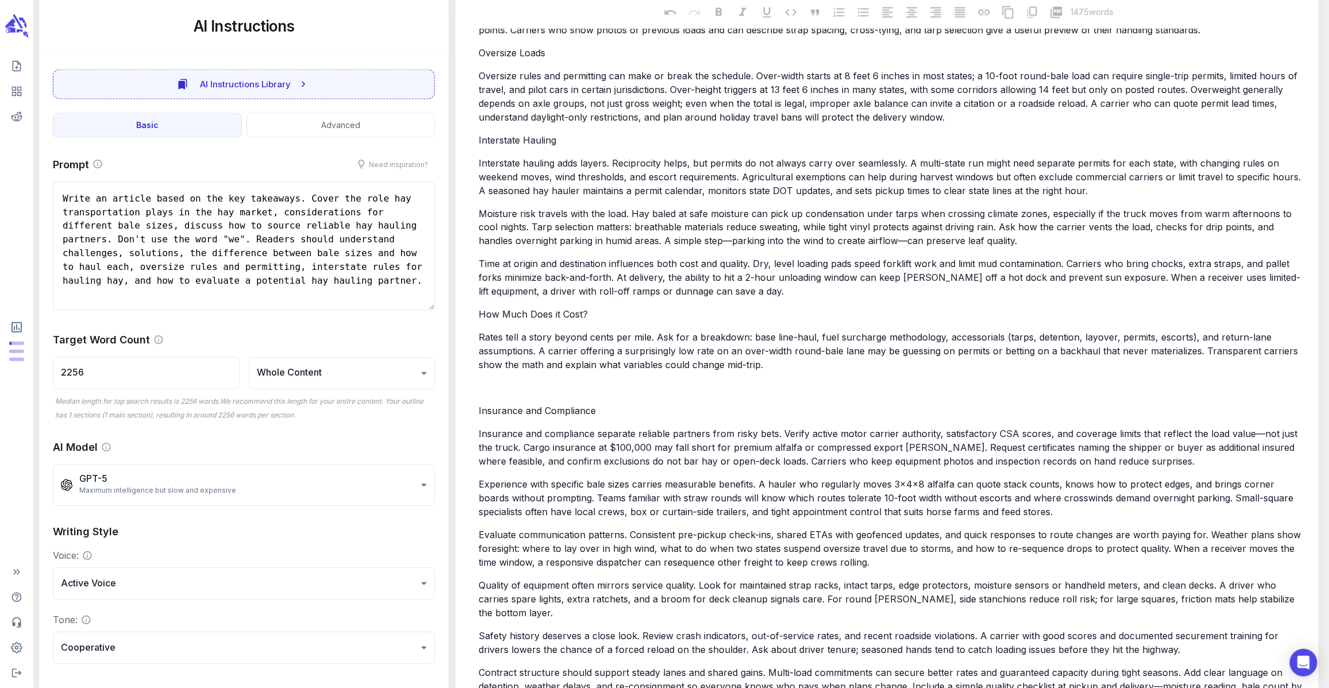
click at [666, 381] on p "﻿" at bounding box center [892, 388] width 828 height 14
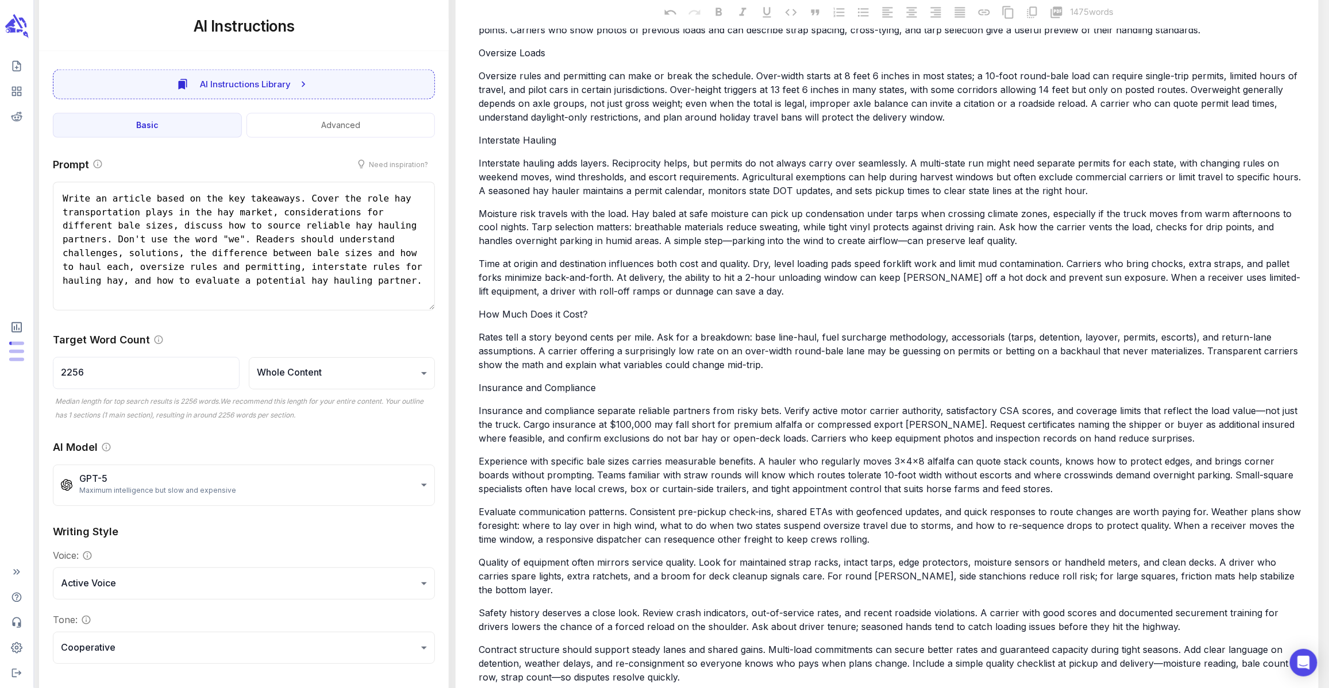
click at [904, 507] on span "Evaluate communication patterns. Consistent pre-pickup check-ins, shared ETAs w…" at bounding box center [890, 526] width 825 height 39
click at [1024, 473] on p "Experience with specific bale sizes carries measurable benefits. A hauler who r…" at bounding box center [892, 475] width 828 height 41
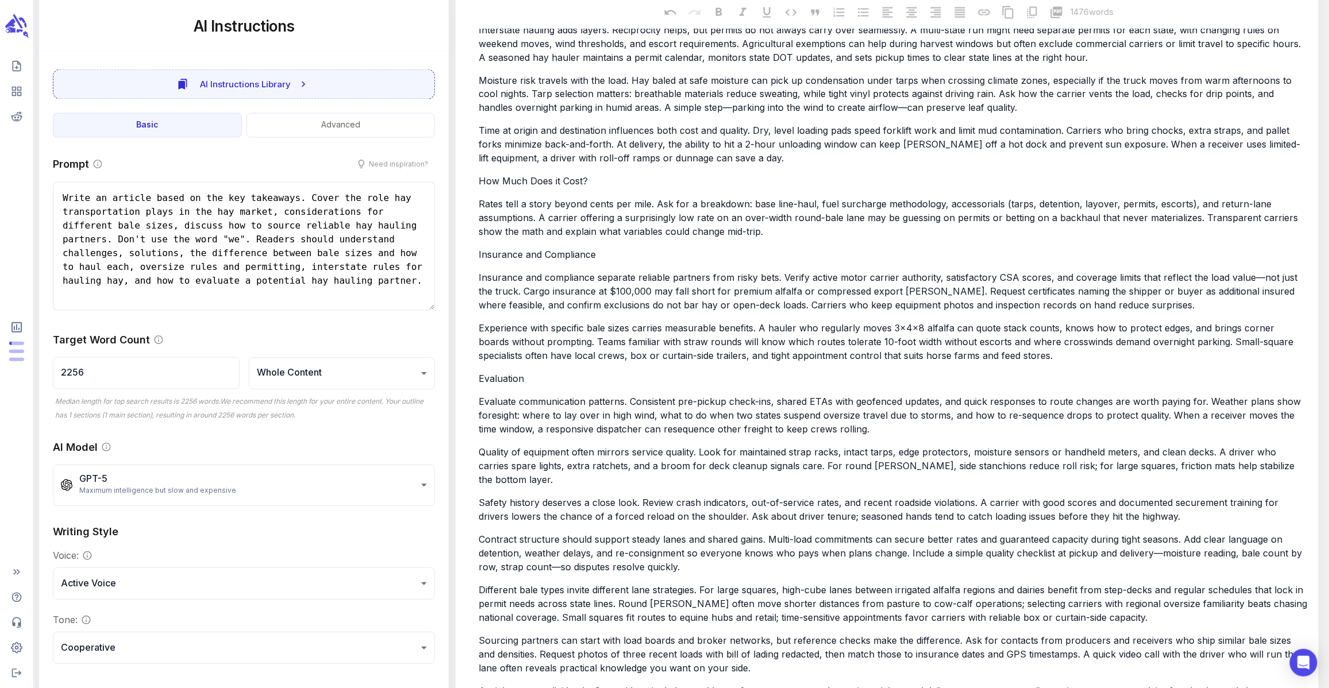
scroll to position [963, 0]
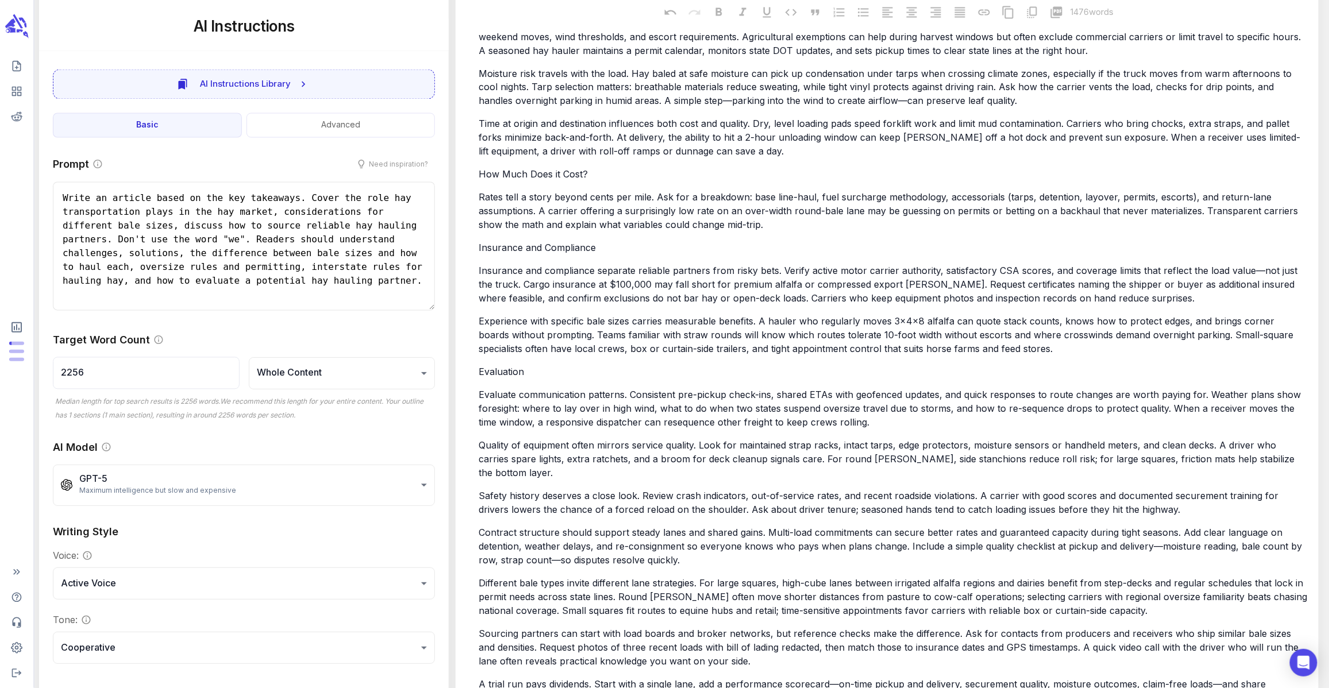
click at [1161, 489] on p "Safety history deserves a close look. Review crash indicators, out-of-service r…" at bounding box center [892, 503] width 828 height 28
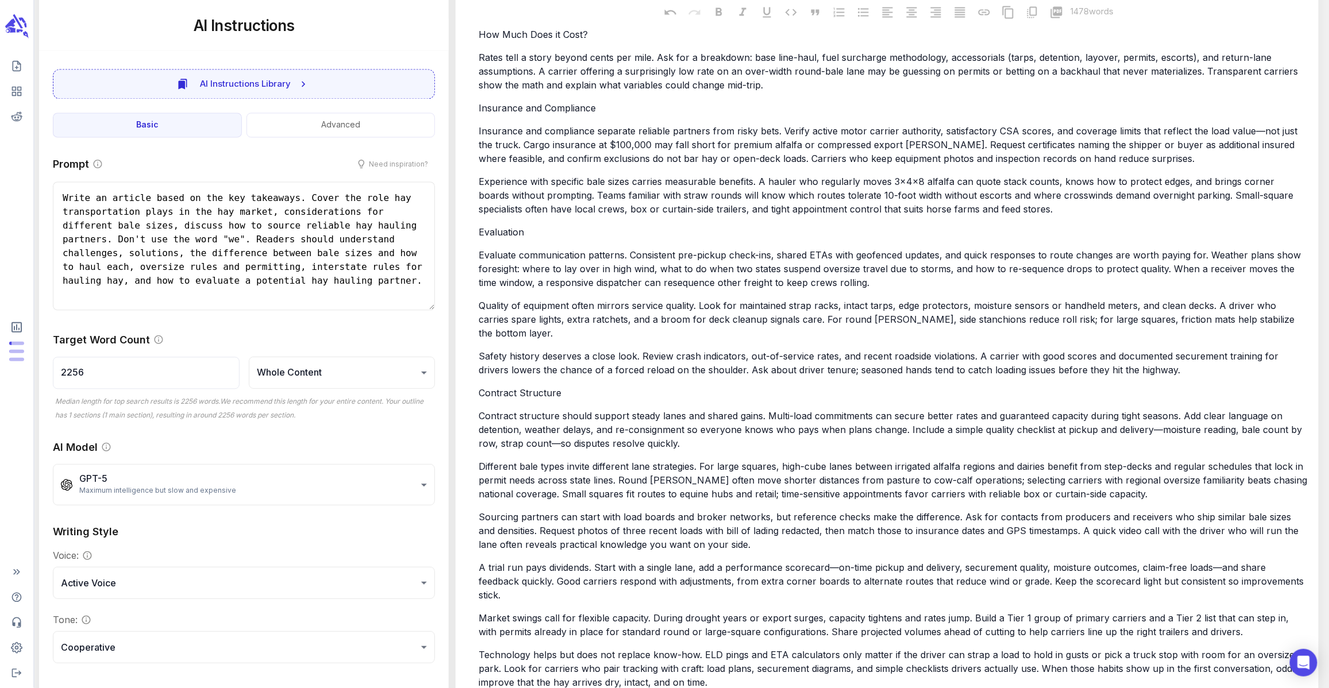
scroll to position [1105, 0]
click at [1138, 461] on p "Different bale types invite different lane strategies. For large squares, high-…" at bounding box center [892, 478] width 828 height 41
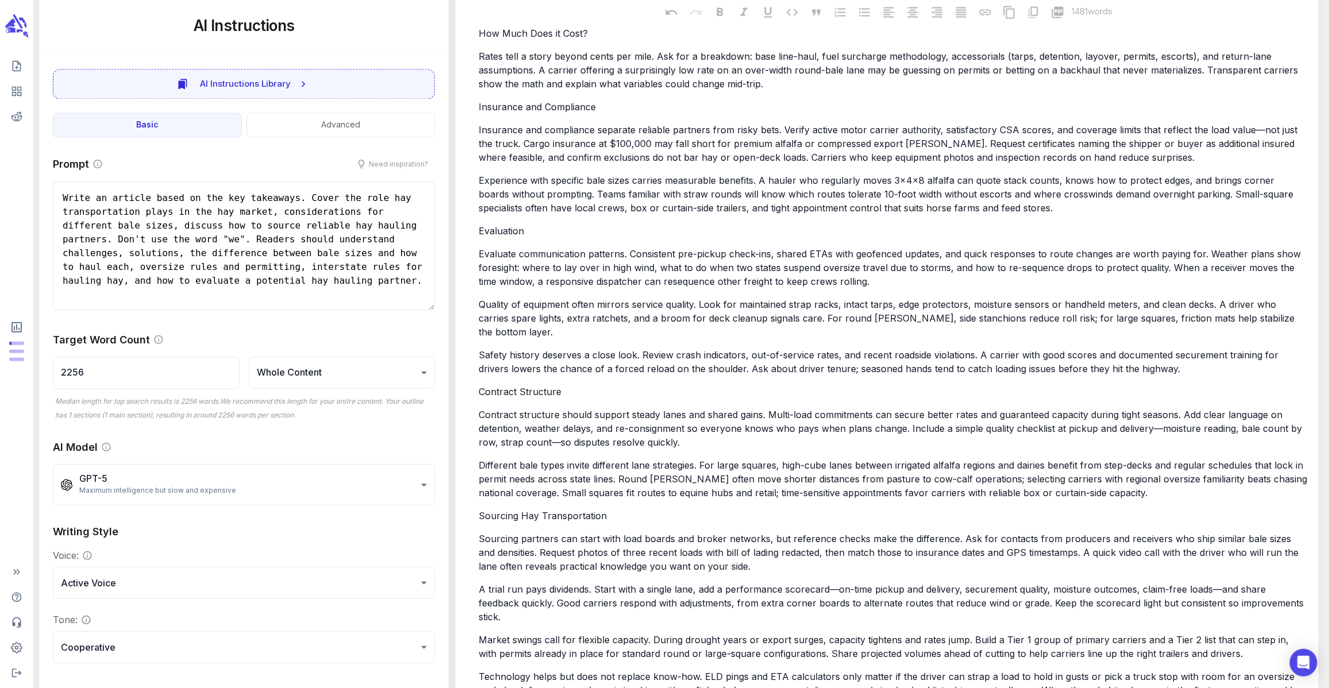
scroll to position [1128, 0]
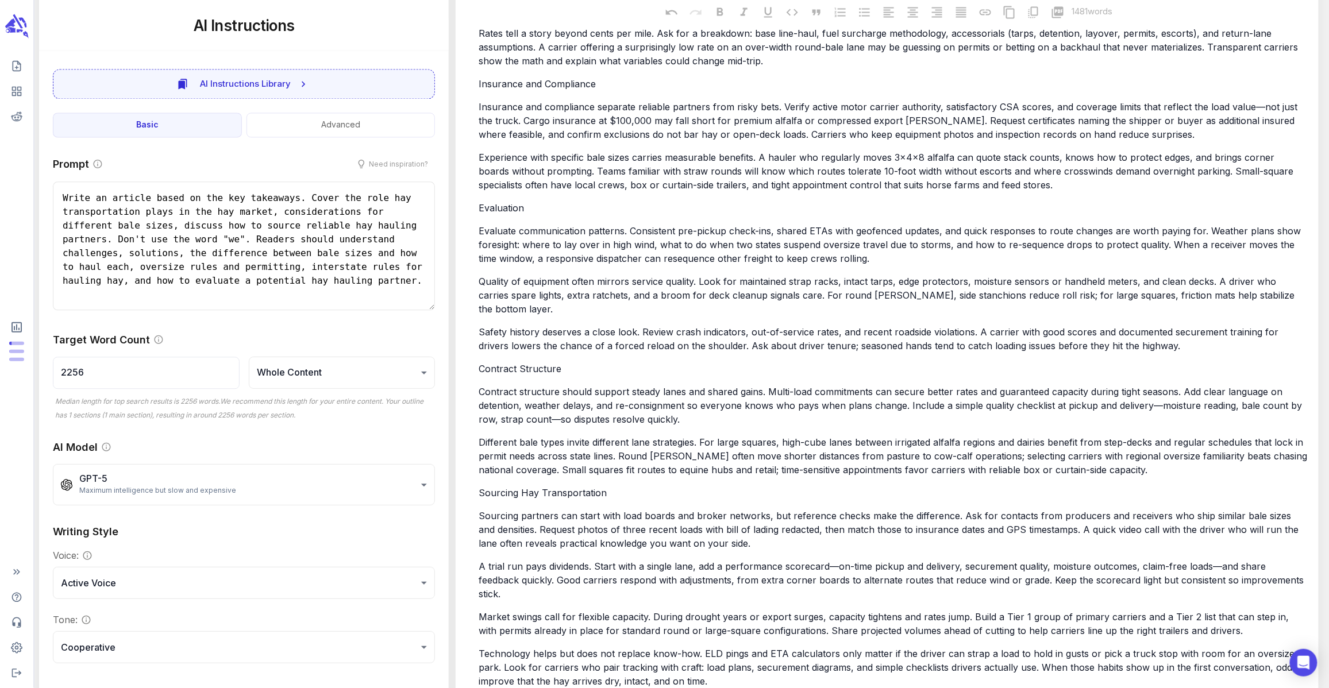
click at [714, 647] on p "Technology helps but does not replace know-how. ELD pings and ETA calculators o…" at bounding box center [892, 667] width 828 height 41
click at [1288, 559] on p "A trial run pays dividends. Start with a single lane, add a performance scoreca…" at bounding box center [892, 579] width 828 height 41
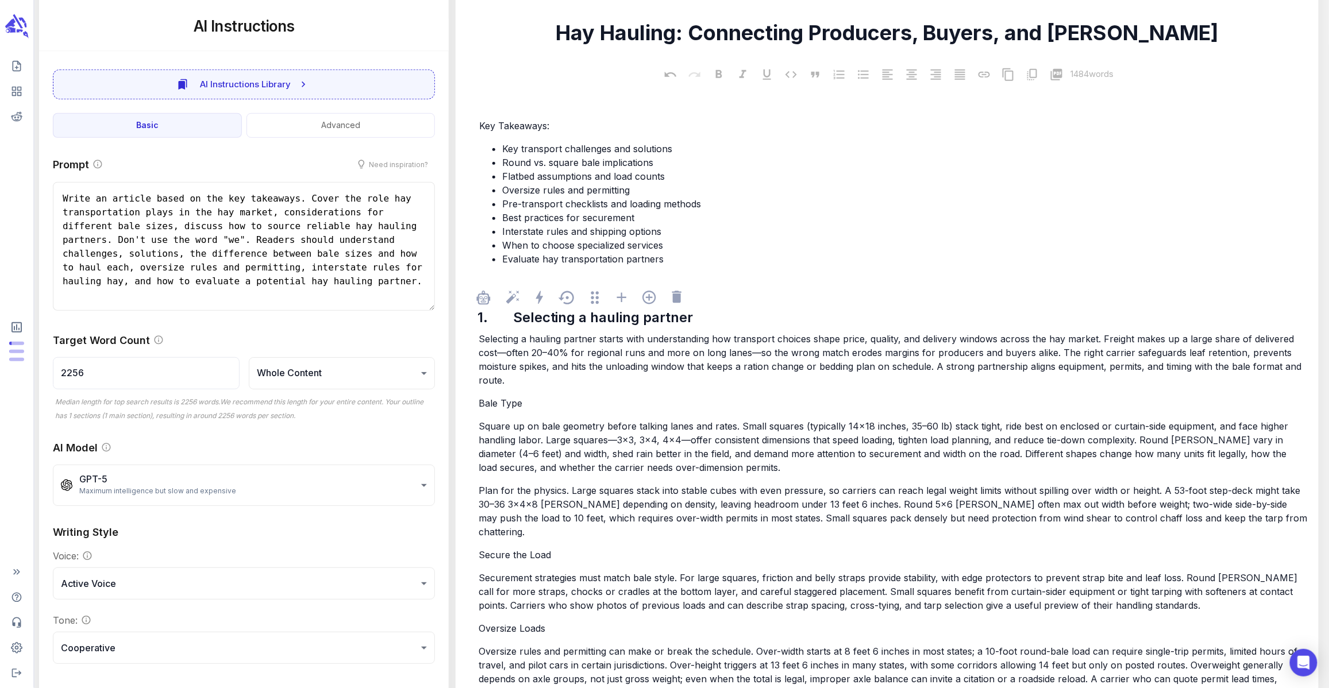
scroll to position [0, 0]
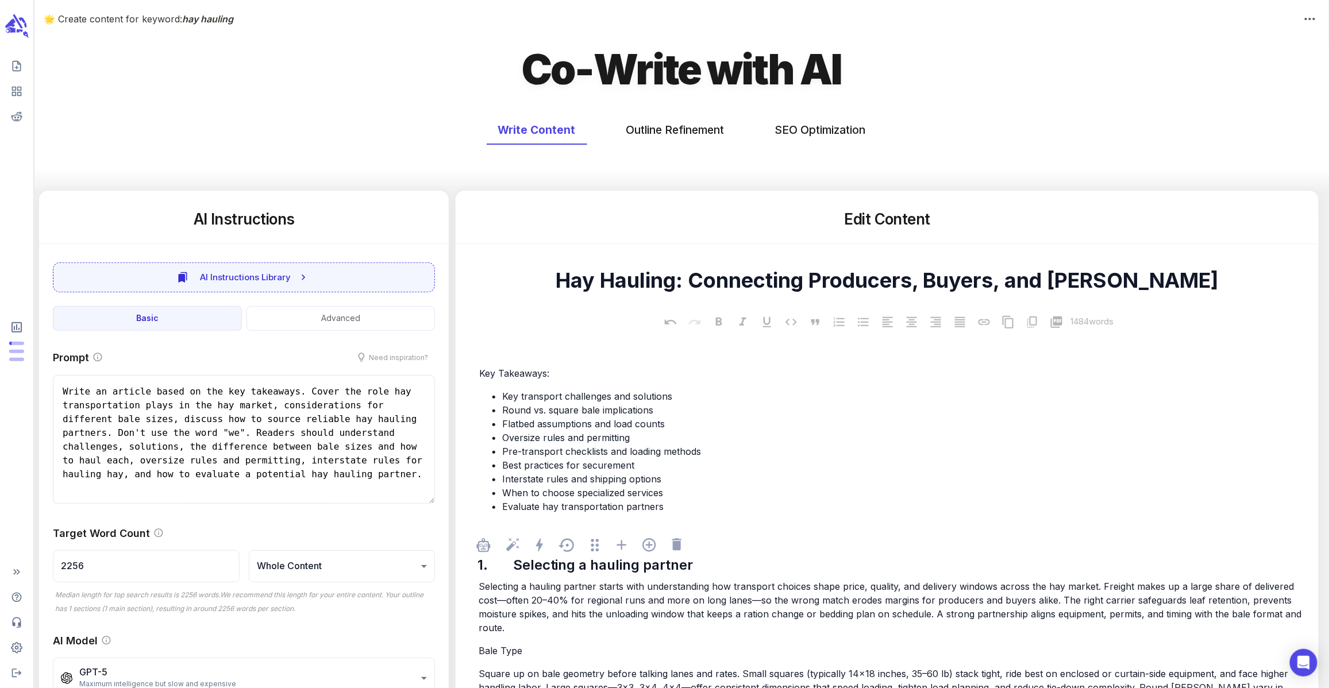
click at [965, 630] on p "Selecting a hauling partner starts with understanding how transport choices sha…" at bounding box center [892, 607] width 828 height 55
click at [1002, 319] on icon at bounding box center [1007, 322] width 11 height 13
